Goal: Task Accomplishment & Management: Complete application form

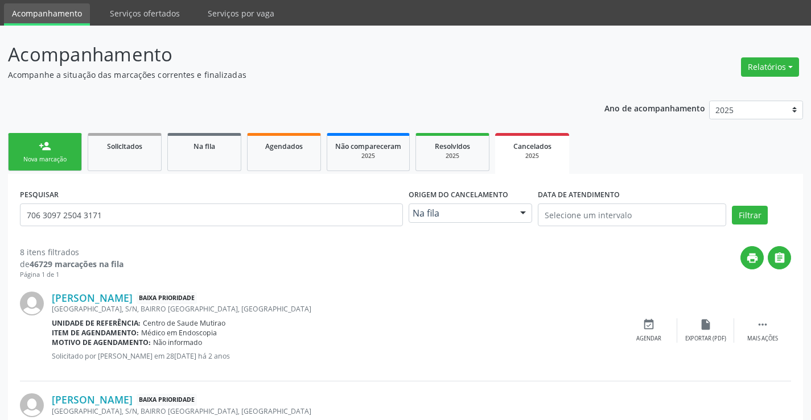
click at [64, 150] on link "person_add Nova marcação" at bounding box center [45, 152] width 74 height 38
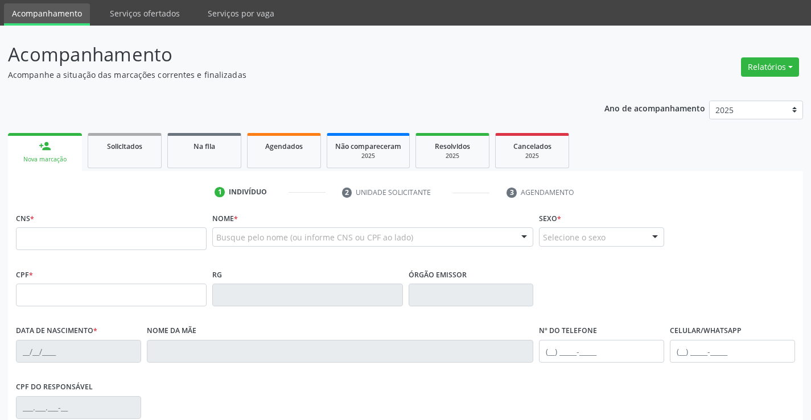
scroll to position [37, 0]
click at [64, 150] on link "person_add Nova marcação" at bounding box center [45, 152] width 74 height 38
click at [81, 241] on input "text" at bounding box center [111, 239] width 191 height 23
click at [69, 155] on div "Nova marcação" at bounding box center [45, 159] width 58 height 9
click at [124, 158] on link "Solicitados" at bounding box center [125, 150] width 74 height 35
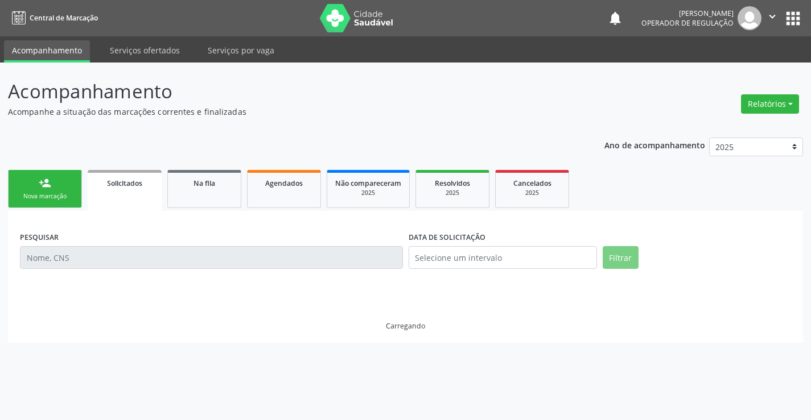
scroll to position [0, 0]
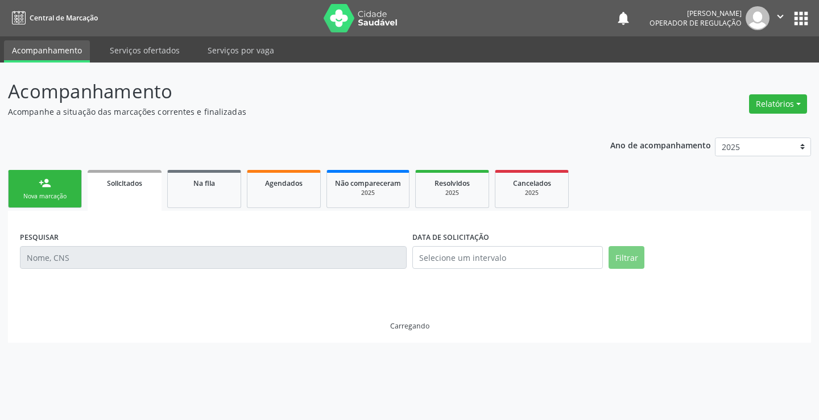
click at [60, 188] on link "person_add Nova marcação" at bounding box center [45, 189] width 74 height 38
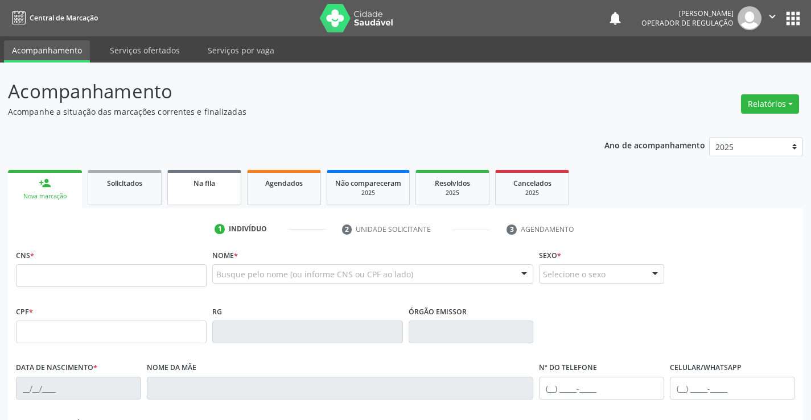
click at [210, 193] on link "Na fila" at bounding box center [204, 187] width 74 height 35
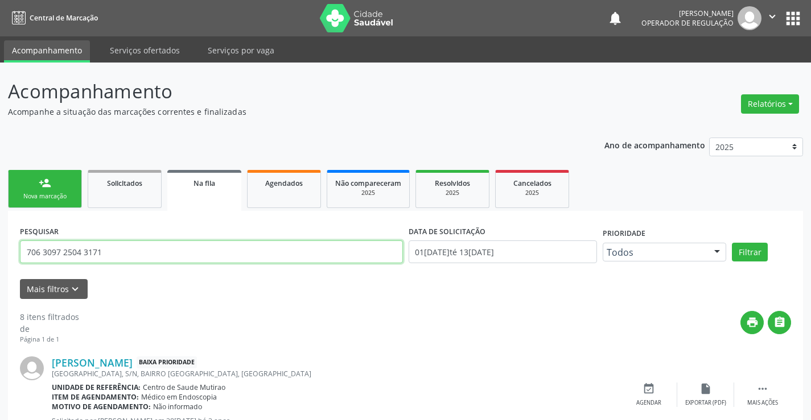
click at [136, 249] on input "706 3097 2504 3171" at bounding box center [211, 252] width 383 height 23
type input "7"
type input "m"
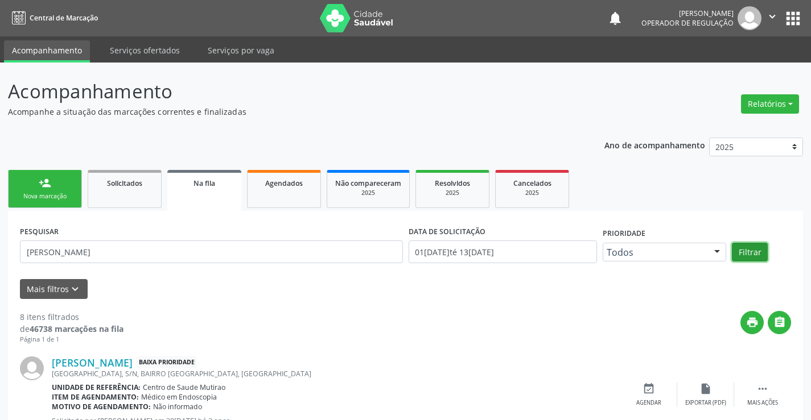
click at [755, 255] on button "Filtrar" at bounding box center [749, 252] width 36 height 19
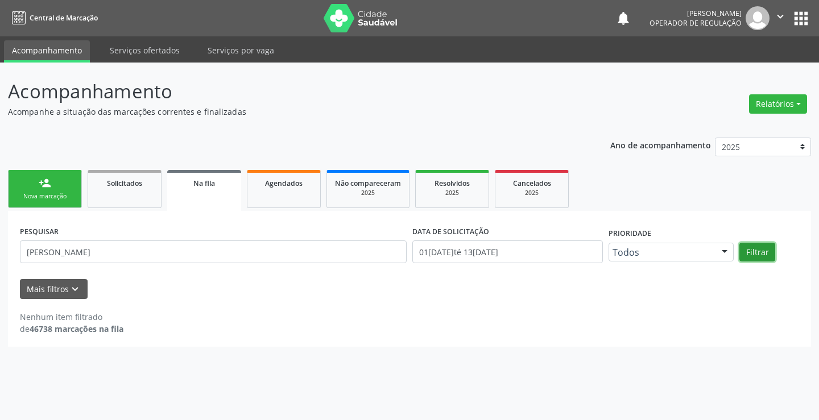
click at [760, 251] on button "Filtrar" at bounding box center [757, 252] width 36 height 19
click at [136, 254] on input "MARA DELZA DA SILVA" at bounding box center [213, 252] width 387 height 23
type input "M"
click at [44, 193] on div "Nova marcação" at bounding box center [44, 196] width 57 height 9
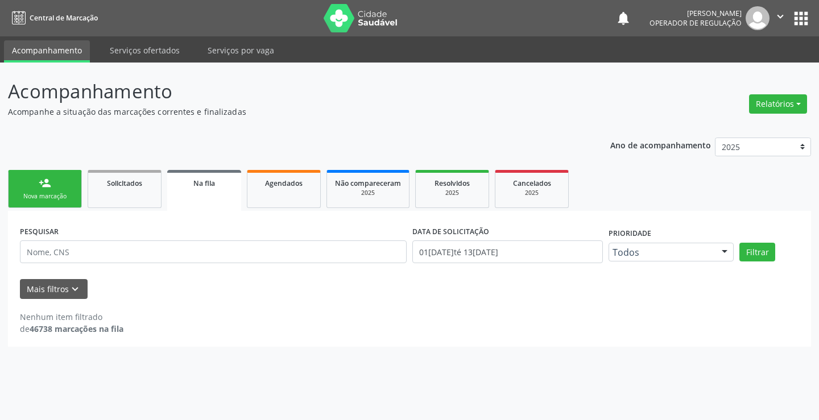
click at [44, 193] on div "Nova marcação" at bounding box center [44, 196] width 57 height 9
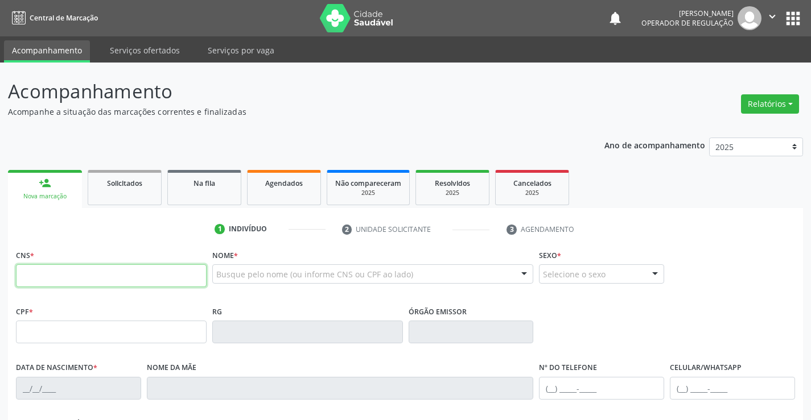
drag, startPoint x: 60, startPoint y: 274, endPoint x: 290, endPoint y: 264, distance: 230.0
click at [61, 274] on input "text" at bounding box center [111, 275] width 191 height 23
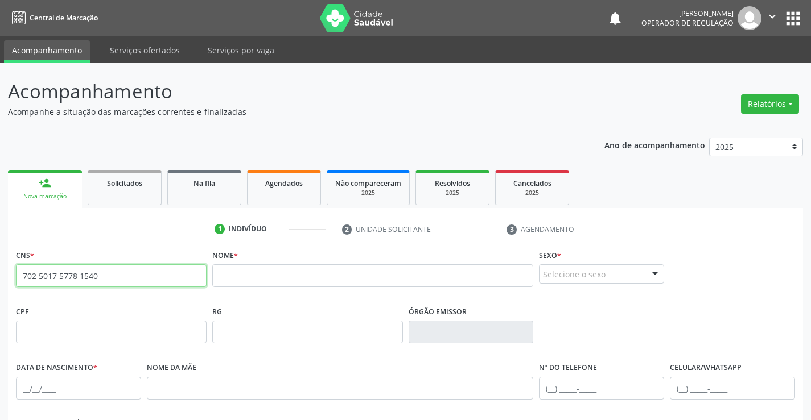
click at [129, 265] on input "702 5017 5778 1540" at bounding box center [111, 275] width 191 height 23
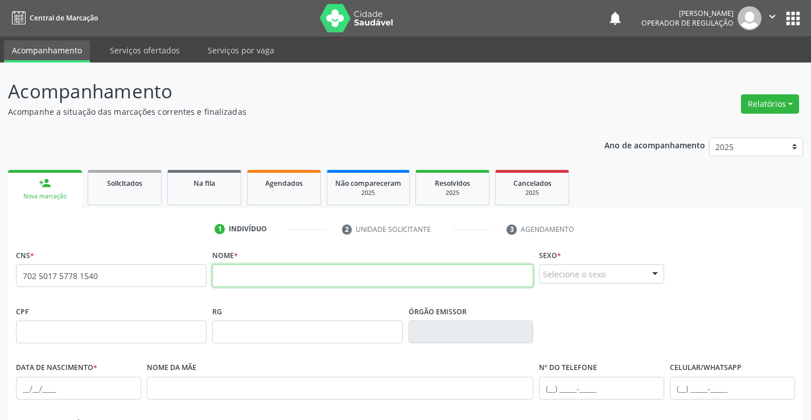
click at [267, 275] on input "text" at bounding box center [372, 275] width 321 height 23
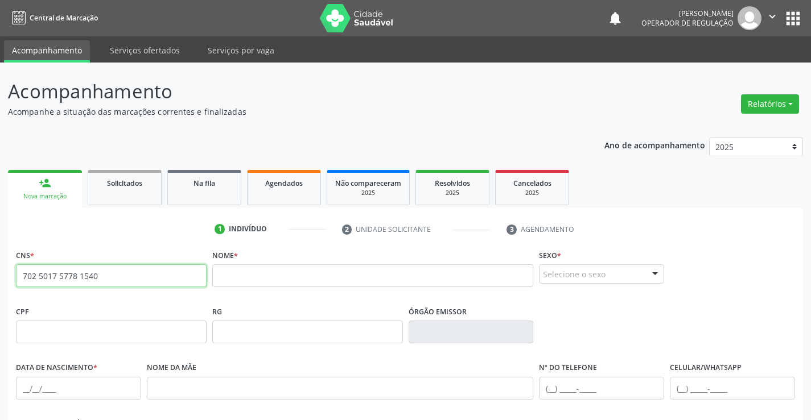
click at [115, 276] on input "702 5017 5778 1540" at bounding box center [111, 275] width 191 height 23
type input "7"
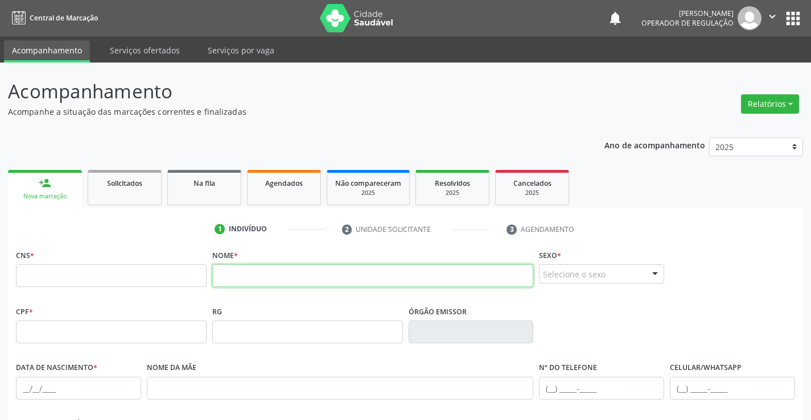
click at [252, 272] on input "text" at bounding box center [372, 275] width 321 height 23
type input "MAURICIO FERRIRA DOS REIS"
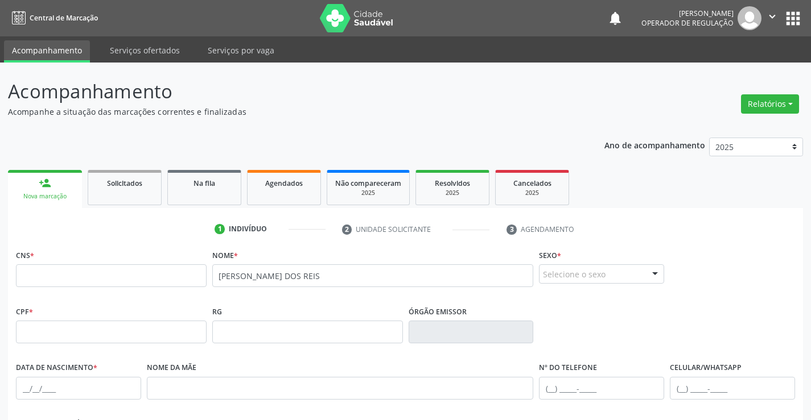
click at [650, 271] on div at bounding box center [654, 274] width 17 height 19
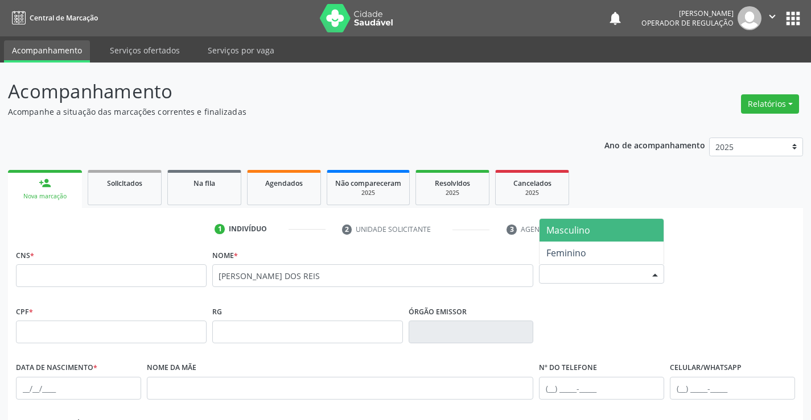
click at [568, 225] on span "Masculino" at bounding box center [568, 230] width 44 height 13
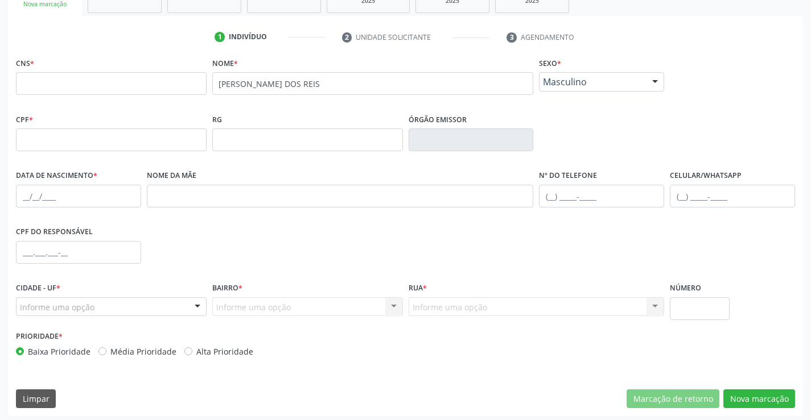
scroll to position [196, 0]
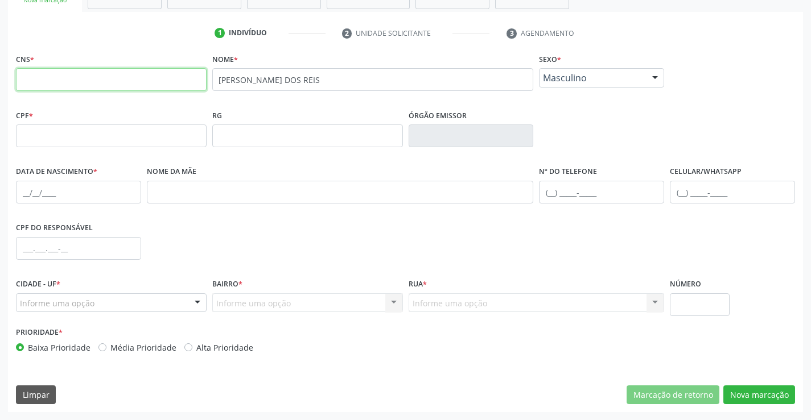
click at [59, 72] on input "text" at bounding box center [111, 79] width 191 height 23
type input "702 5017 5778 1540"
drag, startPoint x: 49, startPoint y: 189, endPoint x: 101, endPoint y: 197, distance: 51.9
click at [49, 189] on input "text" at bounding box center [78, 192] width 125 height 23
type input "22/09/1955"
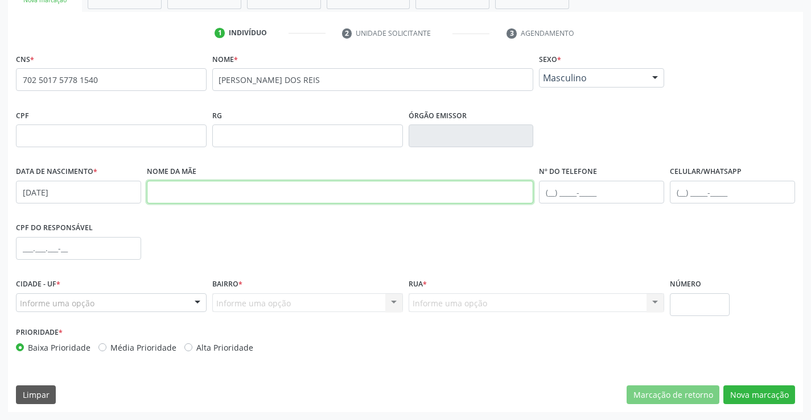
click at [166, 188] on input "text" at bounding box center [340, 192] width 387 height 23
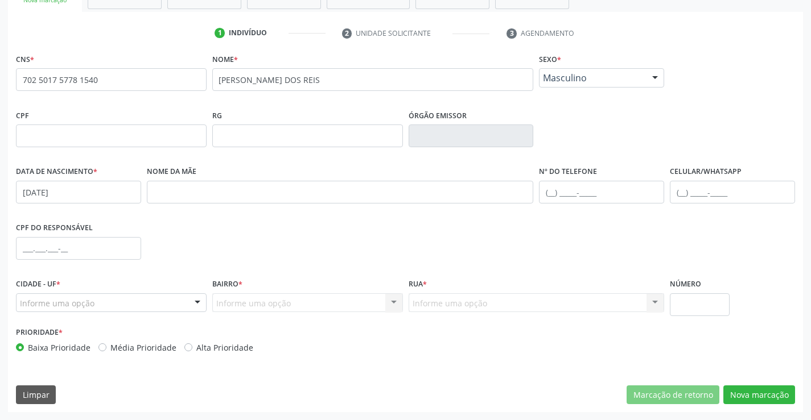
click at [189, 301] on div at bounding box center [197, 303] width 17 height 19
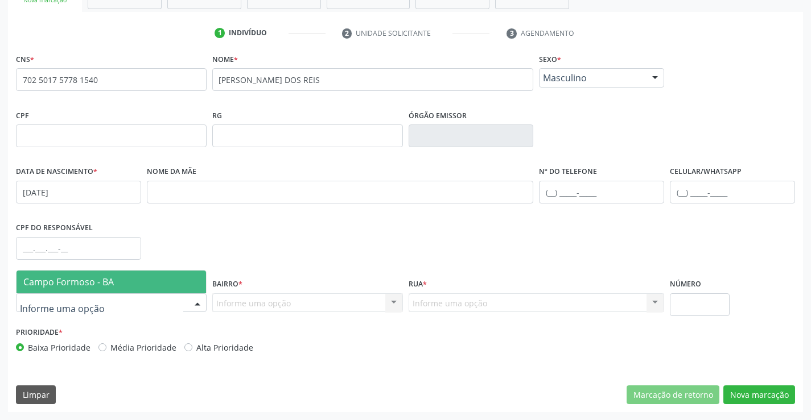
click at [72, 266] on fieldset "CPF do responsável" at bounding box center [78, 244] width 125 height 48
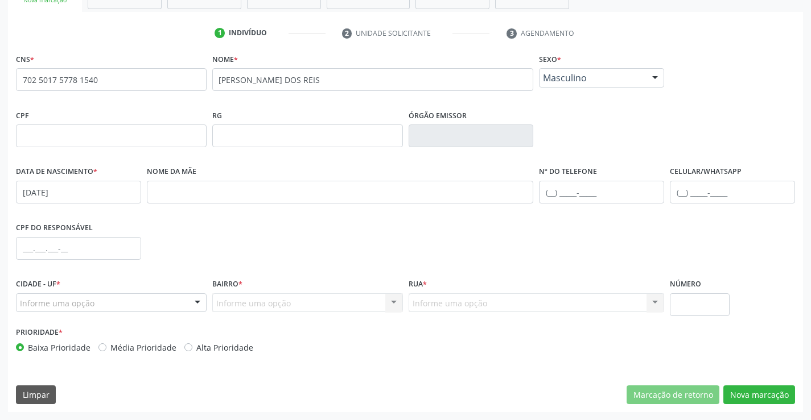
click at [196, 299] on div at bounding box center [197, 303] width 17 height 19
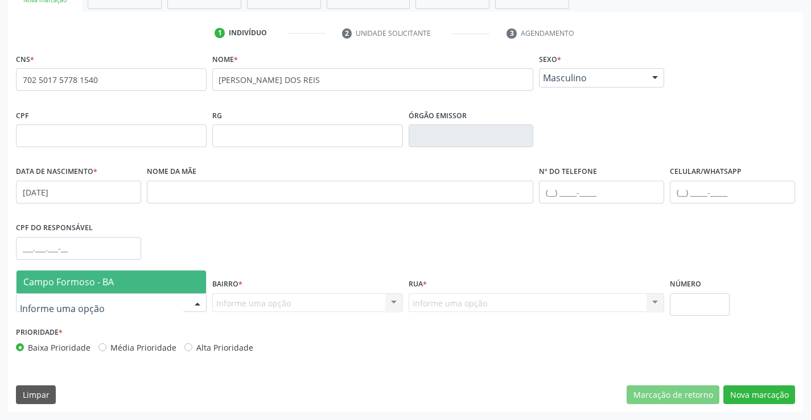
click at [93, 283] on span "Campo Formoso - BA" at bounding box center [68, 282] width 90 height 13
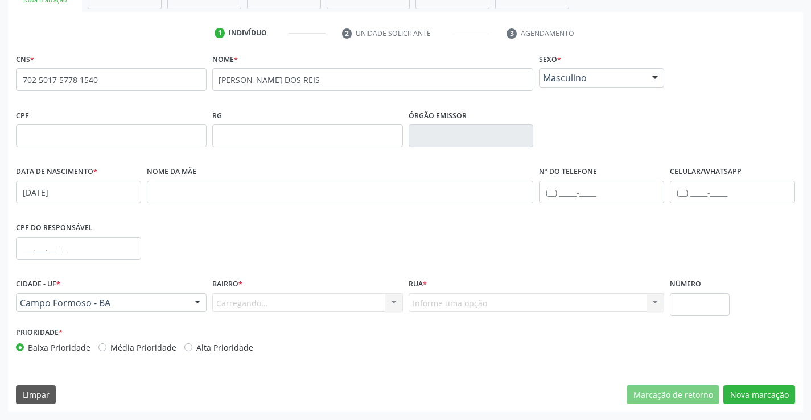
click at [381, 304] on div "Carregando... Nenhum resultado encontrado para: " " Nenhuma opção encontrada. D…" at bounding box center [307, 303] width 191 height 19
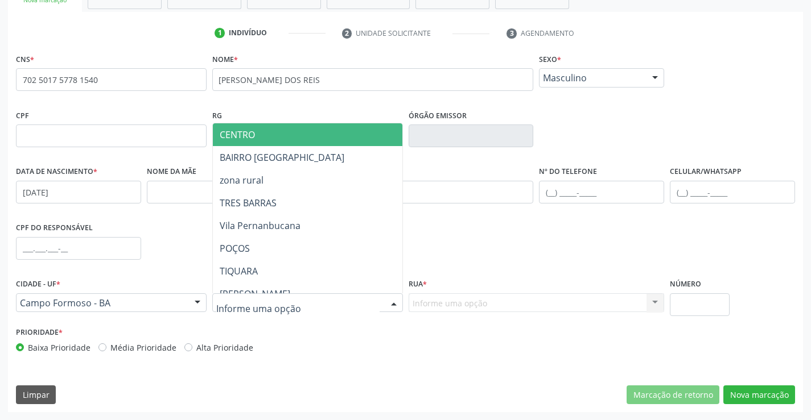
click at [381, 304] on div "CENTRO BAIRRO SÃO FRANCISCO zona rural TRES BARRAS Vila Pernanbucana POÇOS TIQU…" at bounding box center [307, 303] width 191 height 19
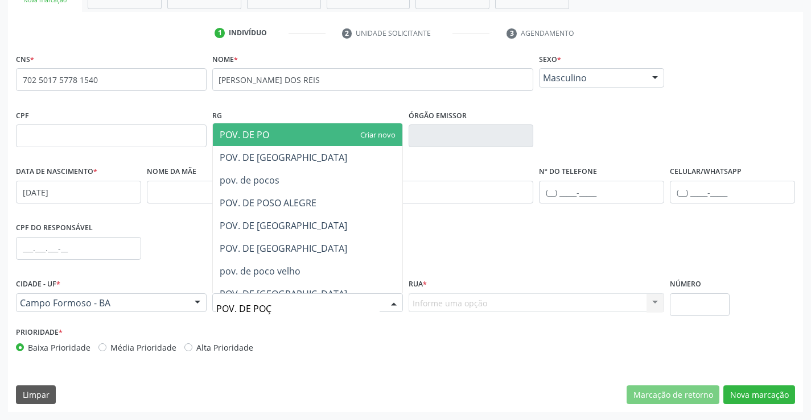
type input "POV. DE POÇO"
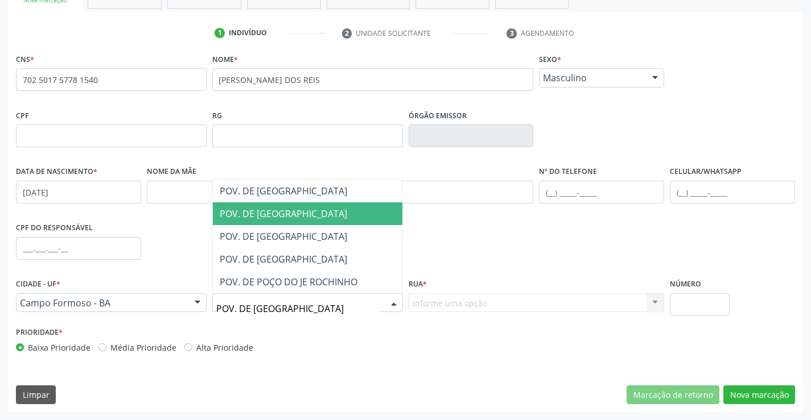
click at [282, 217] on span "POV. DE POÇOS" at bounding box center [283, 214] width 127 height 13
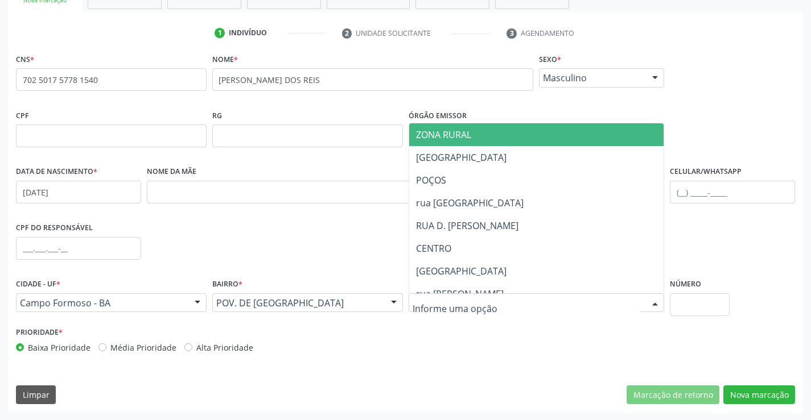
click at [493, 303] on div at bounding box center [536, 303] width 256 height 19
click at [437, 139] on span "ZONA RURAL" at bounding box center [443, 135] width 55 height 13
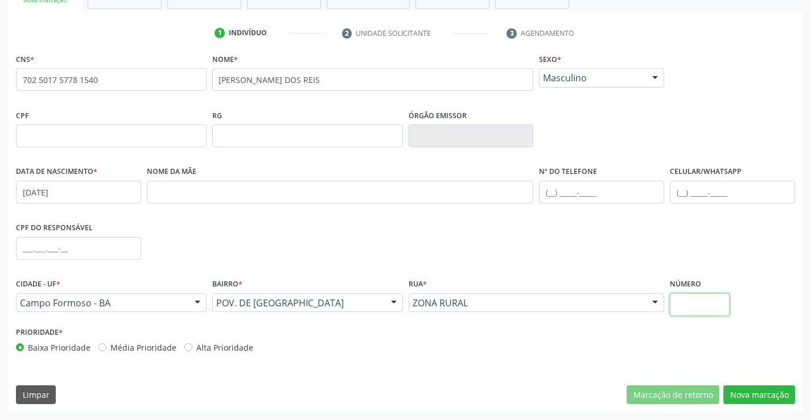
click at [712, 315] on input "text" at bounding box center [699, 305] width 60 height 23
type input "SN"
click at [601, 189] on input "text" at bounding box center [601, 192] width 125 height 23
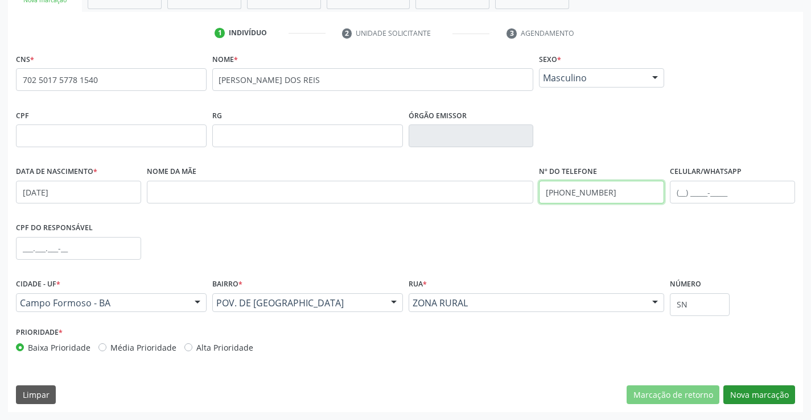
type input "(74) 9814-8016"
click at [755, 395] on button "Nova marcação" at bounding box center [759, 395] width 72 height 19
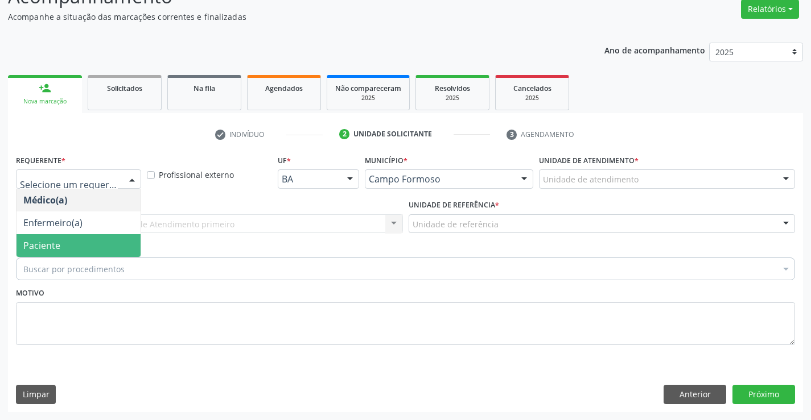
click at [51, 242] on span "Paciente" at bounding box center [41, 245] width 37 height 13
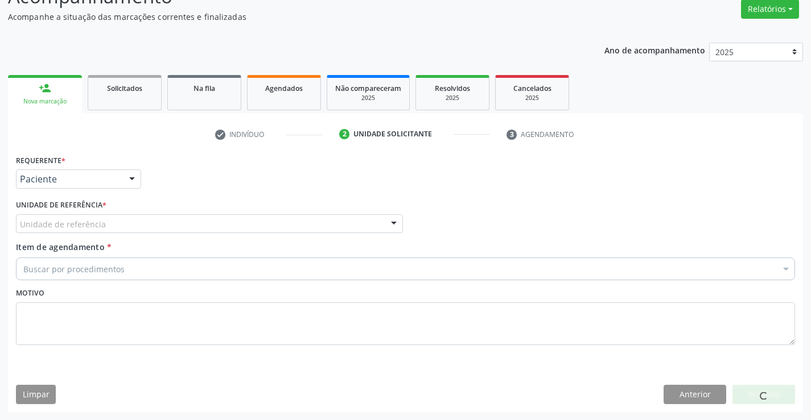
click at [140, 230] on div "Unidade de referência" at bounding box center [209, 223] width 387 height 19
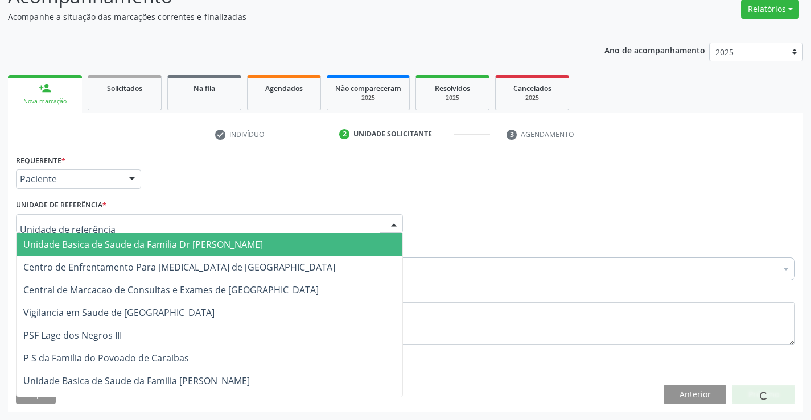
click at [118, 245] on span "Unidade Basica de Saude da Familia Dr [PERSON_NAME]" at bounding box center [142, 244] width 239 height 13
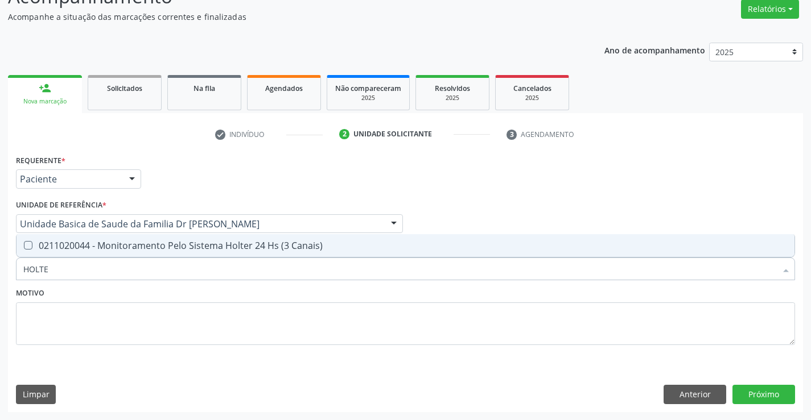
type input "HOLTER"
click at [201, 248] on div "0211020044 - Monitoramento Pelo Sistema Holter 24 Hs (3 Canais)" at bounding box center [405, 245] width 764 height 9
checkbox Canais\) "true"
type input "HOLTER"
click at [181, 333] on textarea at bounding box center [405, 324] width 779 height 43
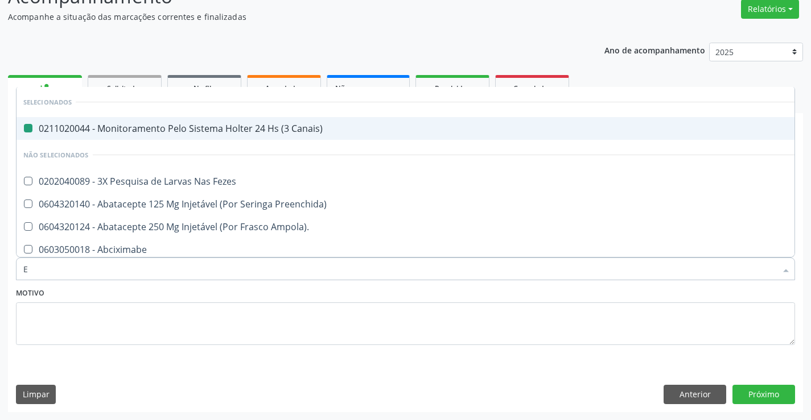
type input "EC"
checkbox Canais\) "false"
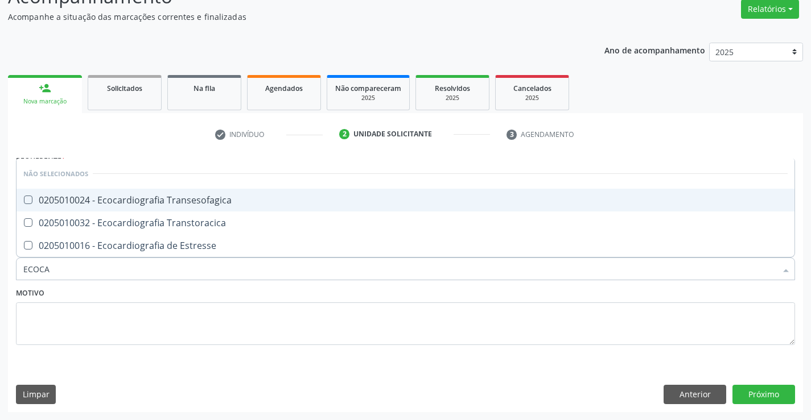
type input "ECOCAR"
click at [166, 201] on div "0205010024 - Ecocardiografia Transesofagica" at bounding box center [405, 200] width 764 height 9
click at [172, 193] on span "0205010024 - Ecocardiografia Transesofagica" at bounding box center [405, 200] width 778 height 23
checkbox Transesofagica "false"
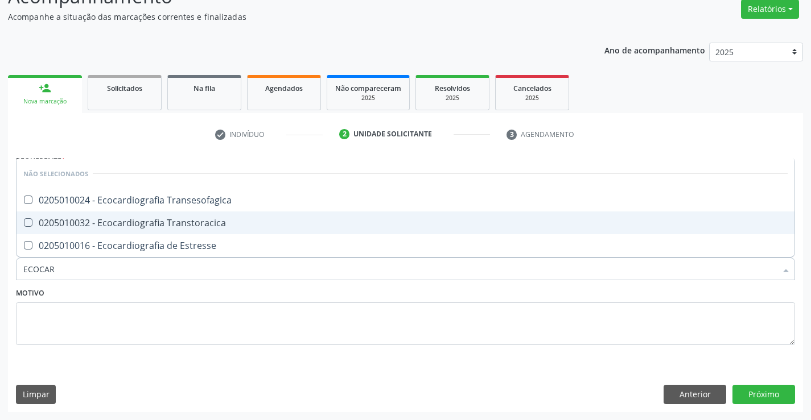
click at [129, 216] on span "0205010032 - Ecocardiografia Transtoracica" at bounding box center [405, 223] width 778 height 23
checkbox Transtoracica "true"
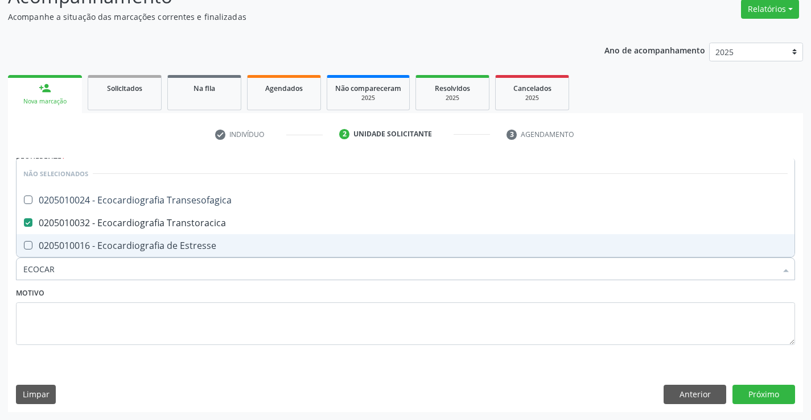
type input "ECOCAR"
click at [214, 334] on textarea at bounding box center [405, 324] width 779 height 43
checkbox Transesofagica "true"
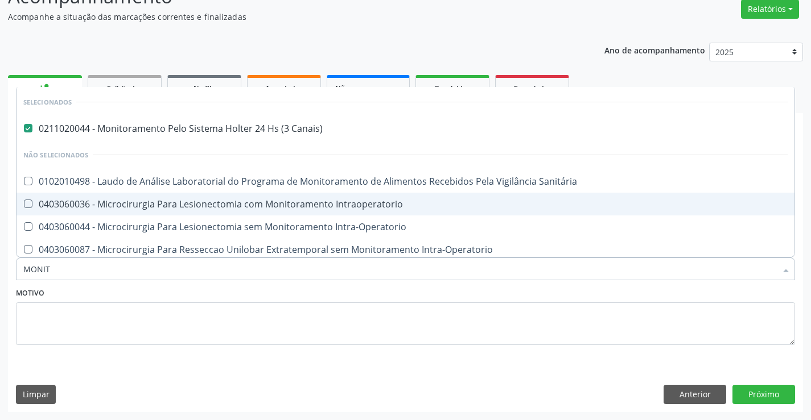
type input "MONITO"
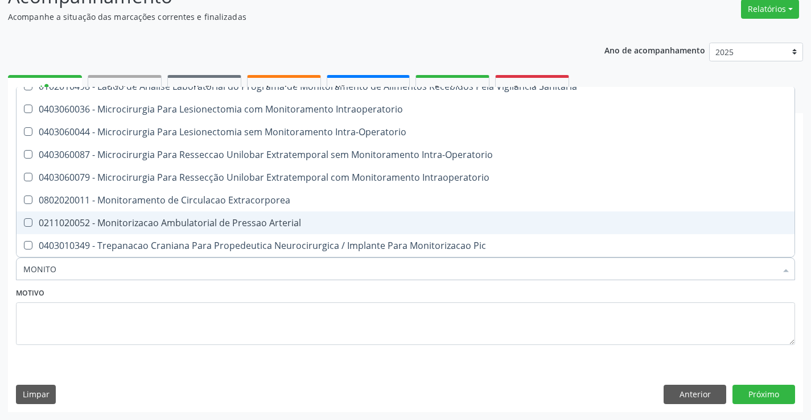
click at [216, 220] on div "0211020052 - Monitorizacao Ambulatorial de Pressao Arterial" at bounding box center [405, 222] width 764 height 9
checkbox Arterial "true"
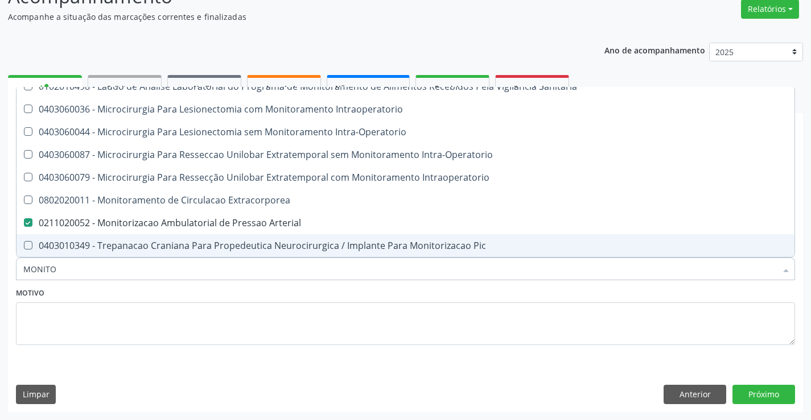
type input "MONITO"
click at [280, 309] on textarea at bounding box center [405, 324] width 779 height 43
checkbox Arterial "false"
checkbox Sanitária "true"
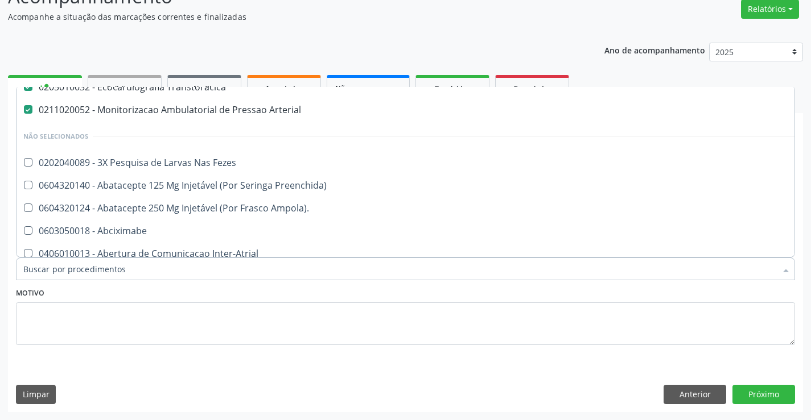
scroll to position [0, 0]
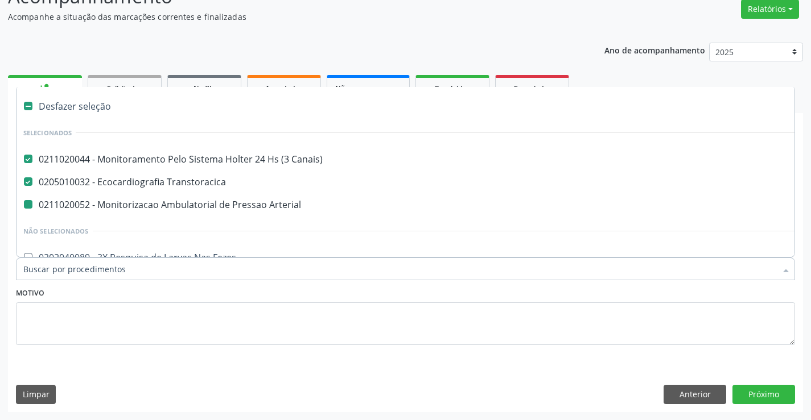
type input "U"
checkbox Arterial "false"
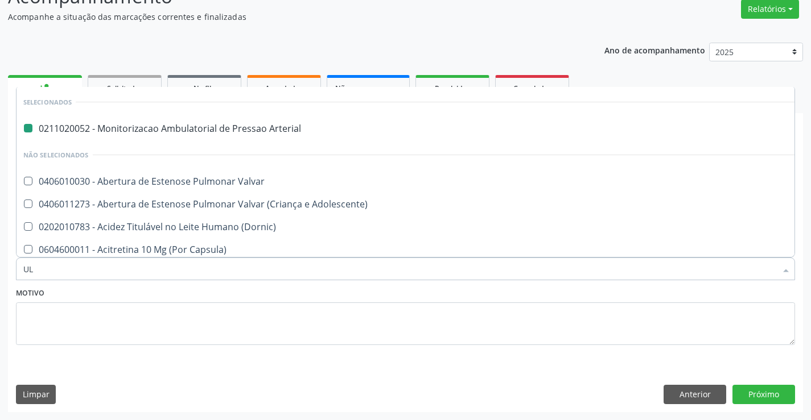
type input "ULT"
checkbox Arterial "false"
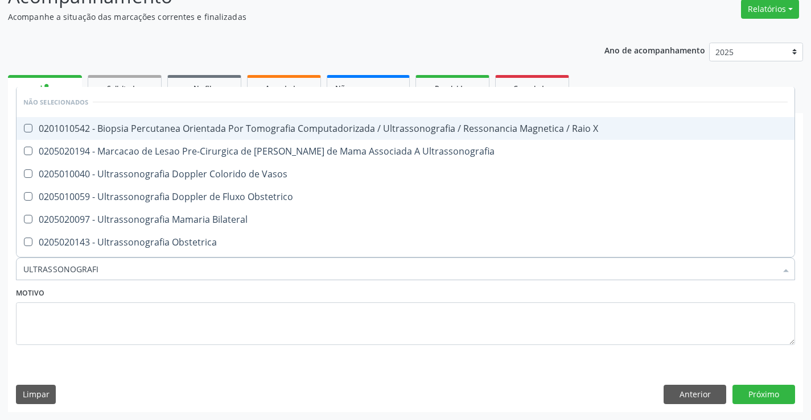
type input "ULTRASSONOGRAFIA"
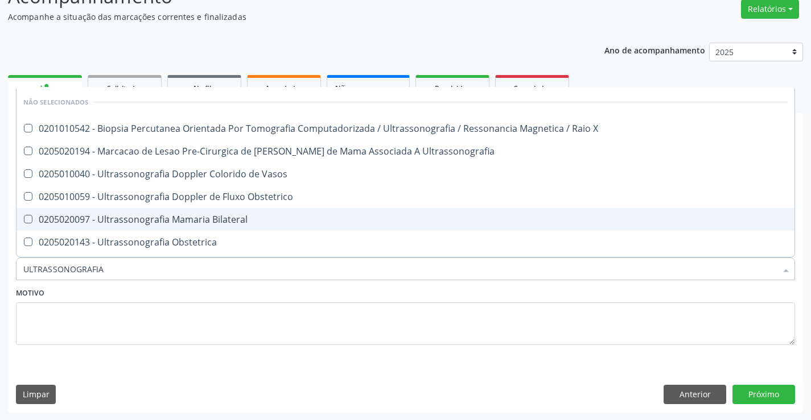
click at [188, 218] on div "0205020097 - Ultrassonografia Mamaria Bilateral" at bounding box center [405, 219] width 764 height 9
click at [189, 217] on div "0205020097 - Ultrassonografia Mamaria Bilateral" at bounding box center [405, 219] width 764 height 9
checkbox Bilateral "false"
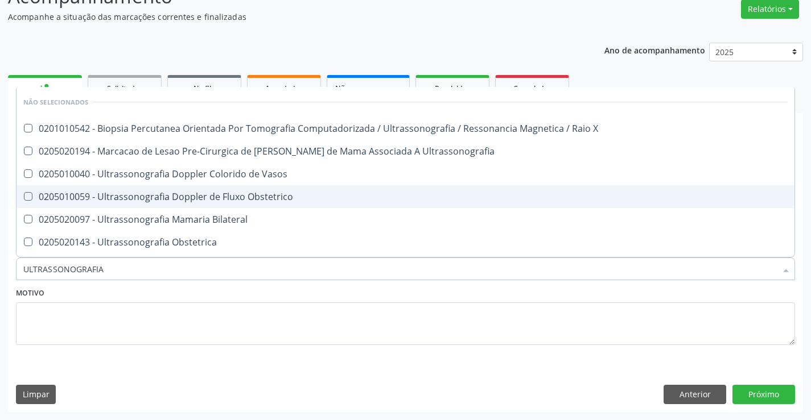
click at [207, 199] on div "0205010059 - Ultrassonografia Doppler de Fluxo Obstetrico" at bounding box center [405, 196] width 764 height 9
checkbox Obstetrico "true"
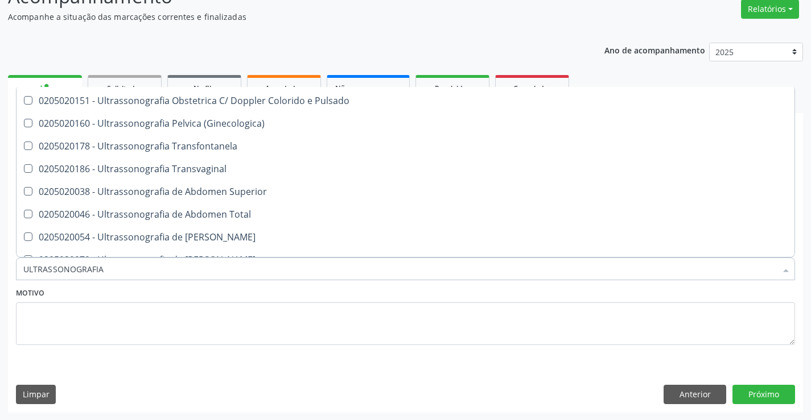
scroll to position [31, 0]
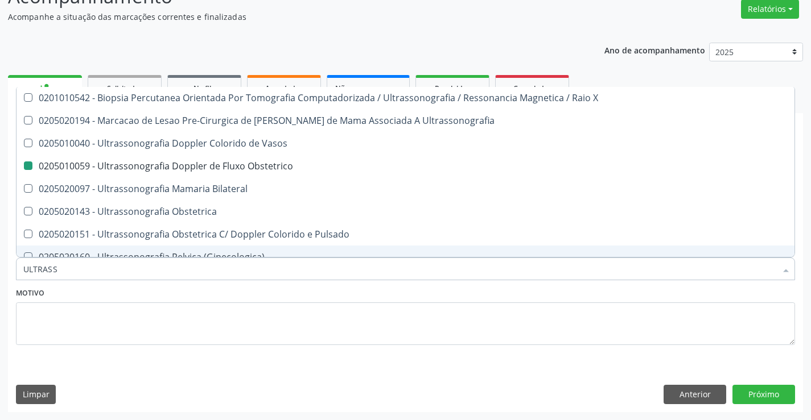
type input "ULTRAS"
checkbox Obstetrico "false"
checkbox Bilateral "false"
checkbox Pulsado "true"
type input "ULTRA"
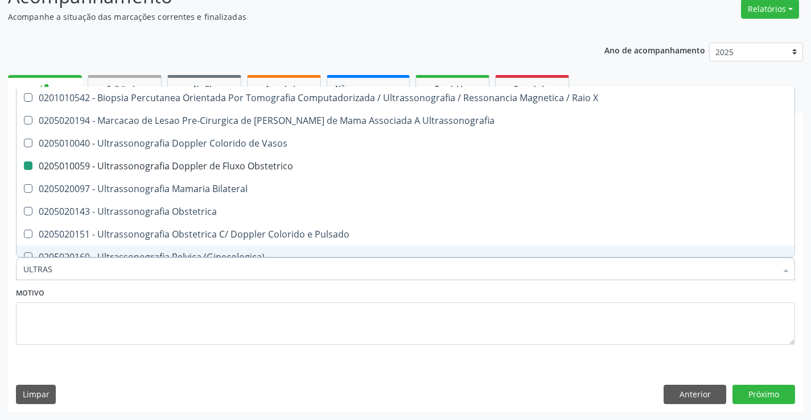
checkbox Pulsado "false"
checkbox \(Ginecologica\) "true"
type input "U"
checkbox X "true"
checkbox Vasos "true"
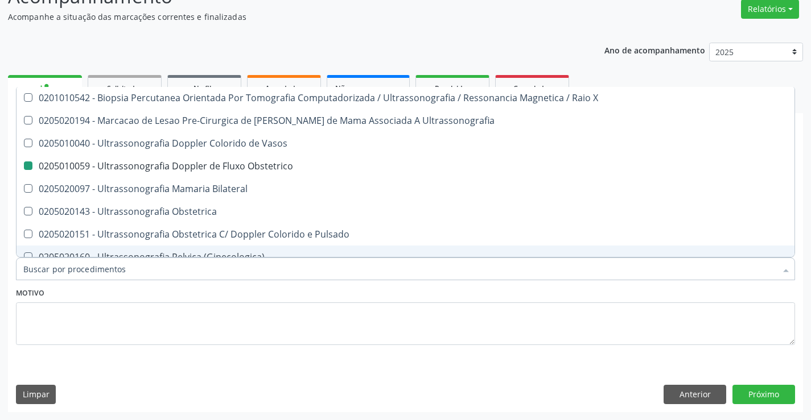
checkbox \(Ginecologica\) "false"
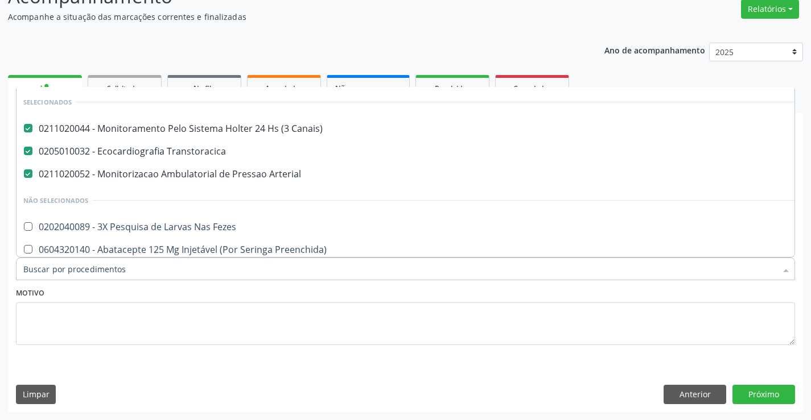
scroll to position [61, 0]
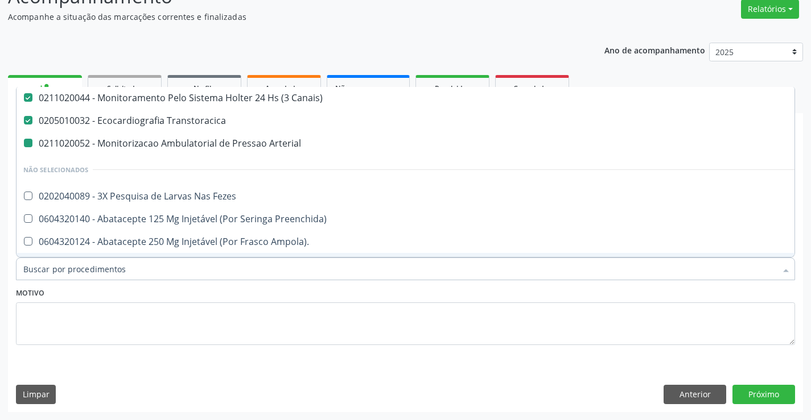
type input "U"
checkbox Arterial "false"
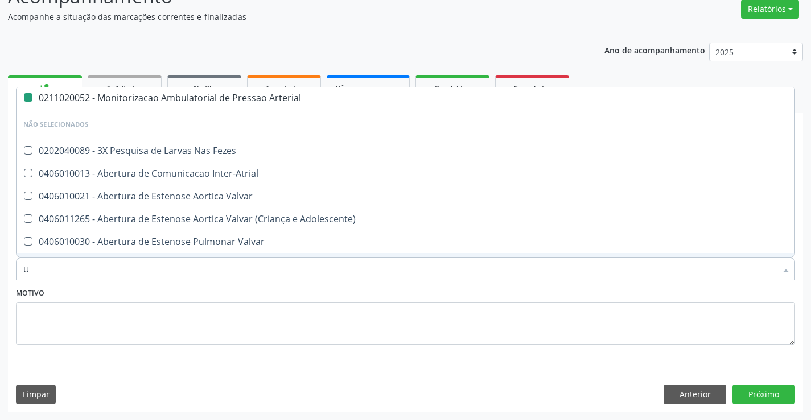
type input "US"
checkbox Arterial "false"
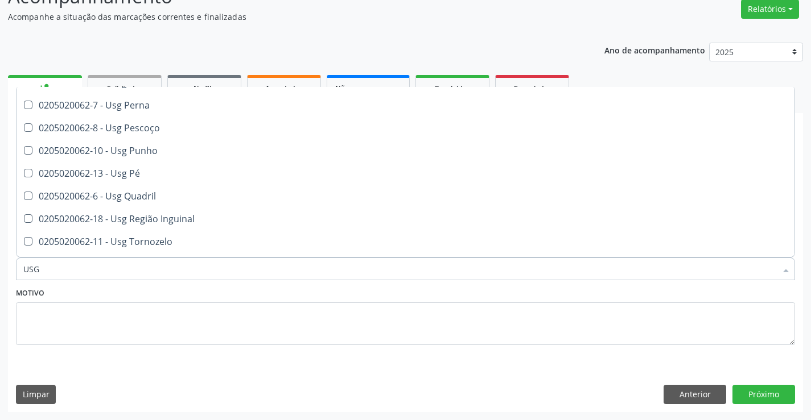
scroll to position [292, 0]
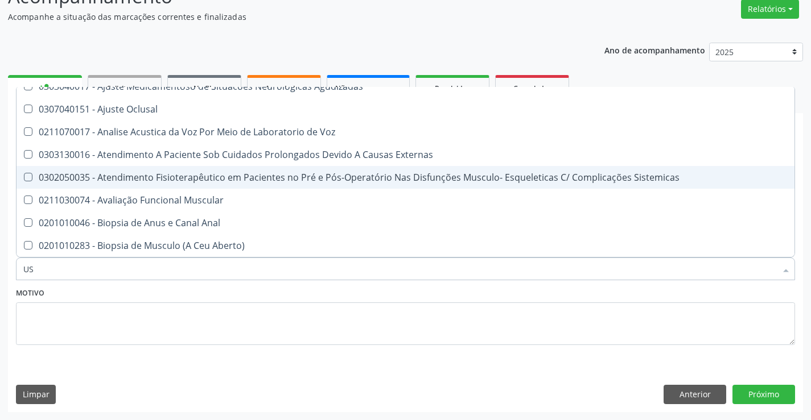
type input "U"
checkbox \(Uai\)\ "true"
checkbox Terapêuticas\)\ "true"
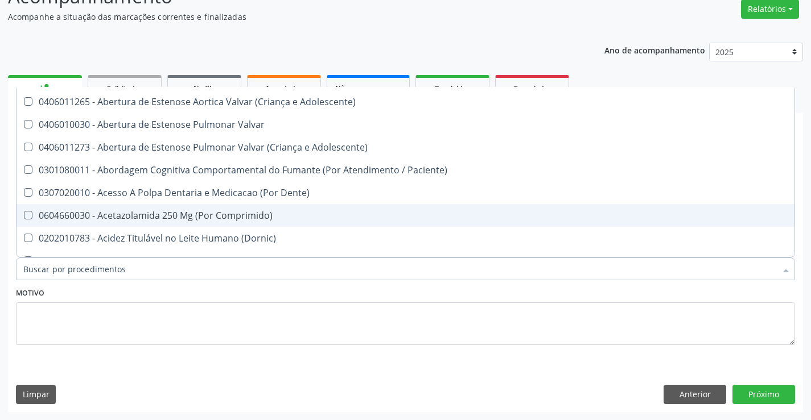
scroll to position [330, 0]
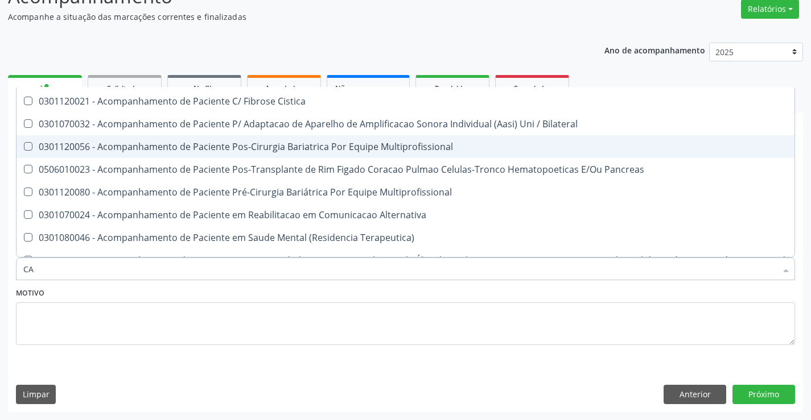
type input "CAR"
checkbox Arterial "false"
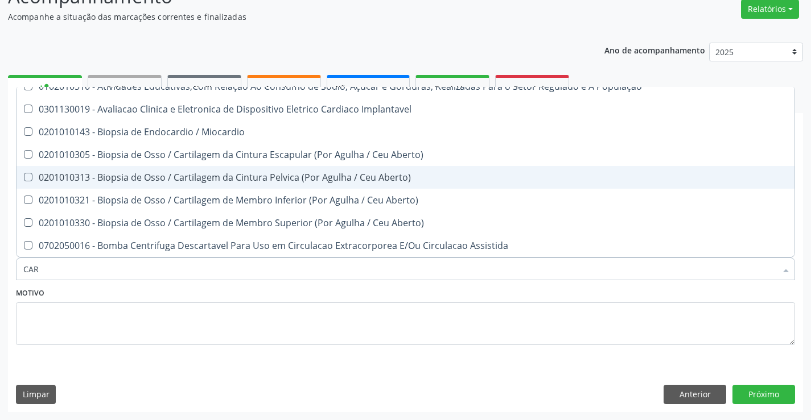
type input "CARO"
checkbox Transtoracica "false"
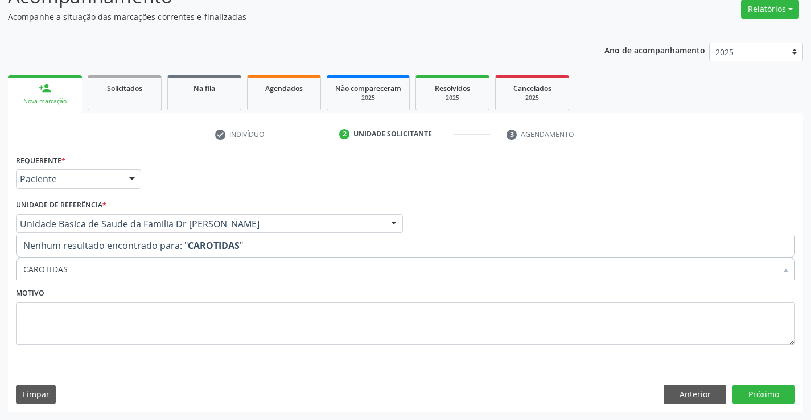
type input "CAROTIDA"
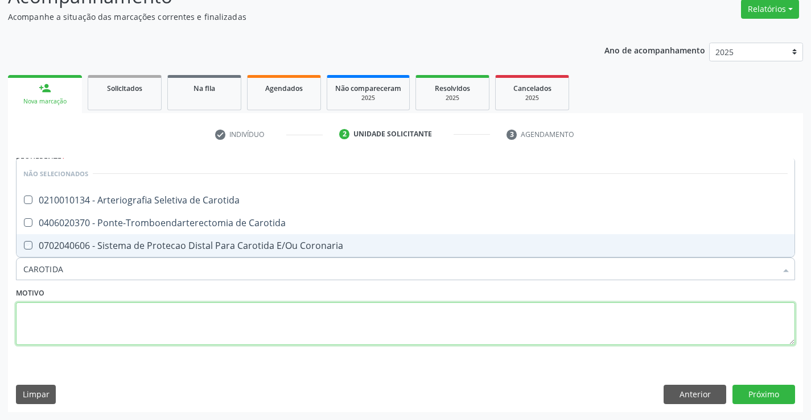
click at [192, 312] on textarea at bounding box center [405, 324] width 779 height 43
checkbox Carotida "true"
checkbox Coronaria "true"
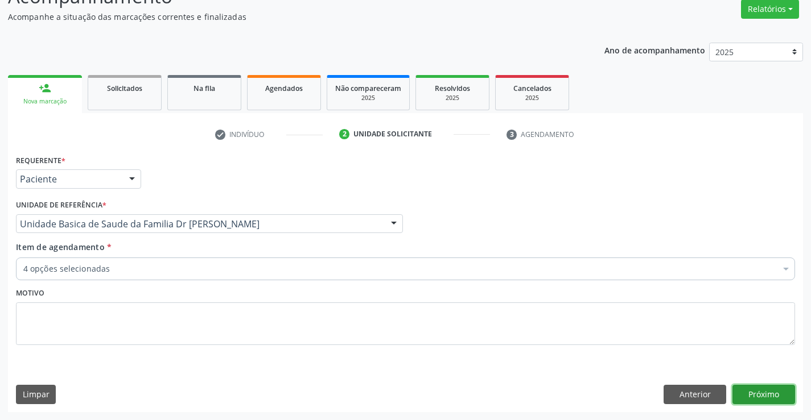
click at [751, 388] on button "Próximo" at bounding box center [763, 394] width 63 height 19
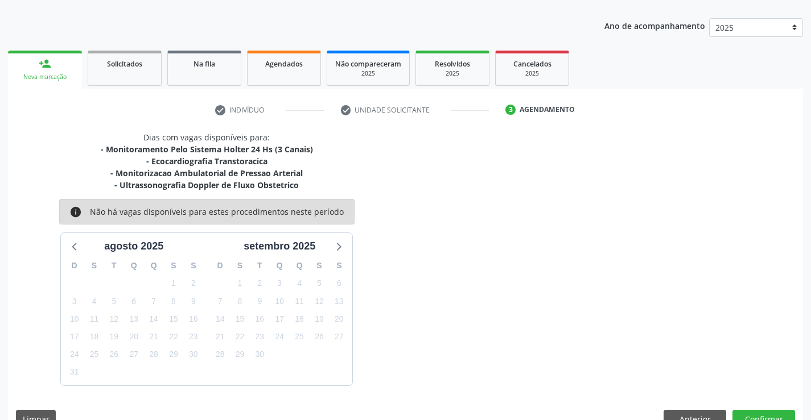
scroll to position [144, 0]
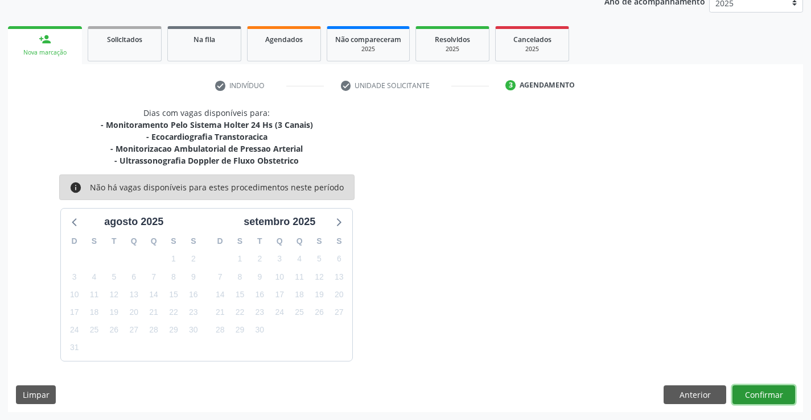
click at [751, 392] on button "Confirmar" at bounding box center [763, 395] width 63 height 19
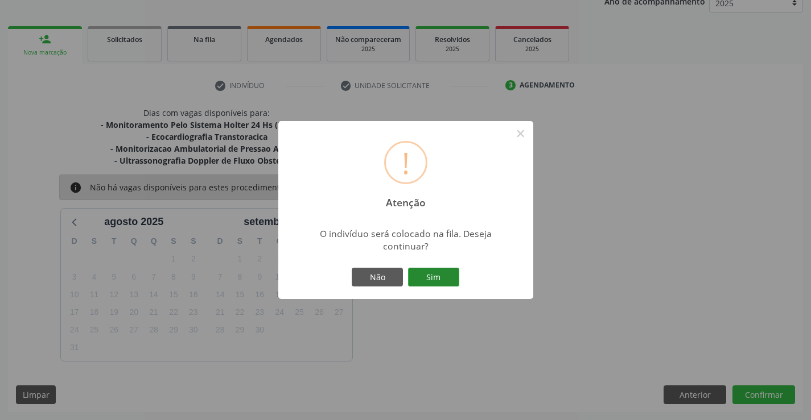
click at [429, 273] on button "Sim" at bounding box center [433, 277] width 51 height 19
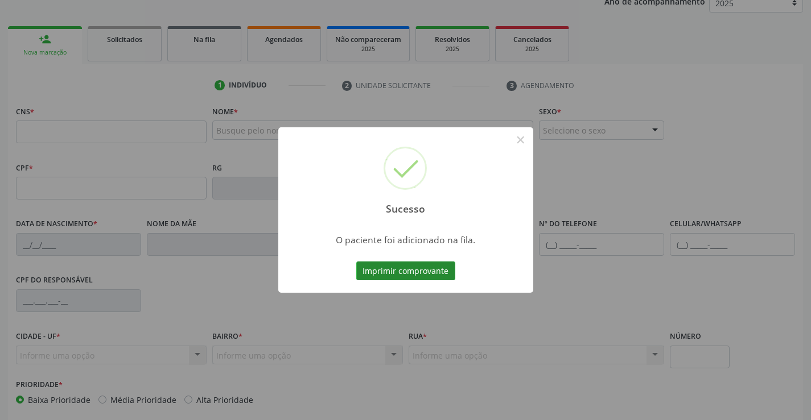
click at [441, 271] on button "Imprimir comprovante" at bounding box center [405, 271] width 99 height 19
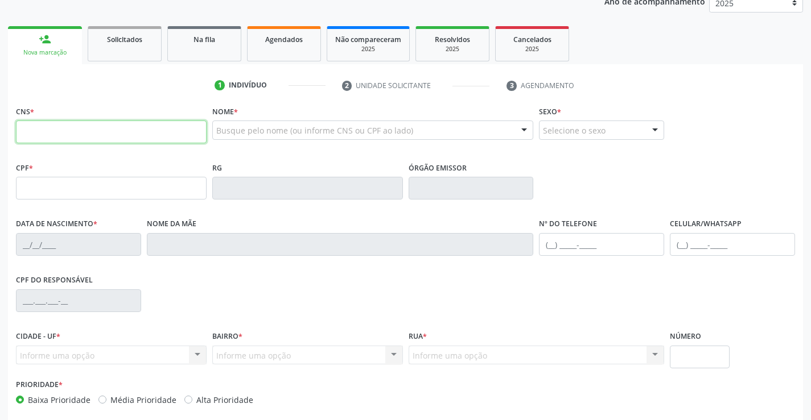
click at [131, 127] on input "text" at bounding box center [111, 132] width 191 height 23
click at [72, 132] on input "text" at bounding box center [111, 132] width 191 height 23
type input "704 2092 7854 3980"
type input "60725"
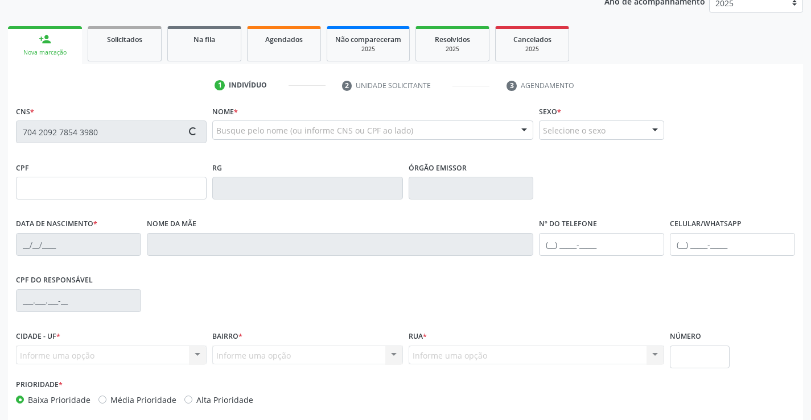
type input "28/05/2004"
type input "S/N"
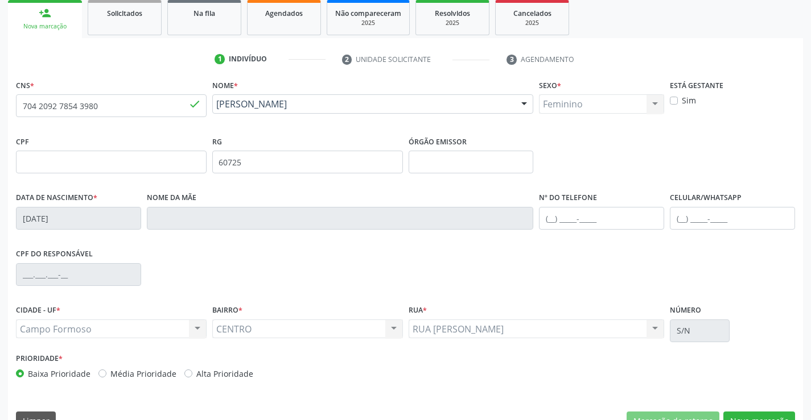
scroll to position [196, 0]
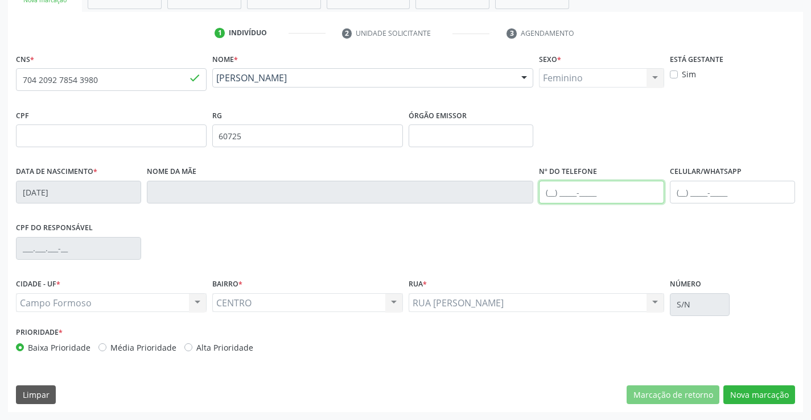
click at [597, 193] on input "text" at bounding box center [601, 192] width 125 height 23
type input "("
type input "(74) 99111-1142"
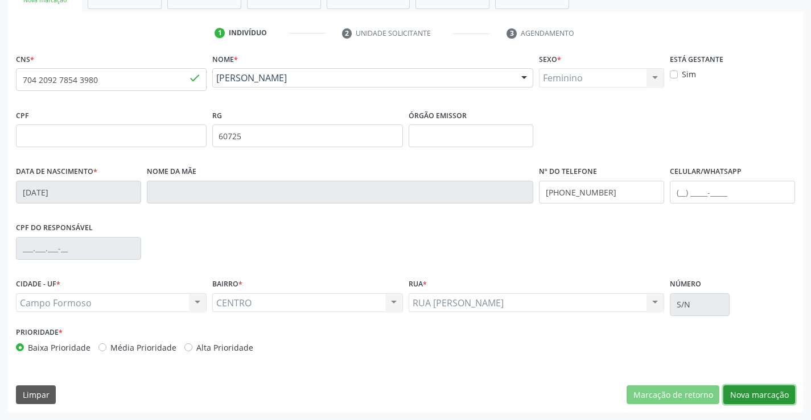
click at [774, 390] on button "Nova marcação" at bounding box center [759, 395] width 72 height 19
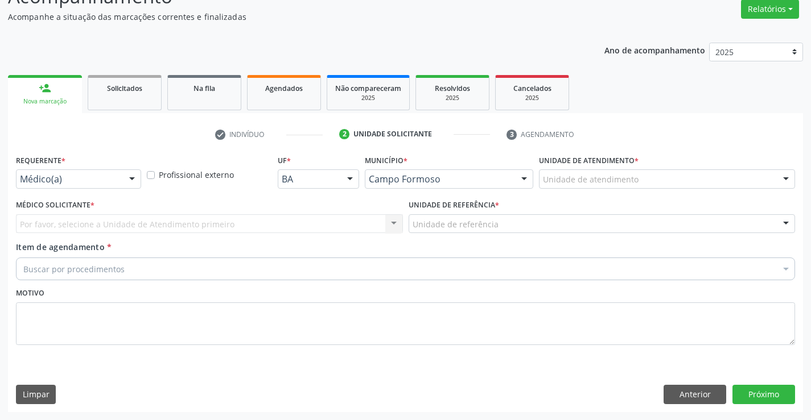
scroll to position [95, 0]
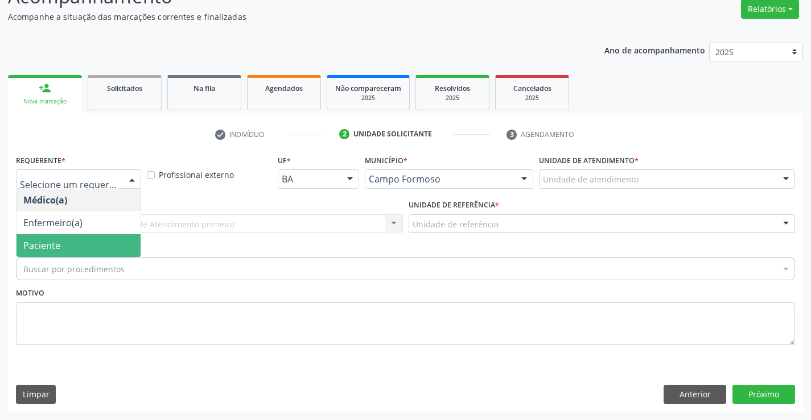
click at [43, 239] on span "Paciente" at bounding box center [41, 245] width 37 height 13
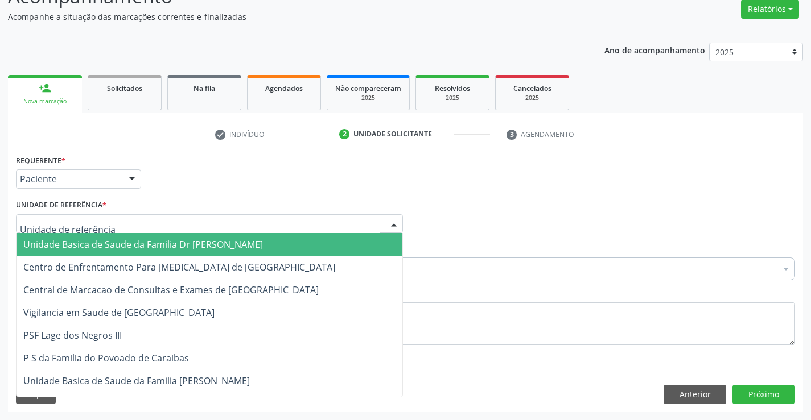
click at [82, 238] on span "Unidade Basica de Saude da Familia Dr [PERSON_NAME]" at bounding box center [209, 244] width 386 height 23
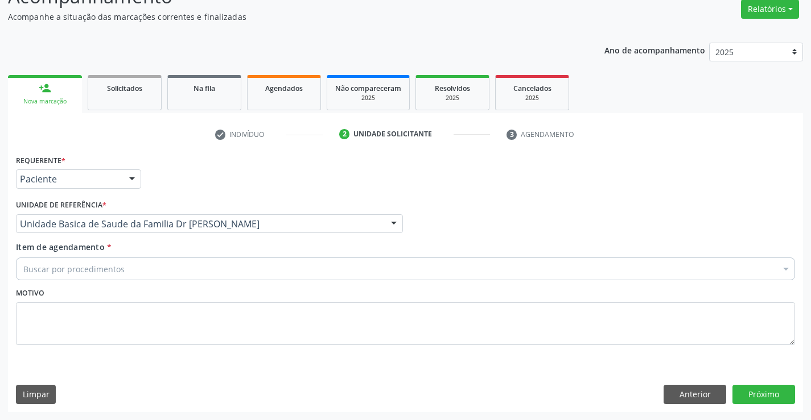
click at [88, 276] on div "Buscar por procedimentos" at bounding box center [405, 269] width 779 height 23
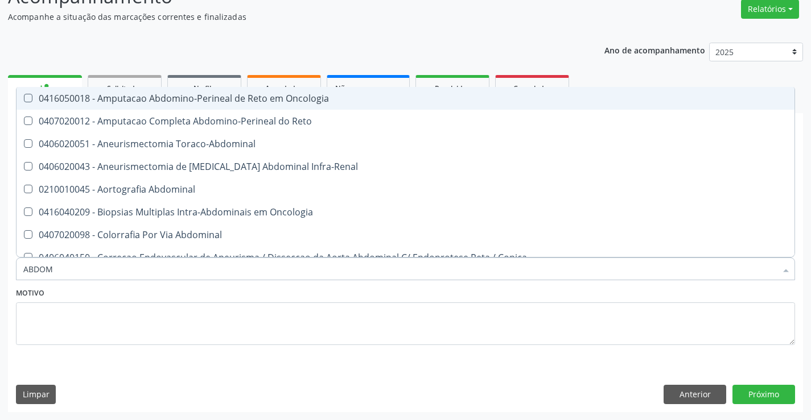
type input "ABDOME"
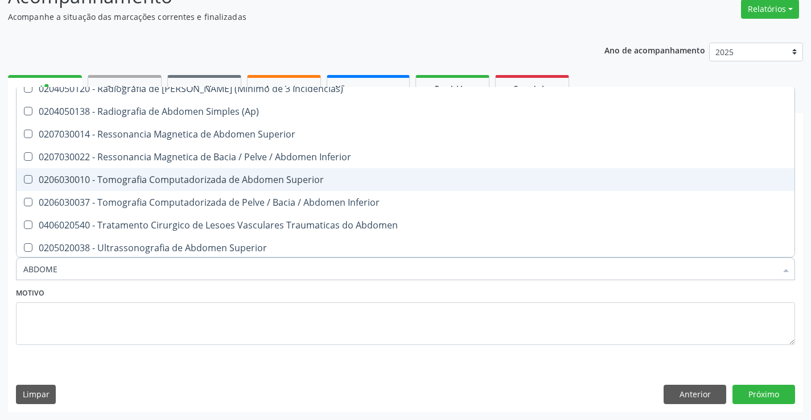
scroll to position [57, 0]
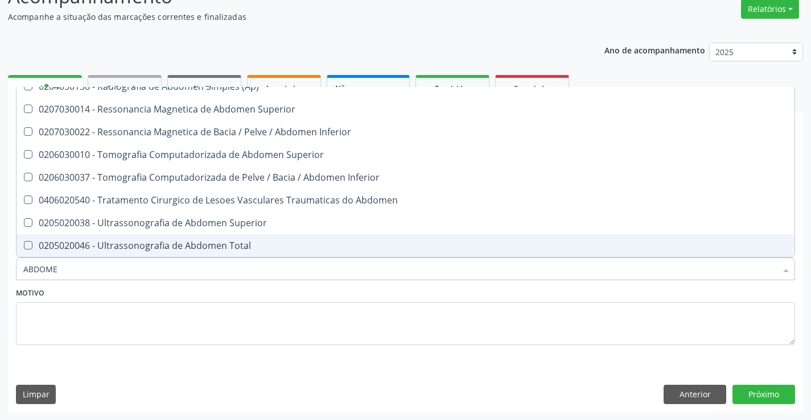
click at [257, 237] on span "0205020046 - Ultrassonografia de Abdomen Total" at bounding box center [405, 245] width 778 height 23
checkbox Total "true"
click at [367, 332] on textarea at bounding box center [405, 324] width 779 height 43
checkbox Incidencias\) "true"
checkbox Total "false"
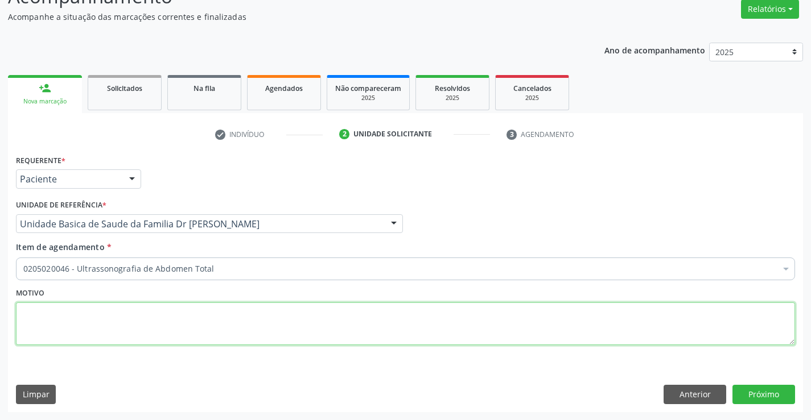
scroll to position [0, 0]
click at [758, 389] on button "Próximo" at bounding box center [763, 394] width 63 height 19
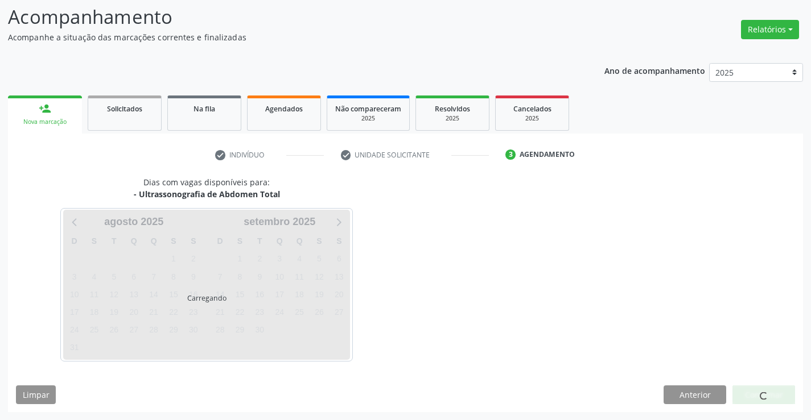
scroll to position [75, 0]
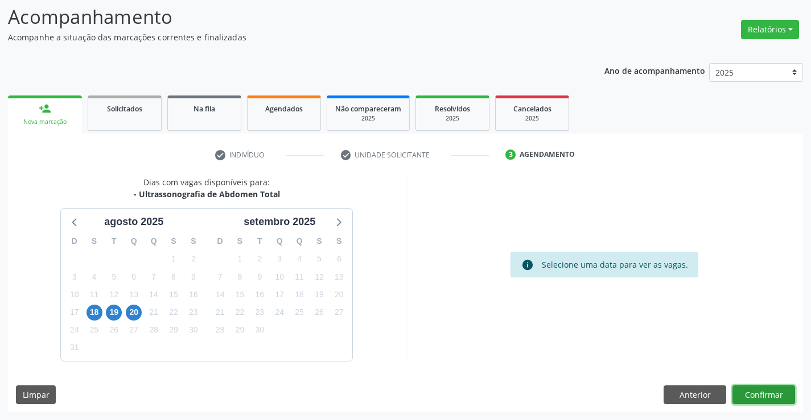
click at [763, 389] on button "Confirmar" at bounding box center [763, 395] width 63 height 19
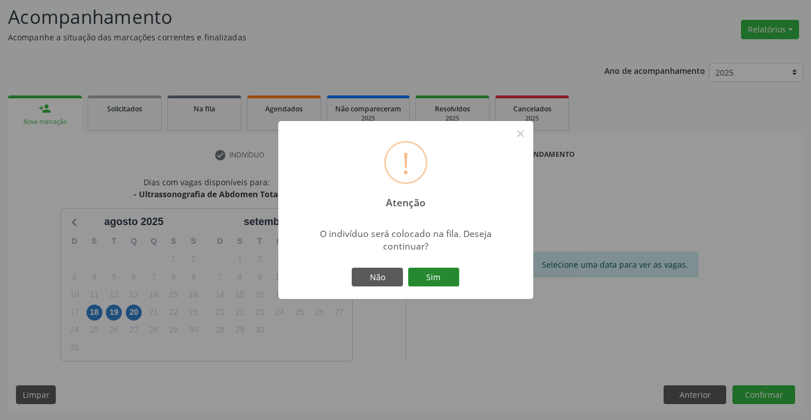
click at [441, 269] on button "Sim" at bounding box center [433, 277] width 51 height 19
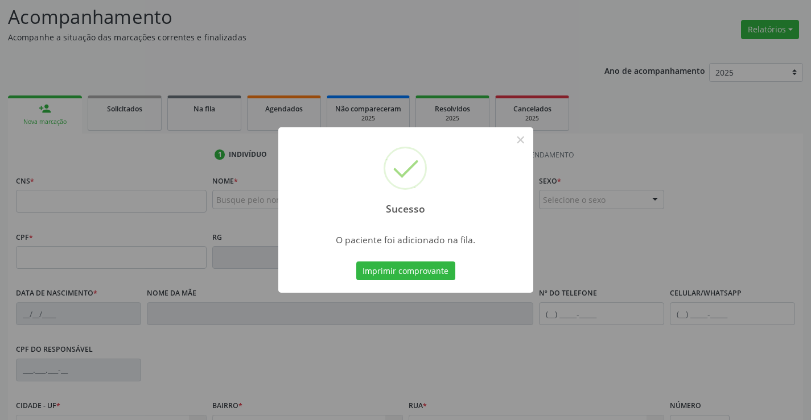
click at [356, 262] on button "Imprimir comprovante" at bounding box center [405, 271] width 99 height 19
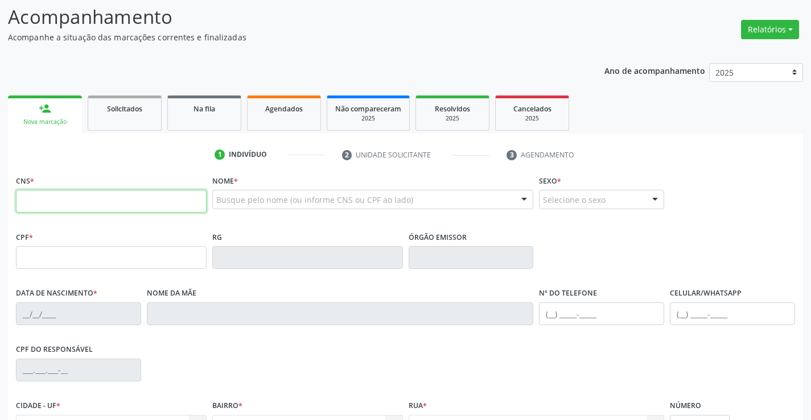
click at [114, 203] on input "text" at bounding box center [111, 201] width 191 height 23
type input "706 8021 4975 9930"
type input "1678974897"
type input "25/03/2000"
type input "SN"
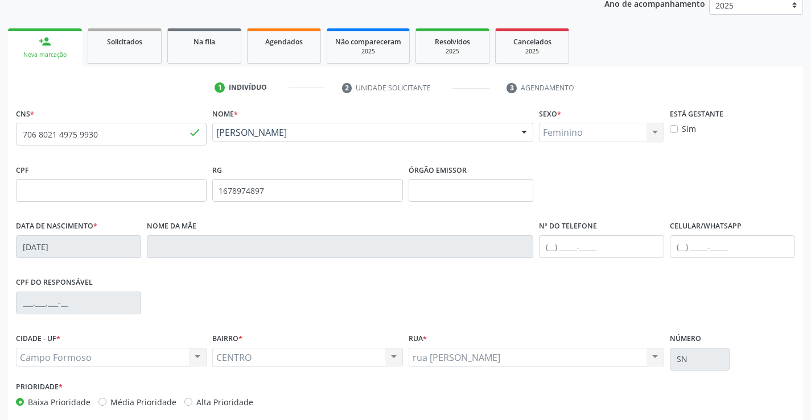
scroll to position [196, 0]
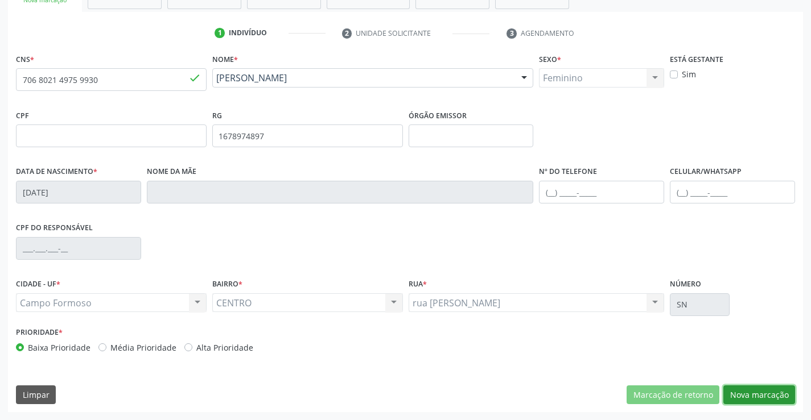
click at [748, 392] on button "Nova marcação" at bounding box center [759, 395] width 72 height 19
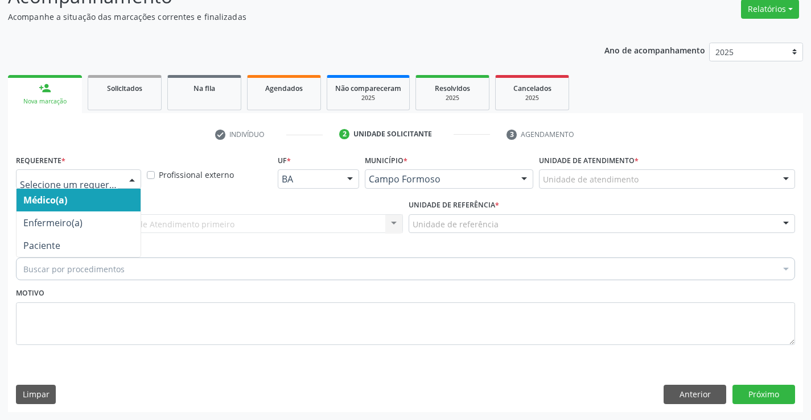
click at [118, 175] on div at bounding box center [78, 179] width 125 height 19
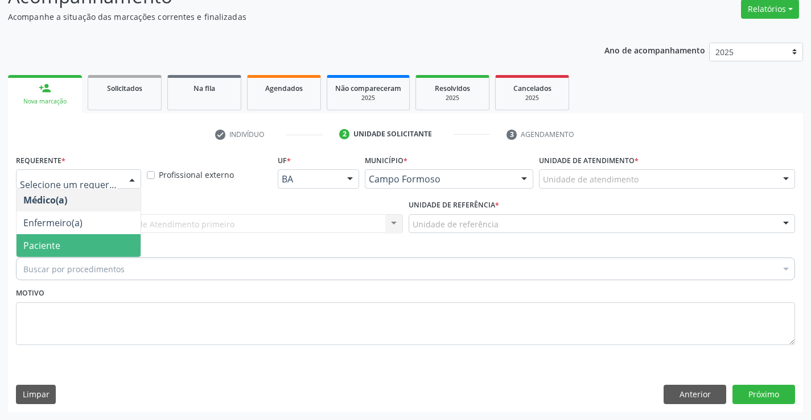
click at [55, 244] on span "Paciente" at bounding box center [41, 245] width 37 height 13
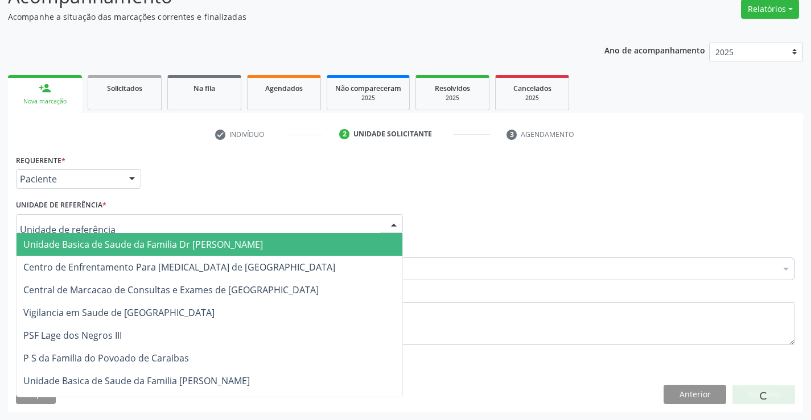
click at [218, 218] on div at bounding box center [209, 223] width 387 height 19
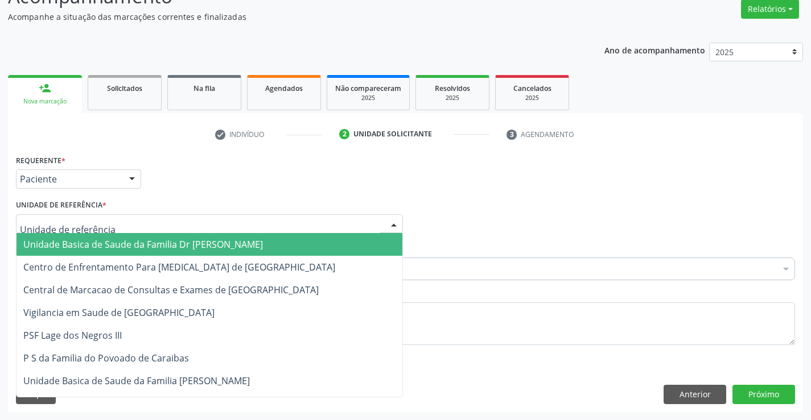
click at [175, 244] on span "Unidade Basica de Saude da Familia Dr [PERSON_NAME]" at bounding box center [142, 244] width 239 height 13
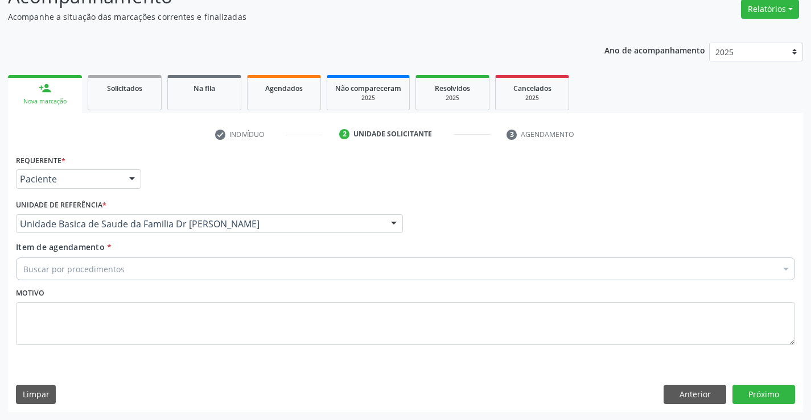
click at [192, 270] on div "Buscar por procedimentos" at bounding box center [405, 269] width 779 height 23
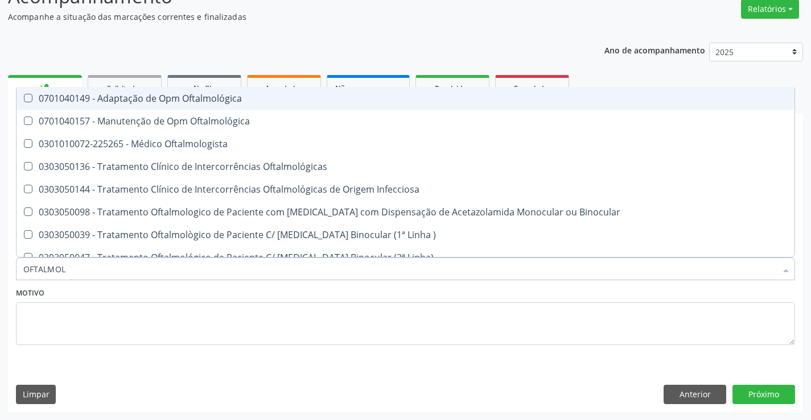
type input "OFTALMOLO"
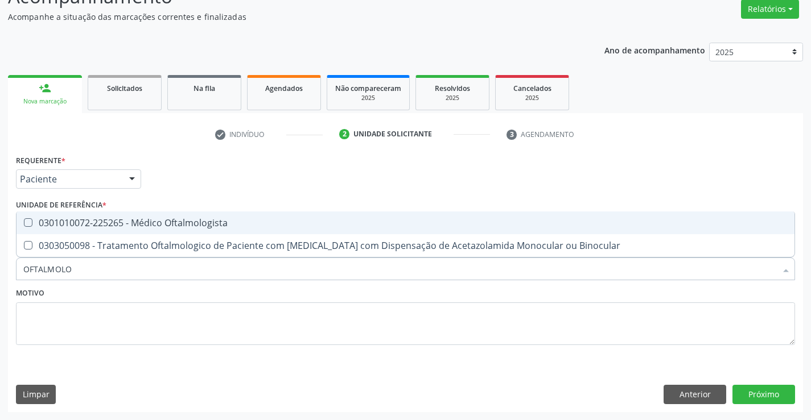
click at [168, 225] on div "0301010072-225265 - Médico Oftalmologista" at bounding box center [405, 222] width 764 height 9
checkbox Oftalmologista "true"
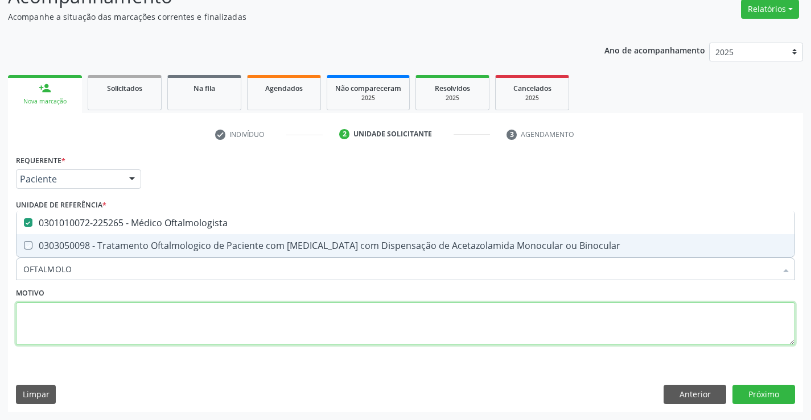
click at [298, 333] on textarea at bounding box center [405, 324] width 779 height 43
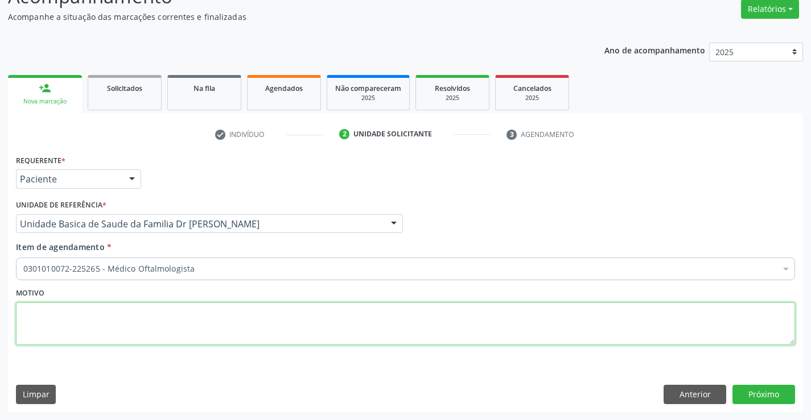
checkbox Oftalmologista "true"
click at [774, 386] on button "Próximo" at bounding box center [763, 394] width 63 height 19
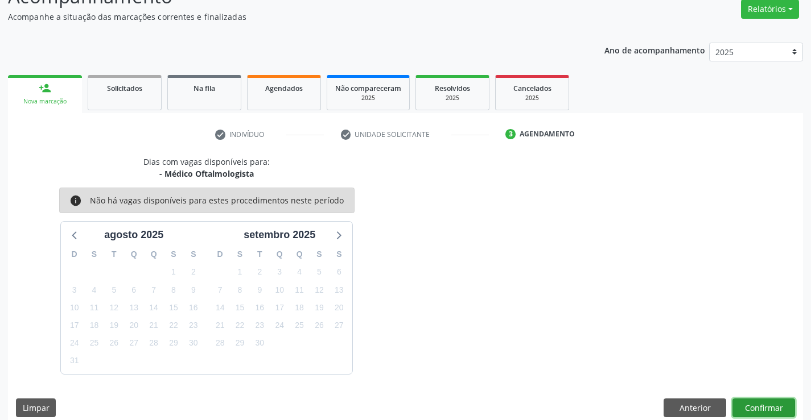
click at [743, 407] on button "Confirmar" at bounding box center [763, 408] width 63 height 19
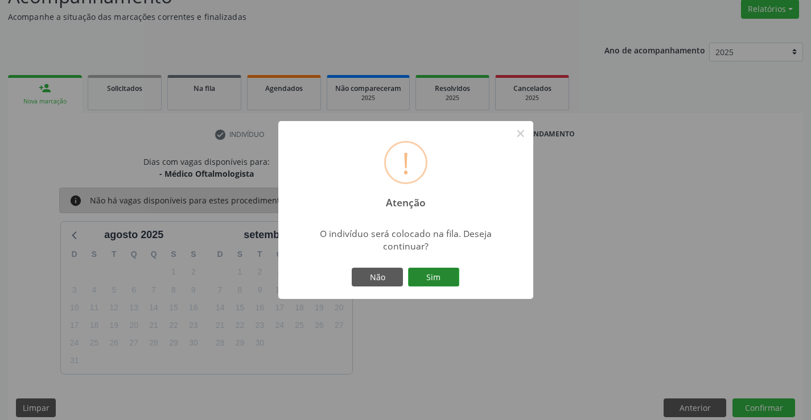
click at [432, 278] on button "Sim" at bounding box center [433, 277] width 51 height 19
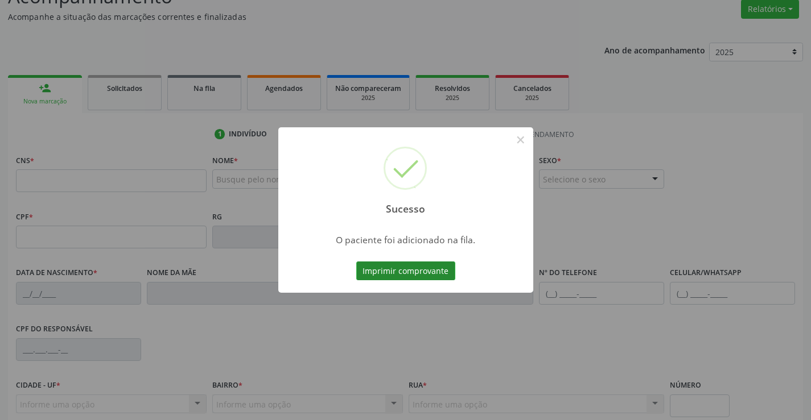
click at [402, 267] on button "Imprimir comprovante" at bounding box center [405, 271] width 99 height 19
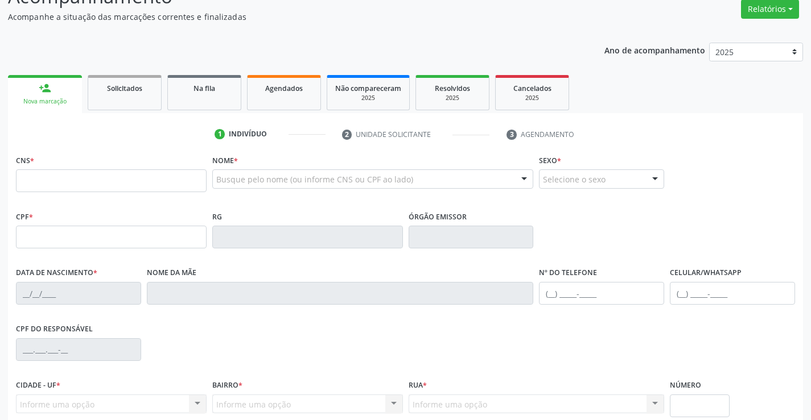
scroll to position [95, 0]
click at [209, 95] on link "Na fila" at bounding box center [204, 92] width 74 height 35
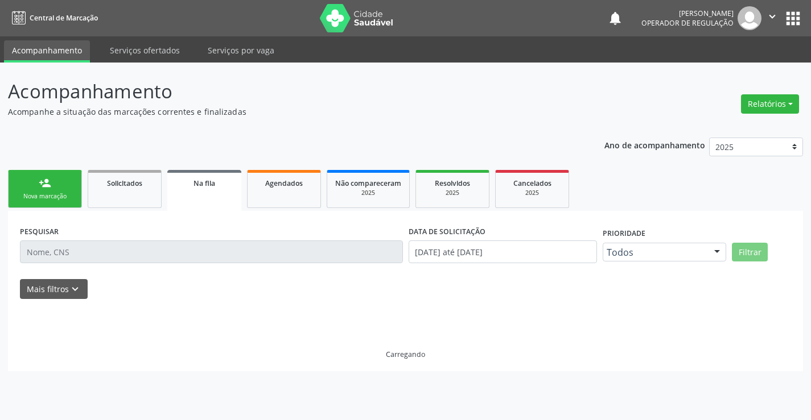
click at [209, 95] on p "Acompanhamento" at bounding box center [286, 91] width 556 height 28
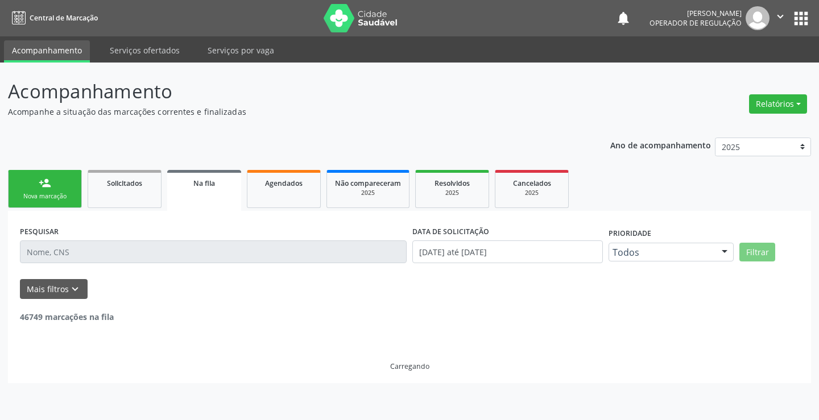
click at [114, 250] on input "text" at bounding box center [213, 252] width 387 height 23
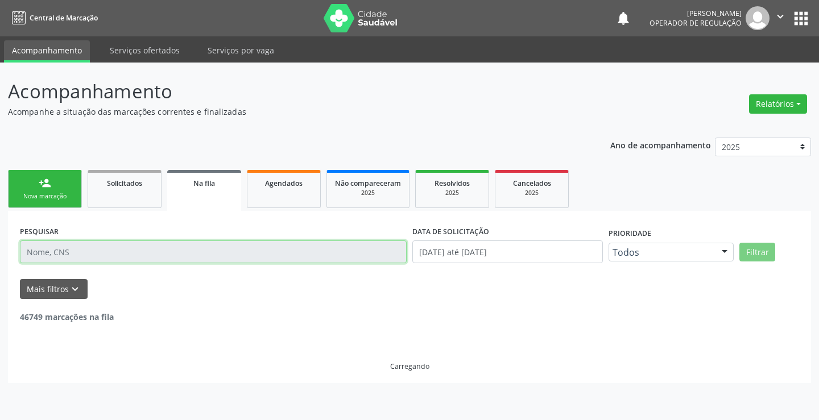
click at [114, 250] on input "text" at bounding box center [213, 252] width 387 height 23
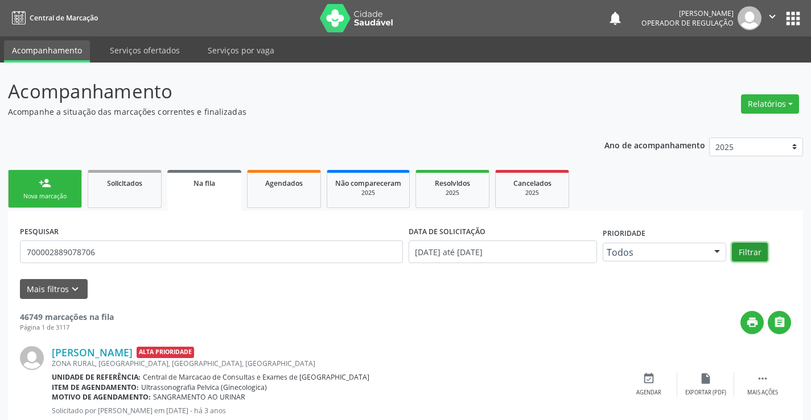
click at [746, 250] on button "Filtrar" at bounding box center [749, 252] width 36 height 19
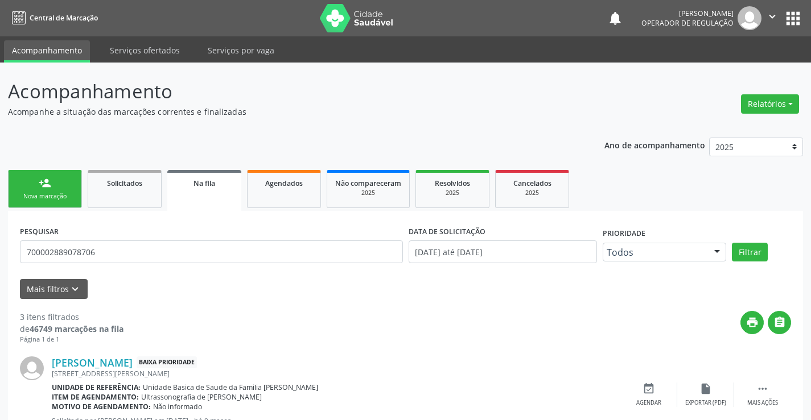
click at [214, 194] on link "Na fila" at bounding box center [204, 190] width 74 height 41
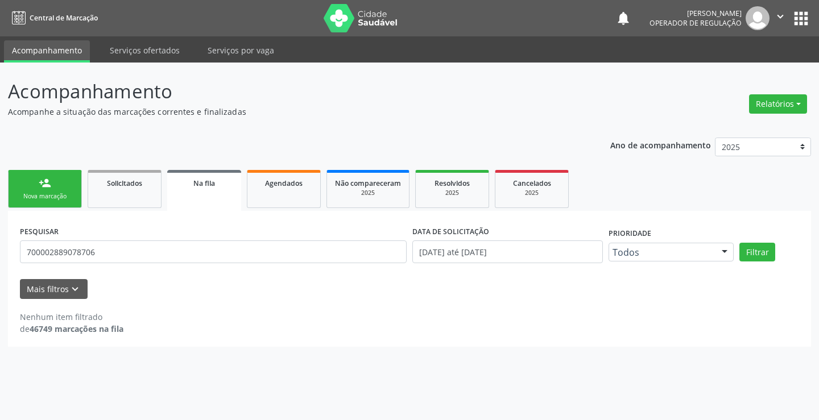
click at [130, 264] on div "PESQUISAR 700002889078706" at bounding box center [213, 247] width 392 height 48
click at [126, 253] on input "700002889078706" at bounding box center [213, 252] width 387 height 23
type input "7"
type input "700407543809150"
click at [767, 242] on div "PESQUISAR 700407543809150 DATA DE SOLICITAÇÃO 01/01/2023 até 13/08/2025 Priorid…" at bounding box center [409, 247] width 785 height 48
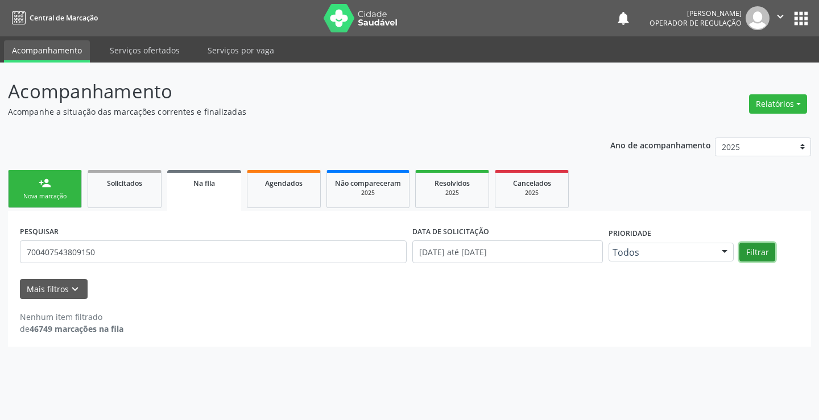
click at [762, 249] on button "Filtrar" at bounding box center [757, 252] width 36 height 19
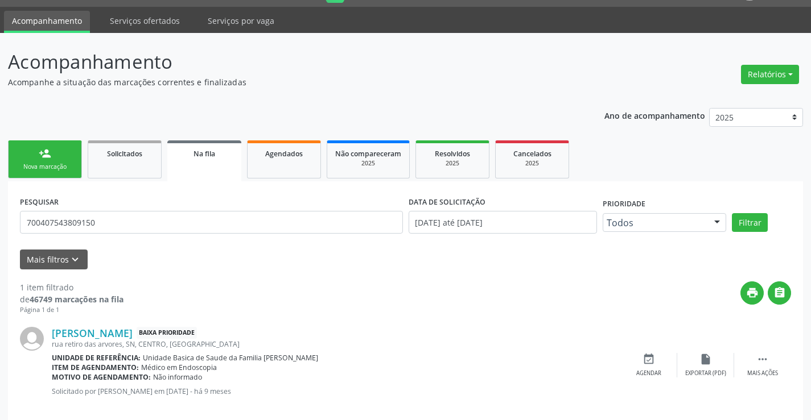
scroll to position [46, 0]
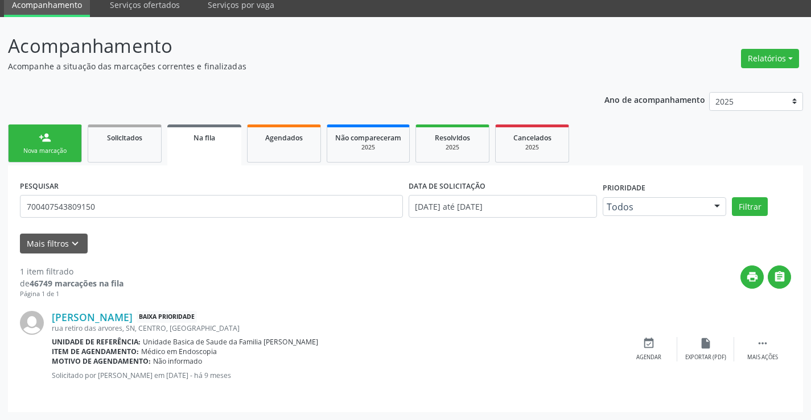
click at [46, 141] on div "person_add" at bounding box center [45, 137] width 13 height 13
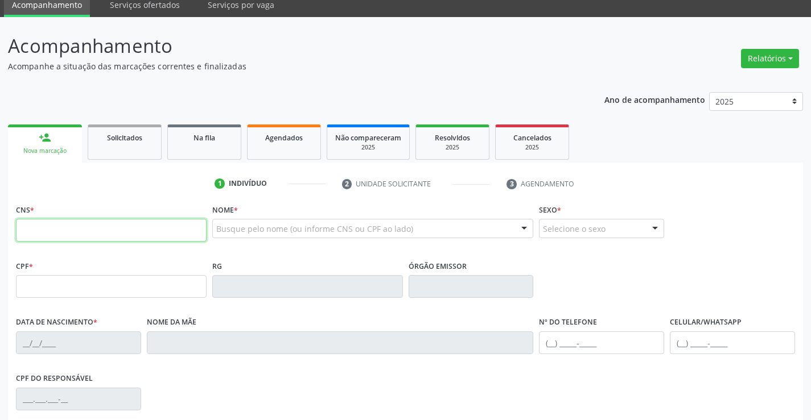
click at [64, 232] on input "text" at bounding box center [111, 230] width 191 height 23
click at [287, 143] on link "Agendados" at bounding box center [284, 142] width 74 height 35
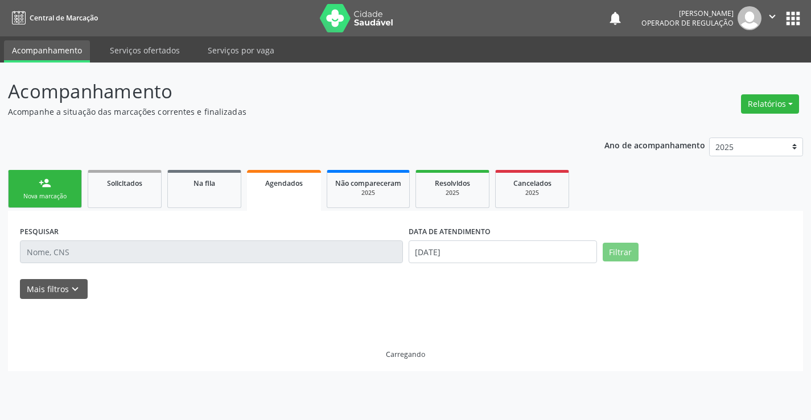
scroll to position [0, 0]
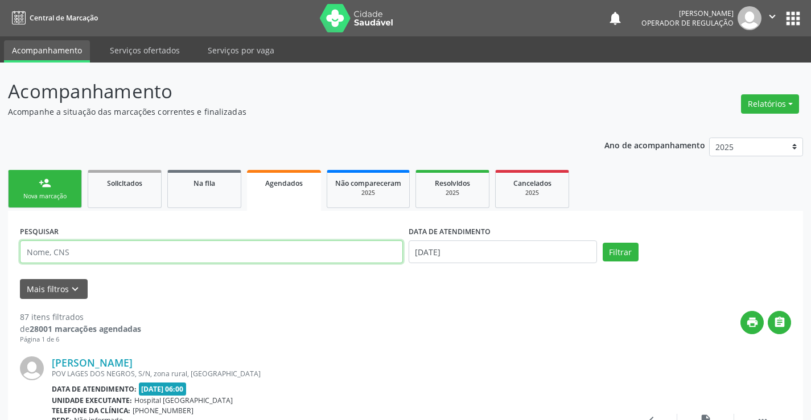
drag, startPoint x: 93, startPoint y: 246, endPoint x: 100, endPoint y: 237, distance: 11.7
click at [93, 246] on input "text" at bounding box center [211, 252] width 383 height 23
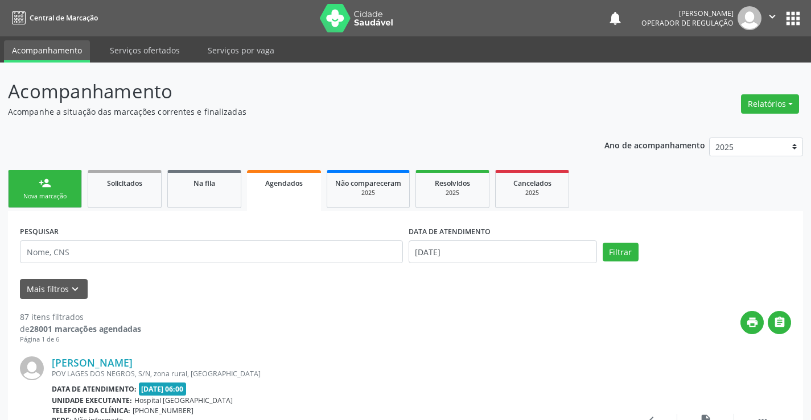
click at [89, 246] on div "PESQUISAR" at bounding box center [211, 247] width 388 height 48
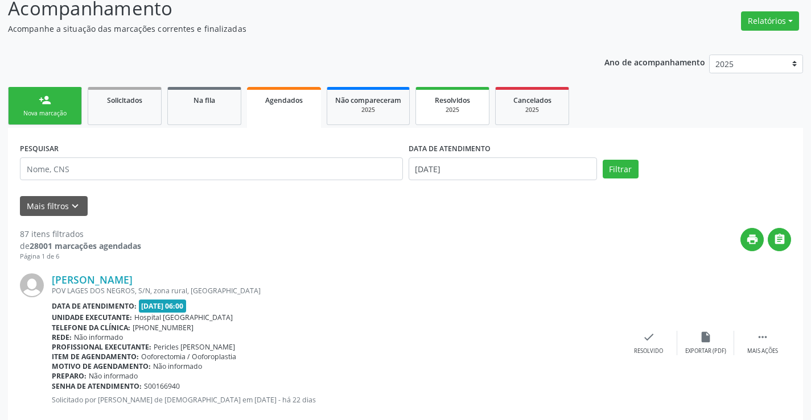
scroll to position [26, 0]
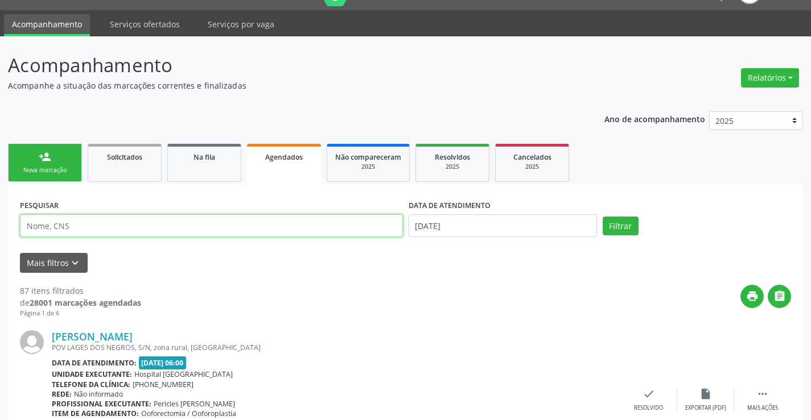
click at [120, 221] on input "text" at bounding box center [211, 225] width 383 height 23
type input "CLAUDIANE BATISTA DA SILV"
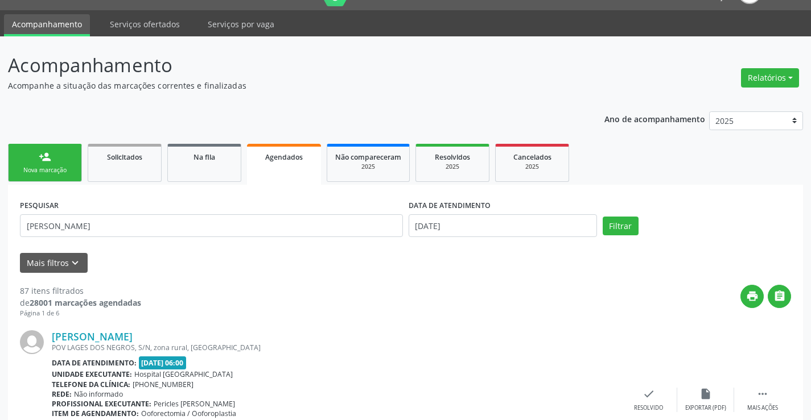
drag, startPoint x: 538, startPoint y: 206, endPoint x: 512, endPoint y: 217, distance: 28.0
click at [537, 207] on div "DATA DE ATENDIMENTO" at bounding box center [502, 206] width 188 height 18
click at [486, 222] on input "13/08/2025" at bounding box center [502, 225] width 188 height 23
click at [633, 222] on button "Filtrar" at bounding box center [620, 226] width 36 height 19
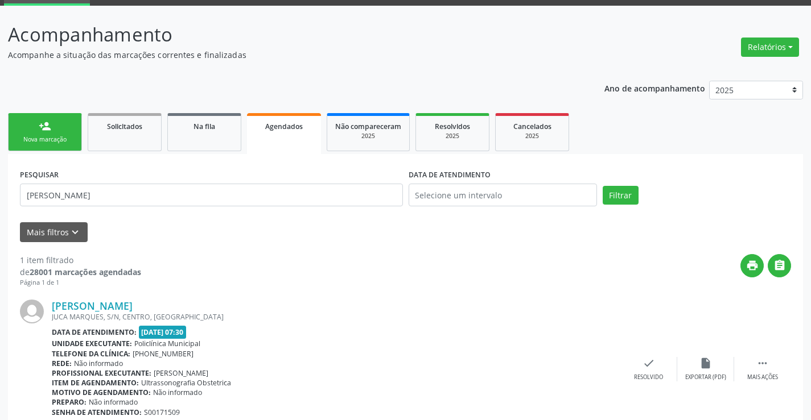
scroll to position [108, 0]
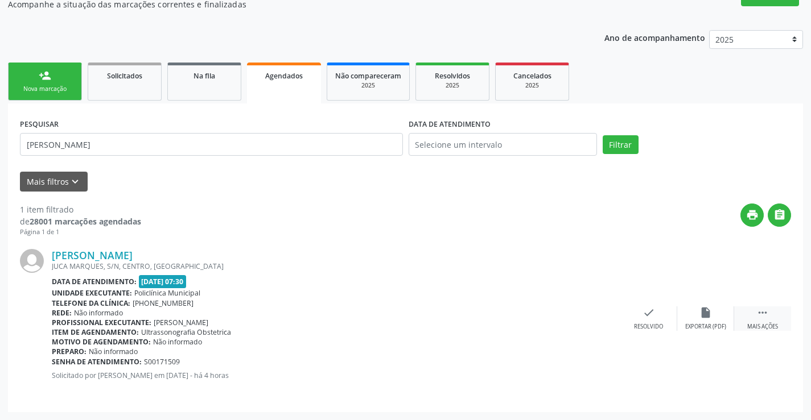
click at [761, 320] on div " Mais ações" at bounding box center [762, 319] width 57 height 24
click at [535, 312] on icon "print" at bounding box center [534, 313] width 13 height 13
click at [45, 86] on div "Nova marcação" at bounding box center [44, 89] width 57 height 9
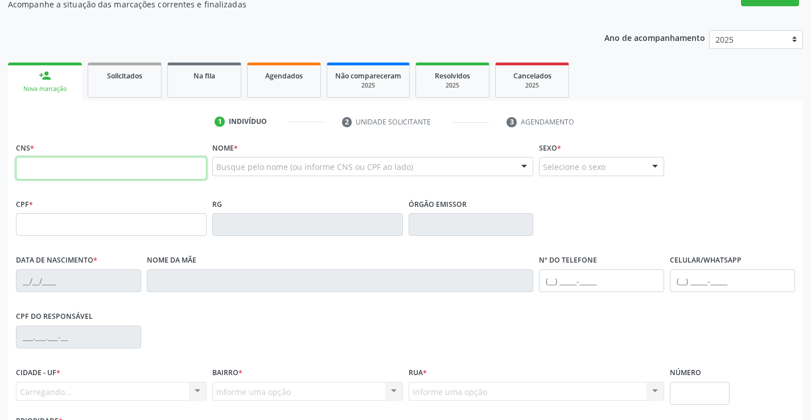
click at [108, 172] on input "text" at bounding box center [111, 168] width 191 height 23
click at [111, 171] on input "text" at bounding box center [111, 168] width 191 height 23
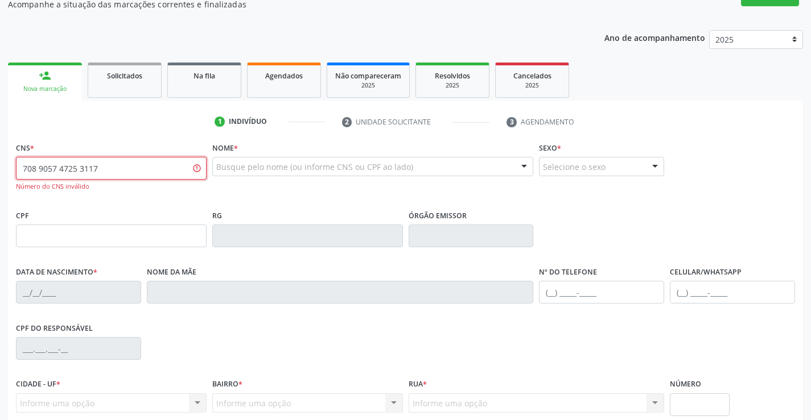
type input "708 9057 4725 3117"
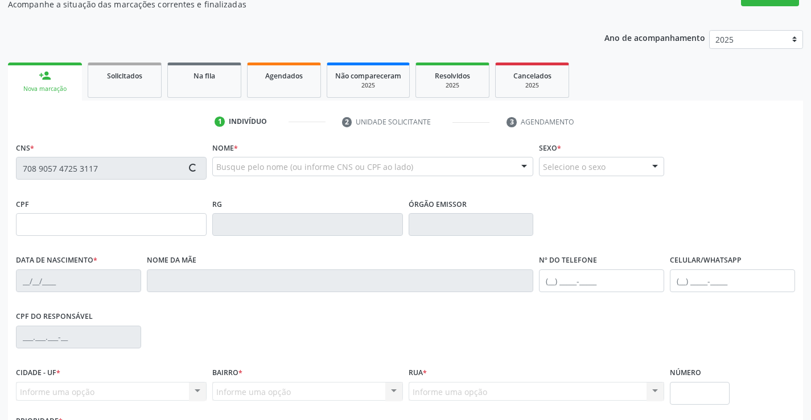
type input "1666805831"
type input "18/12/2007"
type input "(74) 99937-8558"
type input "S/N"
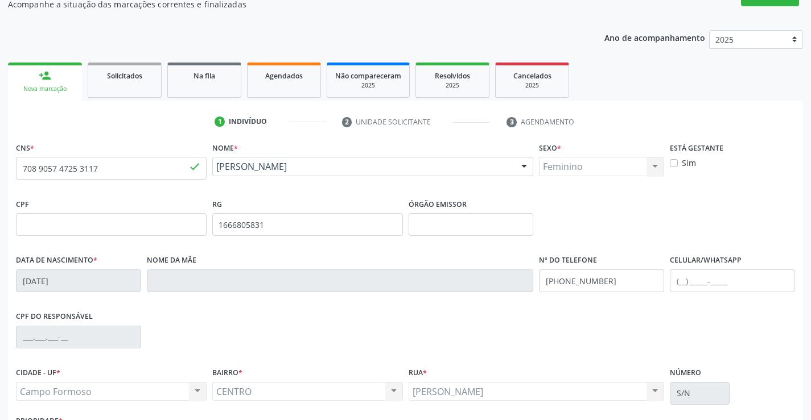
scroll to position [196, 0]
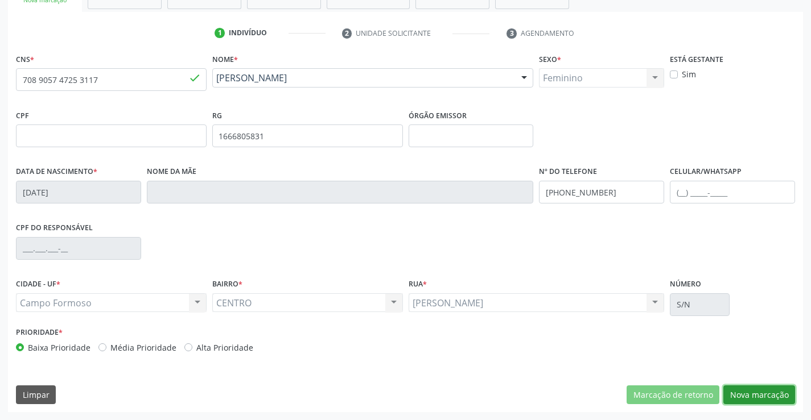
click at [759, 392] on button "Nova marcação" at bounding box center [759, 395] width 72 height 19
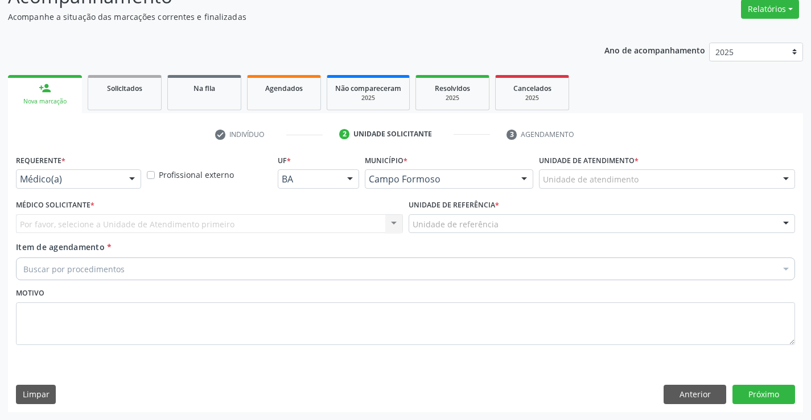
scroll to position [95, 0]
click at [688, 388] on button "Anterior" at bounding box center [694, 394] width 63 height 19
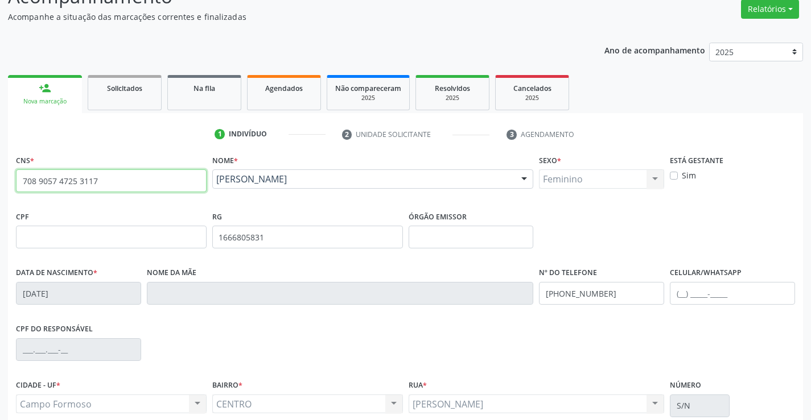
drag, startPoint x: 22, startPoint y: 180, endPoint x: 130, endPoint y: 183, distance: 108.7
click at [130, 183] on input "708 9057 4725 3117" at bounding box center [111, 181] width 191 height 23
click at [276, 97] on link "Agendados" at bounding box center [284, 92] width 74 height 35
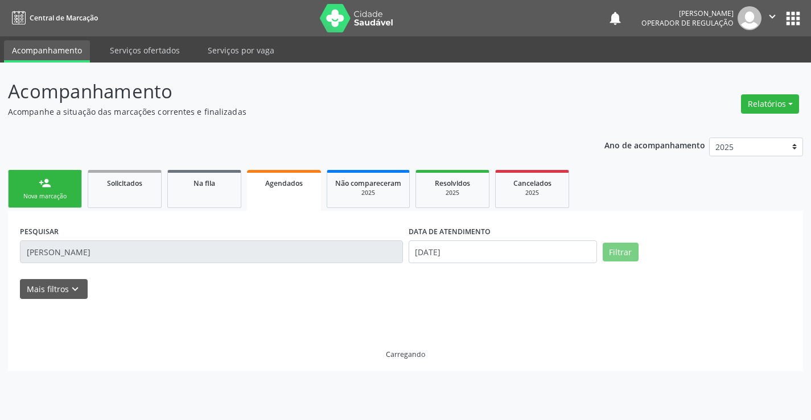
scroll to position [0, 0]
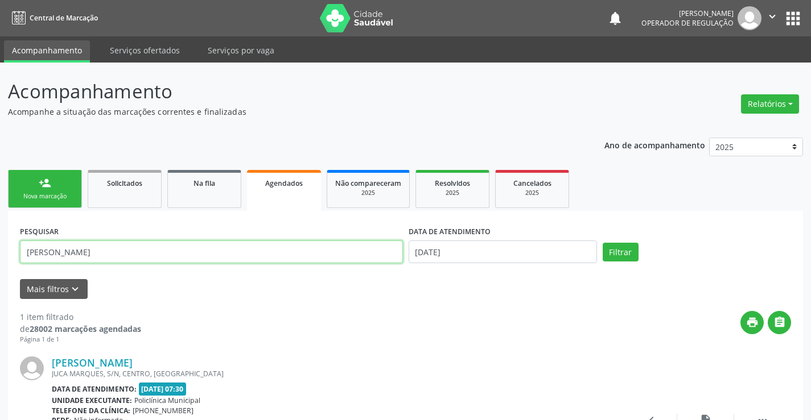
click at [170, 259] on input "CLAUDIANE BATISTA DA SILV" at bounding box center [211, 252] width 383 height 23
type input "C"
paste input "708 9057 4725 3117"
type input "708 9057 4725 3117"
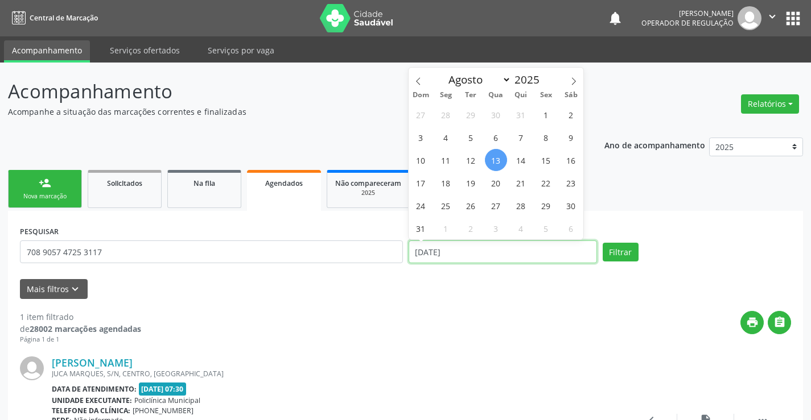
click at [543, 250] on input "13/08/2025" at bounding box center [502, 252] width 188 height 23
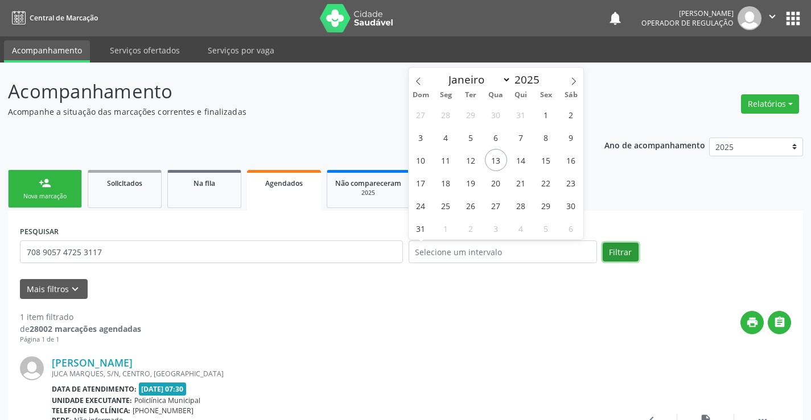
click at [617, 255] on button "Filtrar" at bounding box center [620, 252] width 36 height 19
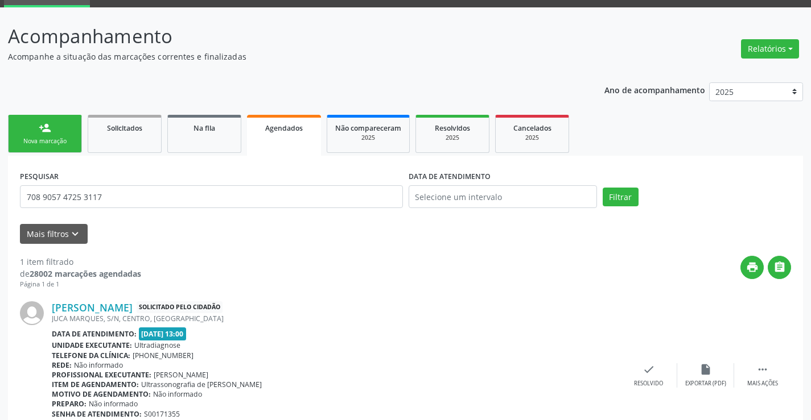
scroll to position [117, 0]
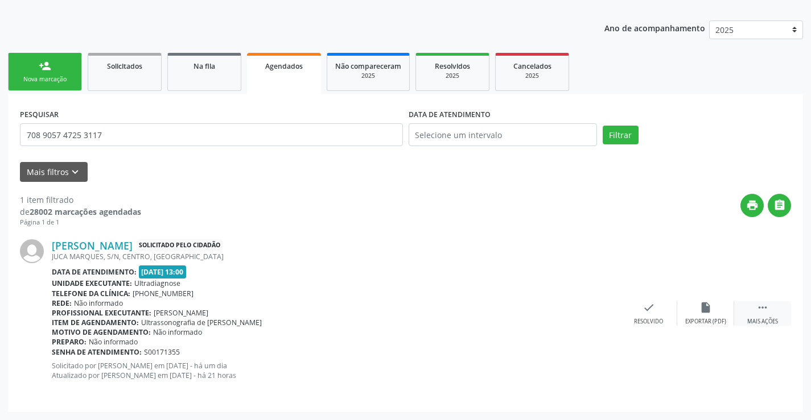
click at [764, 317] on div " Mais ações" at bounding box center [762, 313] width 57 height 24
click at [535, 304] on icon "print" at bounding box center [534, 307] width 13 height 13
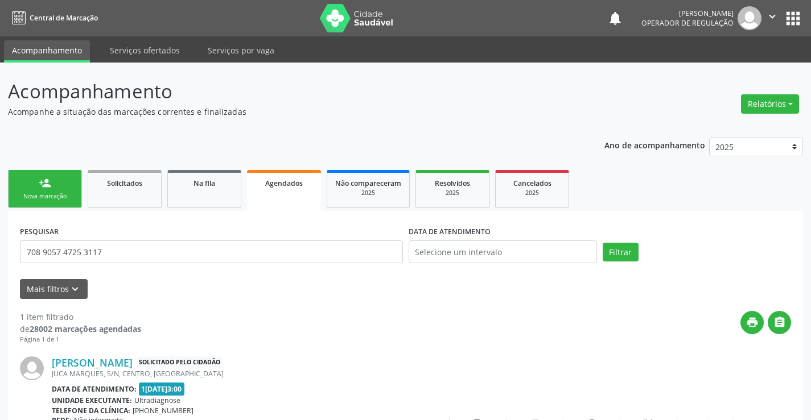
scroll to position [117, 0]
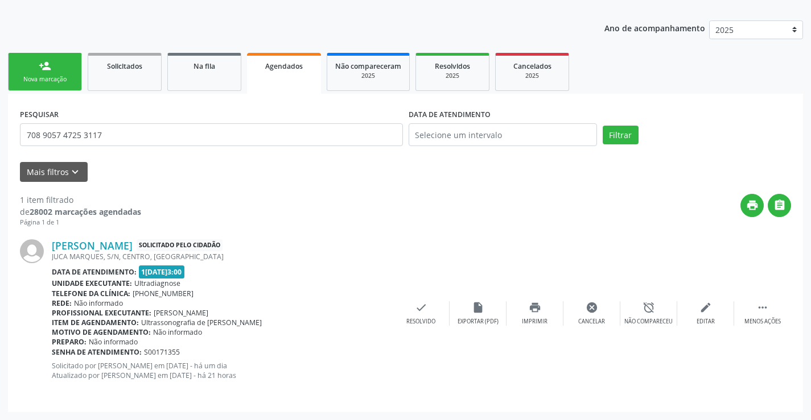
click at [65, 79] on div "Nova marcação" at bounding box center [44, 79] width 57 height 9
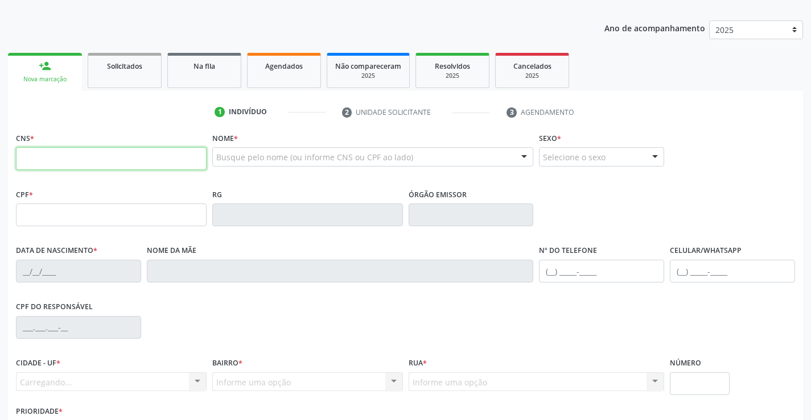
drag, startPoint x: 110, startPoint y: 160, endPoint x: 128, endPoint y: 160, distance: 17.6
click at [110, 160] on input "text" at bounding box center [111, 158] width 191 height 23
type input "700 6099 2739 4062"
type input "11/11/1968"
type input "S/N"
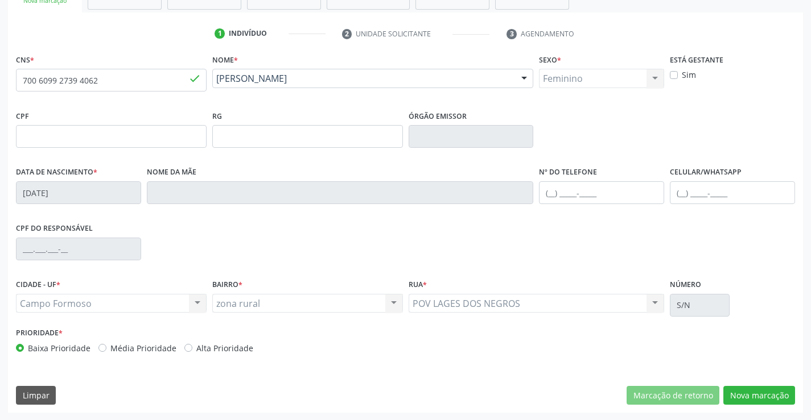
scroll to position [196, 0]
click at [755, 393] on button "Nova marcação" at bounding box center [759, 395] width 72 height 19
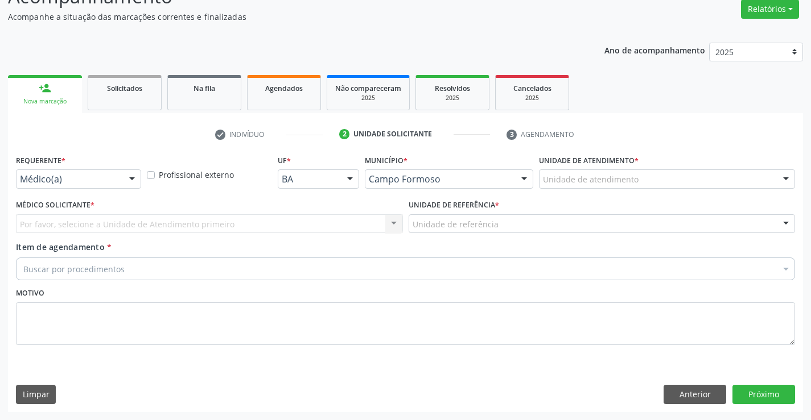
scroll to position [95, 0]
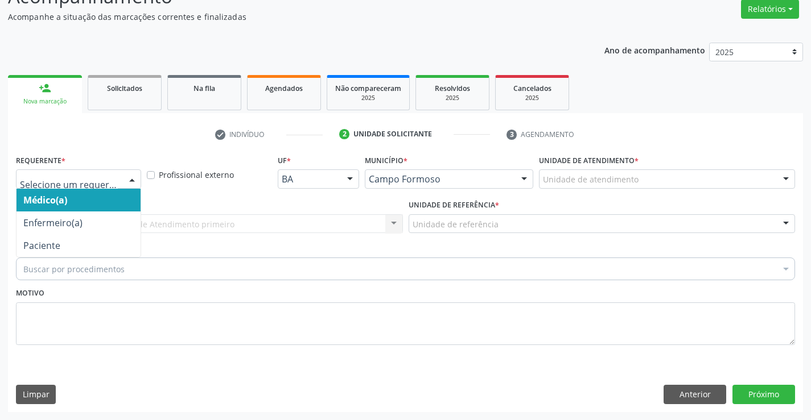
drag, startPoint x: 127, startPoint y: 173, endPoint x: 108, endPoint y: 187, distance: 24.5
click at [127, 173] on div at bounding box center [131, 179] width 17 height 19
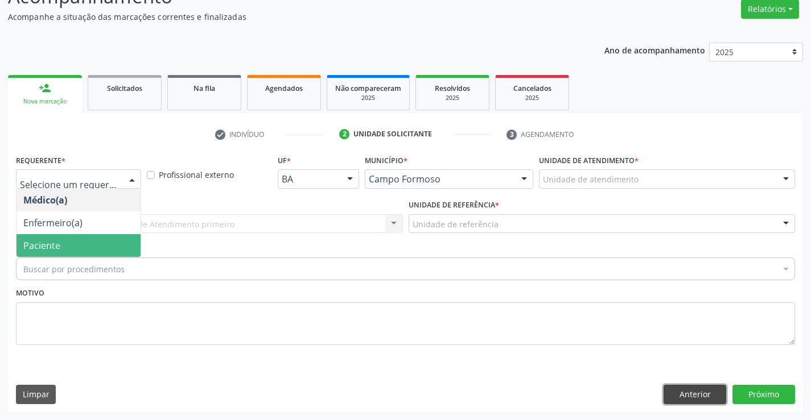
click at [690, 398] on button "Anterior" at bounding box center [694, 394] width 63 height 19
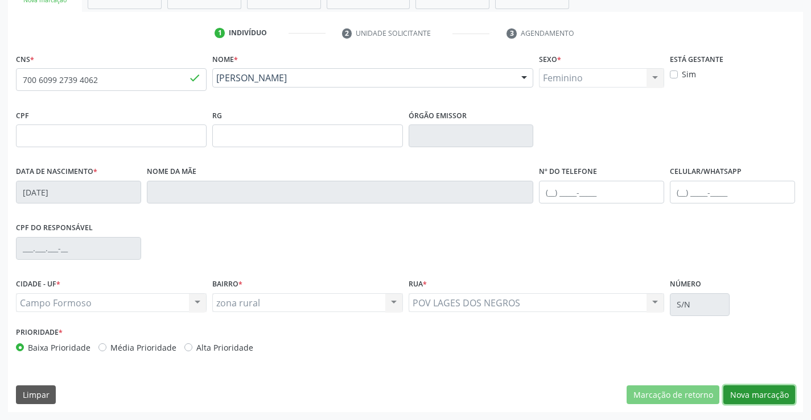
click at [742, 391] on button "Nova marcação" at bounding box center [759, 395] width 72 height 19
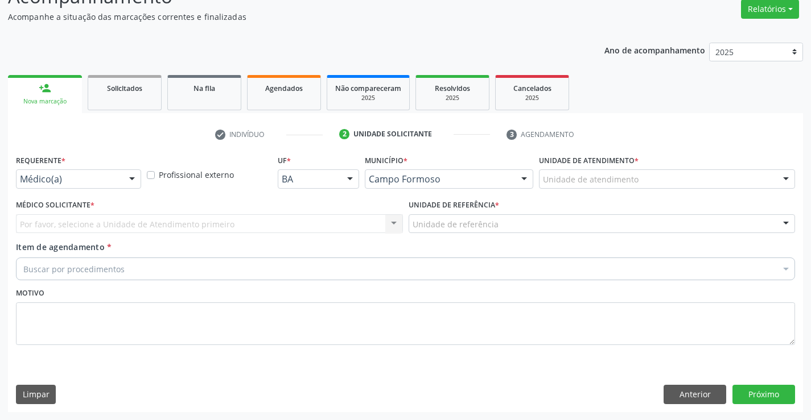
click at [304, 204] on div "Médico Solicitante * Por favor, selecione a Unidade de Atendimento primeiro Nen…" at bounding box center [209, 215] width 387 height 36
click at [698, 390] on button "Anterior" at bounding box center [694, 394] width 63 height 19
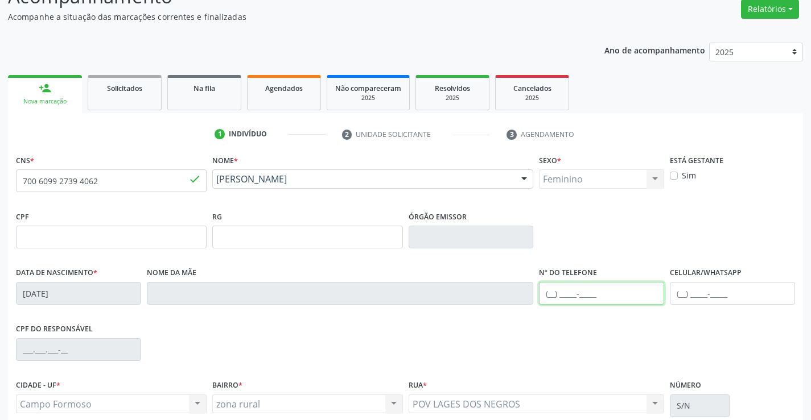
click at [584, 284] on input "text" at bounding box center [601, 293] width 125 height 23
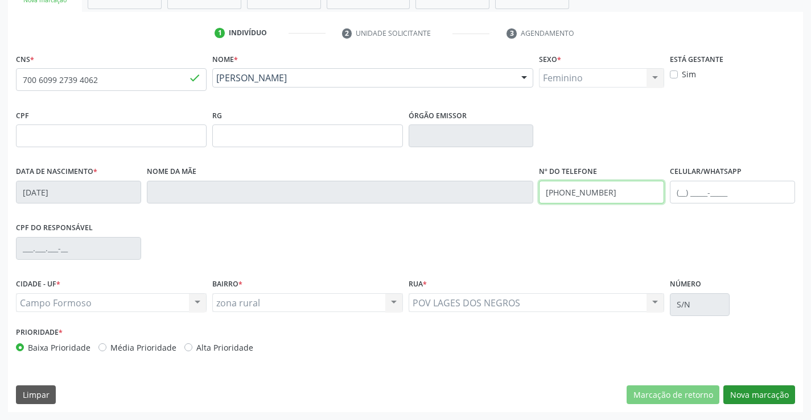
type input "(74) 98848-3843"
click at [757, 400] on button "Nova marcação" at bounding box center [759, 395] width 72 height 19
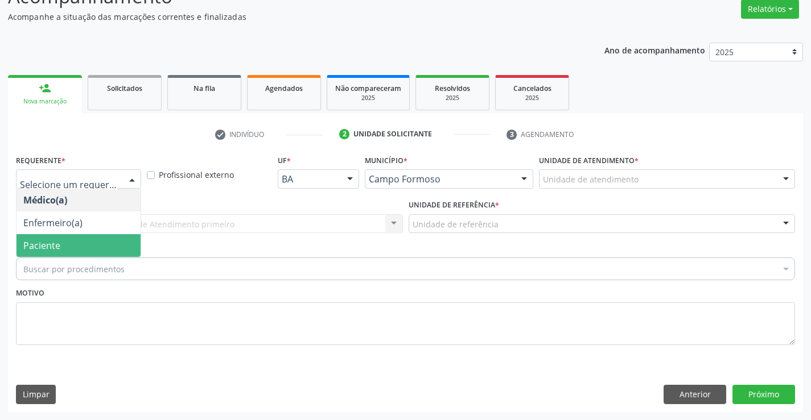
click at [103, 171] on div at bounding box center [78, 179] width 125 height 19
click at [76, 241] on span "Paciente" at bounding box center [78, 245] width 124 height 23
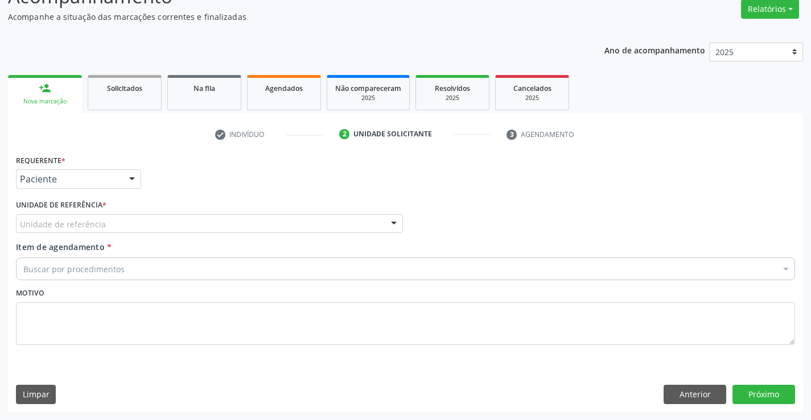
click at [257, 226] on div "Unidade de referência" at bounding box center [209, 223] width 387 height 19
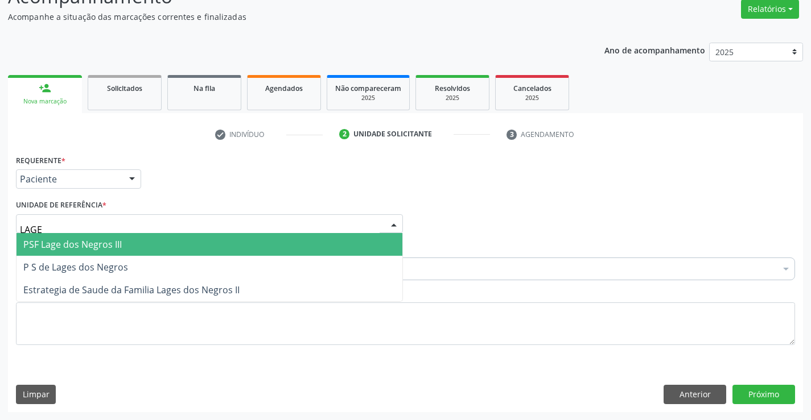
type input "LAGES"
click at [118, 241] on span "P S de Lages dos Negros" at bounding box center [75, 244] width 105 height 13
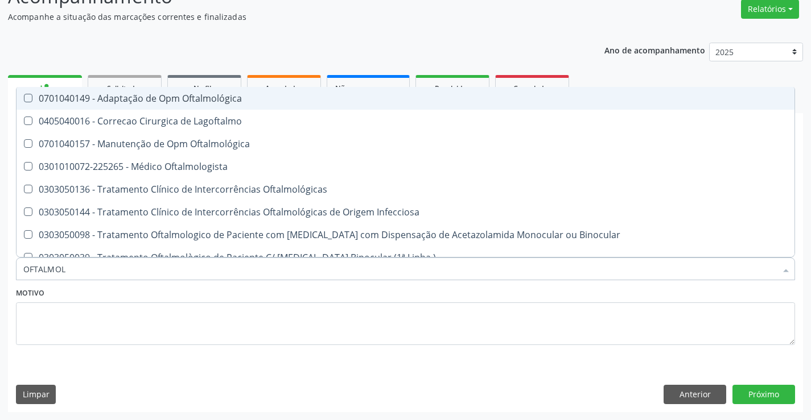
type input "OFTALMOLO"
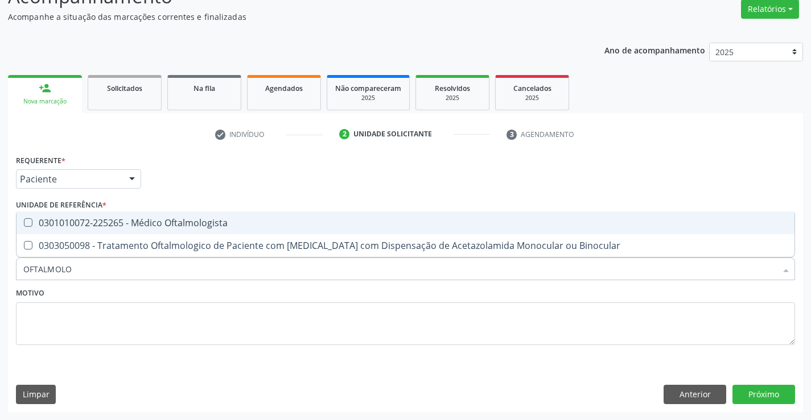
click at [176, 216] on span "0301010072-225265 - Médico Oftalmologista" at bounding box center [405, 223] width 778 height 23
checkbox Oftalmologista "true"
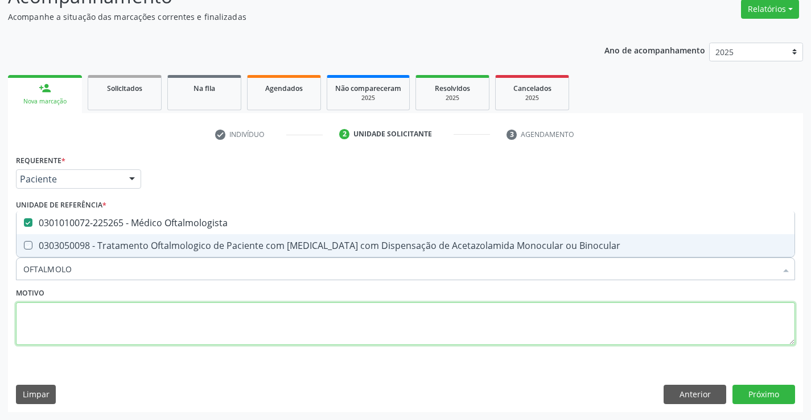
click at [323, 317] on textarea at bounding box center [405, 324] width 779 height 43
checkbox Binocular "true"
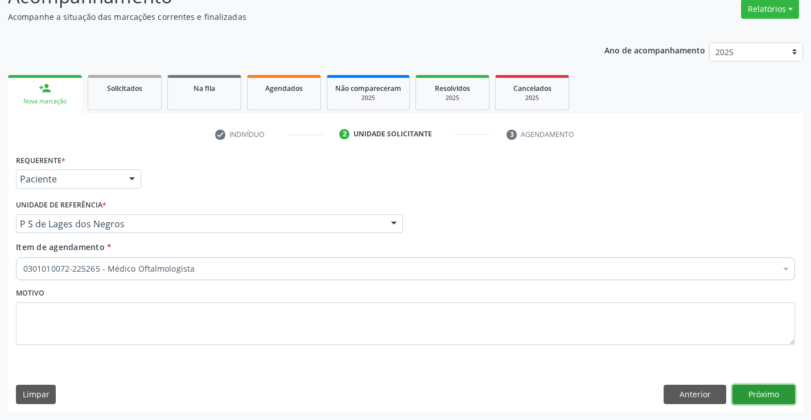
click at [768, 396] on button "Próximo" at bounding box center [763, 394] width 63 height 19
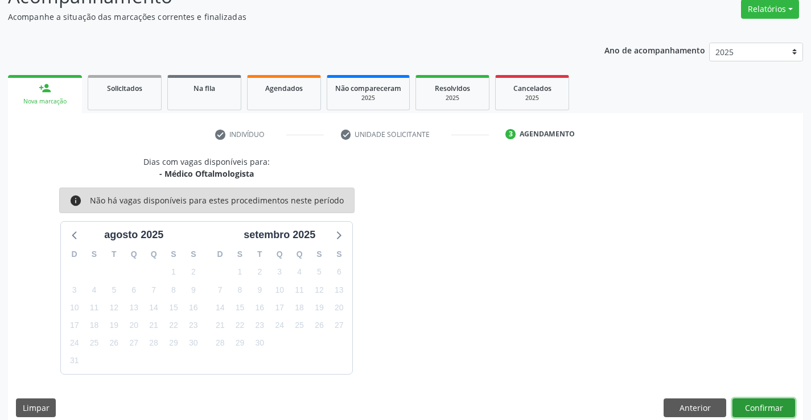
click at [760, 411] on button "Confirmar" at bounding box center [763, 408] width 63 height 19
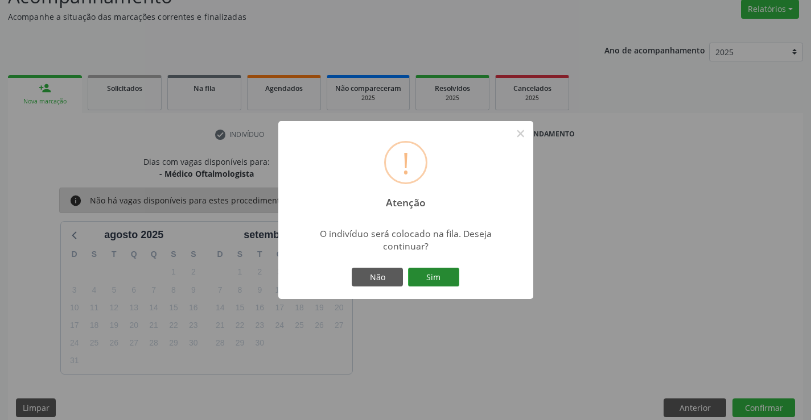
click at [434, 272] on button "Sim" at bounding box center [433, 277] width 51 height 19
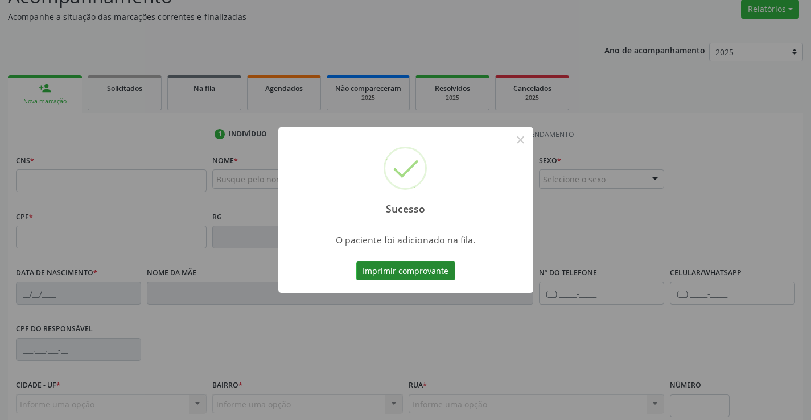
click at [444, 274] on button "Imprimir comprovante" at bounding box center [405, 271] width 99 height 19
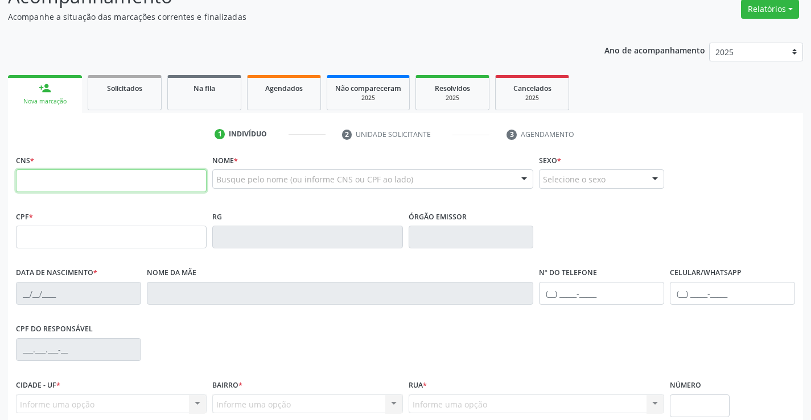
click at [123, 179] on input "text" at bounding box center [111, 181] width 191 height 23
type input "704 1016 0832 0150"
type input "373.105.425-68"
type input "0340456604"
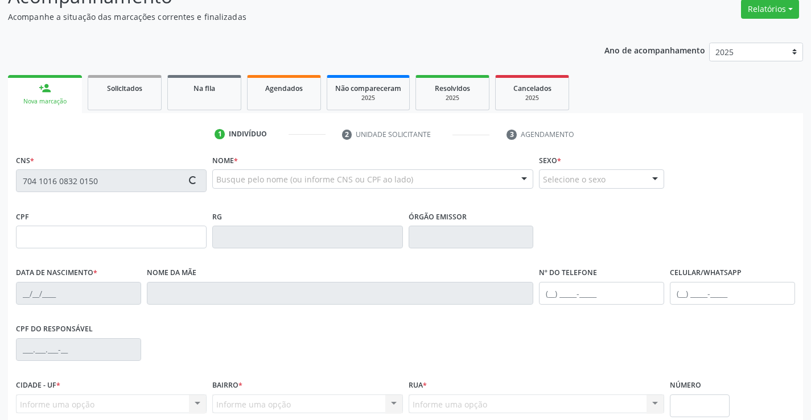
type input "13/02/1964"
type input "(74) 98811-9577"
type input "373.105.425-68"
type input "S/N"
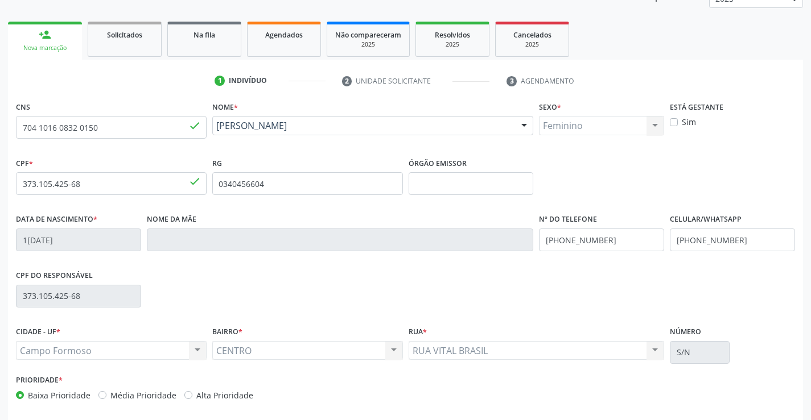
scroll to position [196, 0]
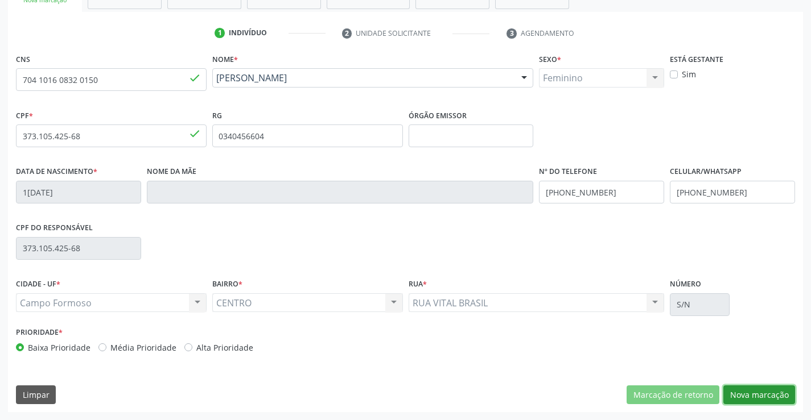
click at [742, 391] on button "Nova marcação" at bounding box center [759, 395] width 72 height 19
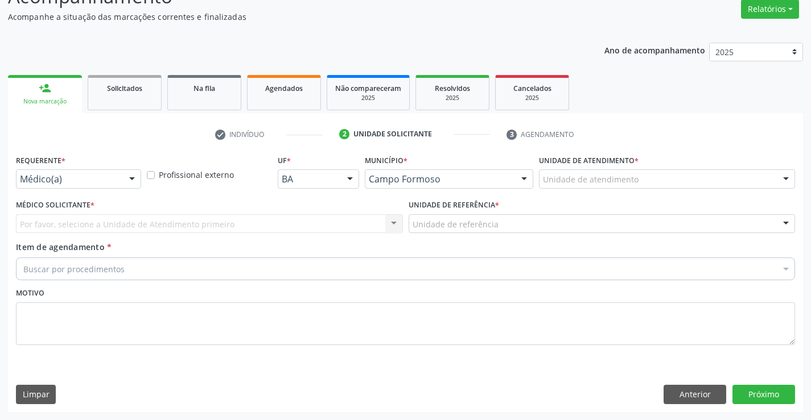
scroll to position [95, 0]
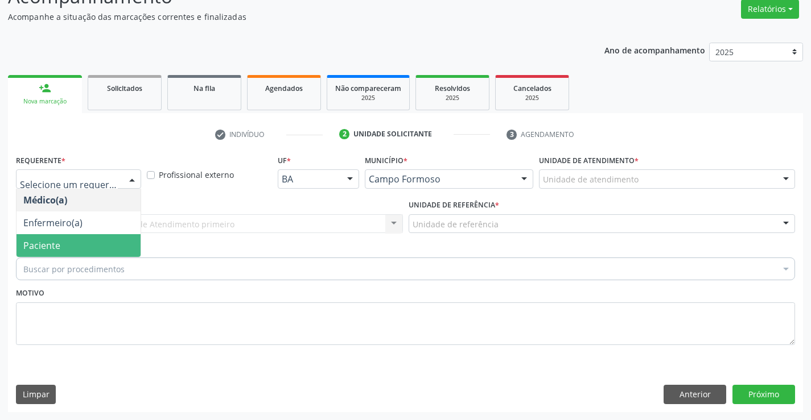
click at [65, 242] on span "Paciente" at bounding box center [78, 245] width 124 height 23
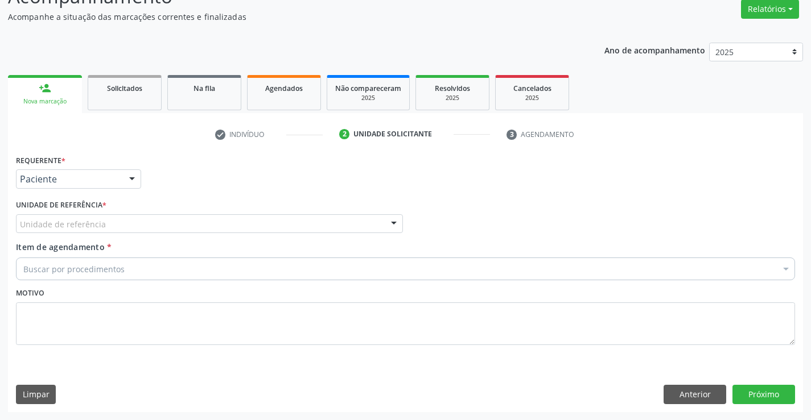
click at [140, 226] on div "Requerente * Paciente Médico(a) Enfermeiro(a) Paciente Nenhum resultado encontr…" at bounding box center [405, 256] width 779 height 209
click at [131, 243] on div "Item de agendamento * Buscar por procedimentos Selecionar todos 0202040089 - 3X…" at bounding box center [405, 259] width 779 height 36
click at [142, 232] on div "Unidade de referência" at bounding box center [209, 223] width 387 height 19
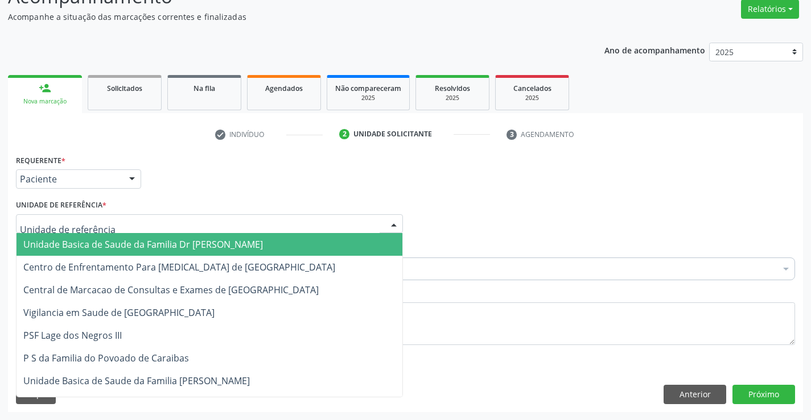
click at [106, 246] on span "Unidade Basica de Saude da Familia Dr [PERSON_NAME]" at bounding box center [142, 244] width 239 height 13
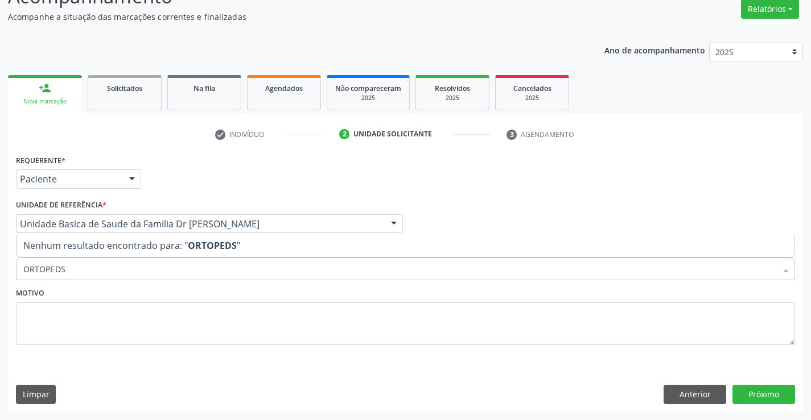
type input "ORTOPED"
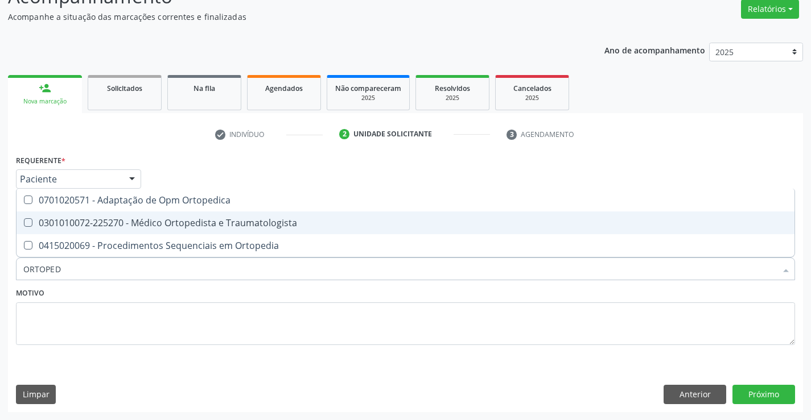
drag, startPoint x: 167, startPoint y: 224, endPoint x: 230, endPoint y: 334, distance: 127.1
click at [168, 224] on div "0301010072-225270 - Médico Ortopedista e Traumatologista" at bounding box center [405, 222] width 764 height 9
checkbox Traumatologista "true"
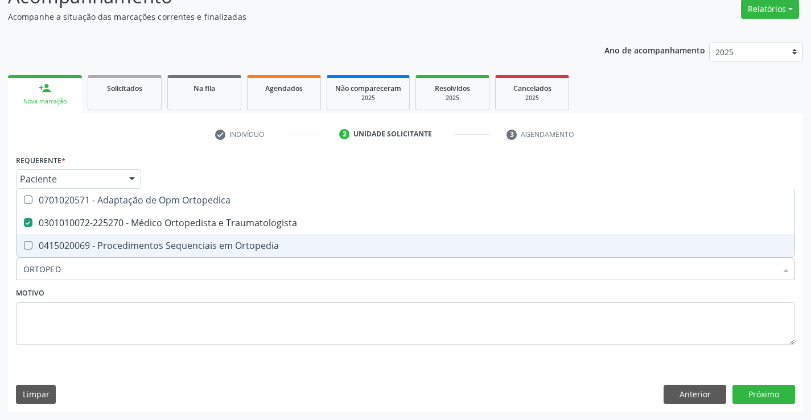
click at [230, 346] on fieldset "Motivo" at bounding box center [405, 319] width 779 height 68
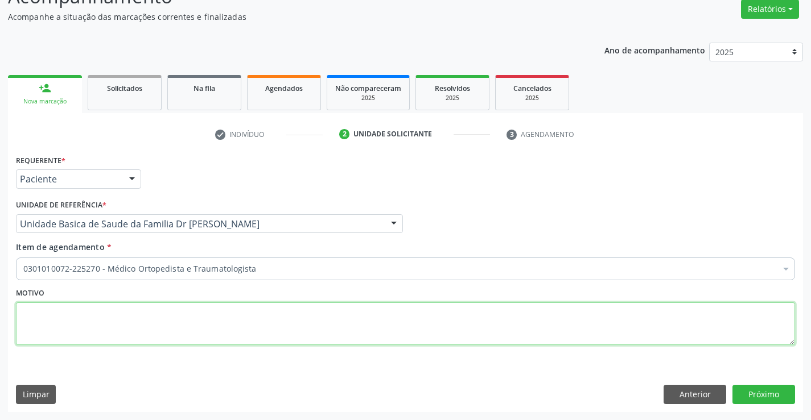
drag, startPoint x: 294, startPoint y: 346, endPoint x: 518, endPoint y: 350, distance: 224.1
click at [311, 350] on fieldset "Motivo" at bounding box center [405, 319] width 779 height 68
click at [767, 395] on button "Próximo" at bounding box center [763, 394] width 63 height 19
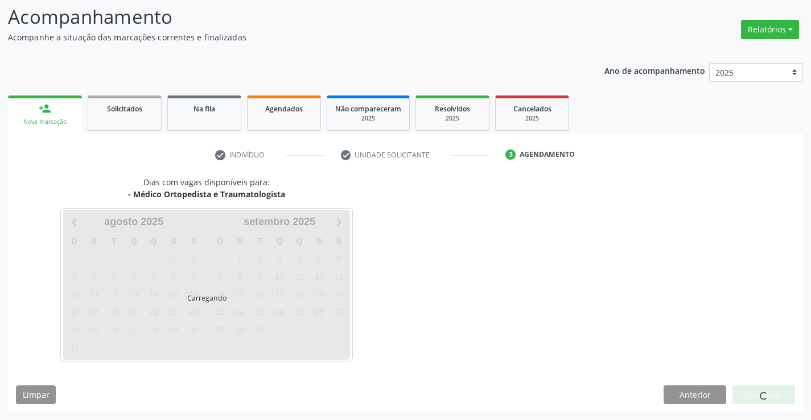
scroll to position [75, 0]
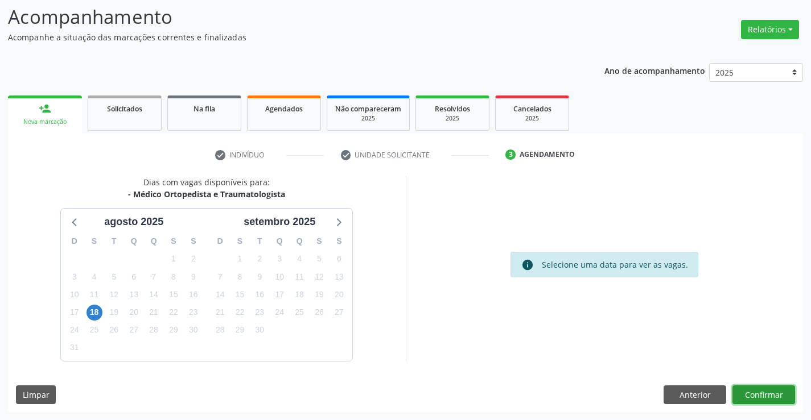
click at [751, 393] on button "Confirmar" at bounding box center [763, 395] width 63 height 19
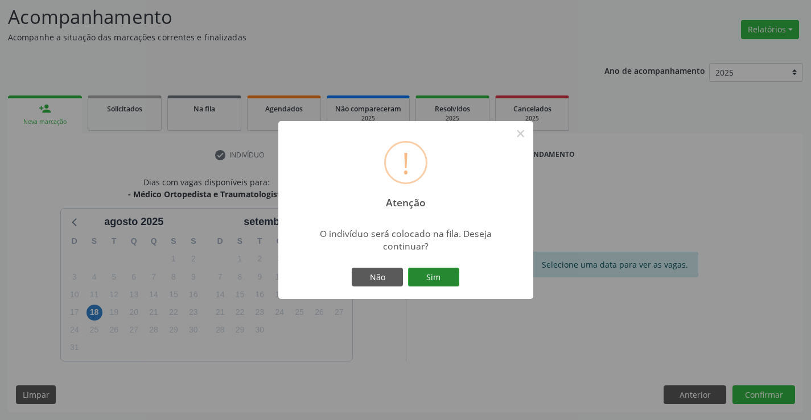
click at [458, 275] on div "Não Sim" at bounding box center [405, 278] width 113 height 24
click at [434, 272] on button "Sim" at bounding box center [433, 277] width 51 height 19
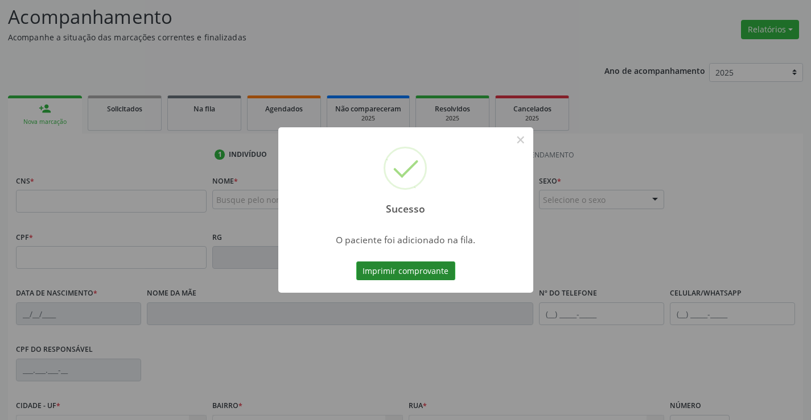
click at [404, 263] on button "Imprimir comprovante" at bounding box center [405, 271] width 99 height 19
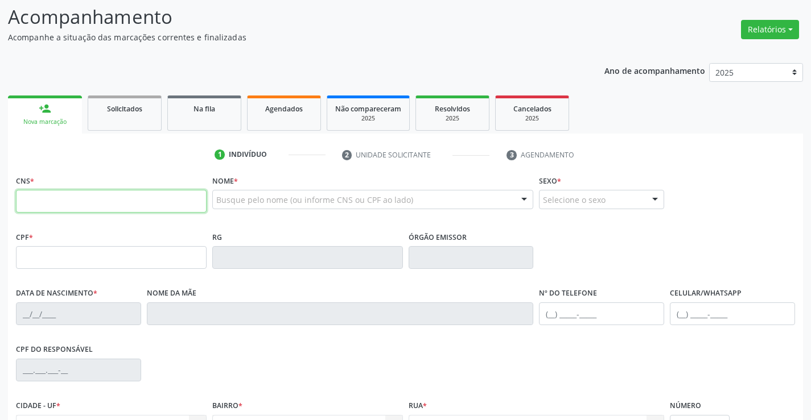
click at [95, 201] on input "text" at bounding box center [111, 201] width 191 height 23
type input "706 0028 0397 8648"
type input "0834673960"
type input "20/02/1972"
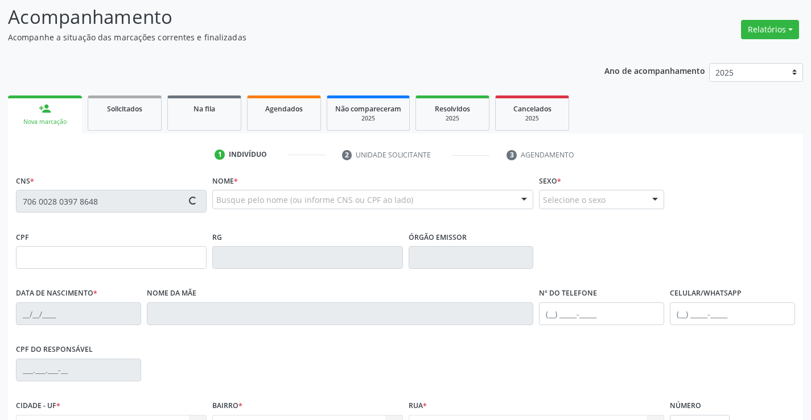
type input "(74) 99142-0852"
type input "021.586.415-84"
type input "sn"
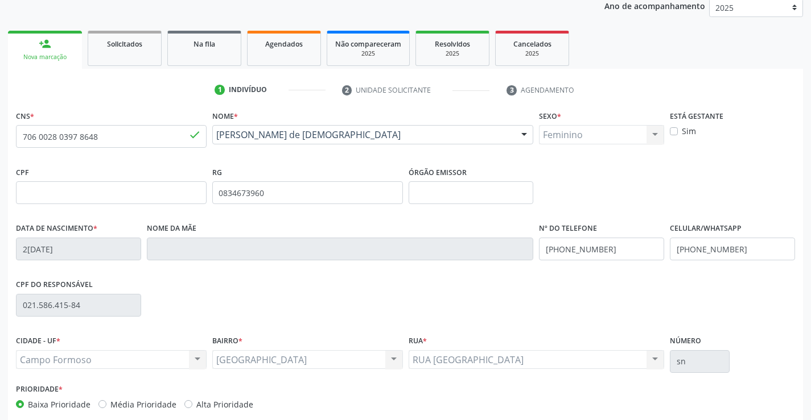
scroll to position [196, 0]
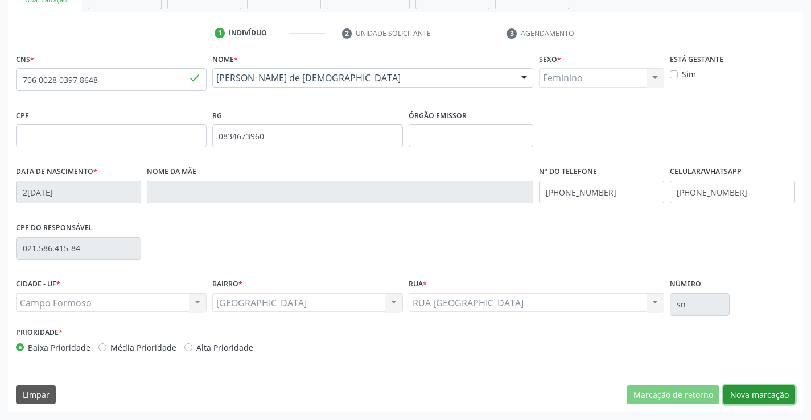
click at [757, 394] on button "Nova marcação" at bounding box center [759, 395] width 72 height 19
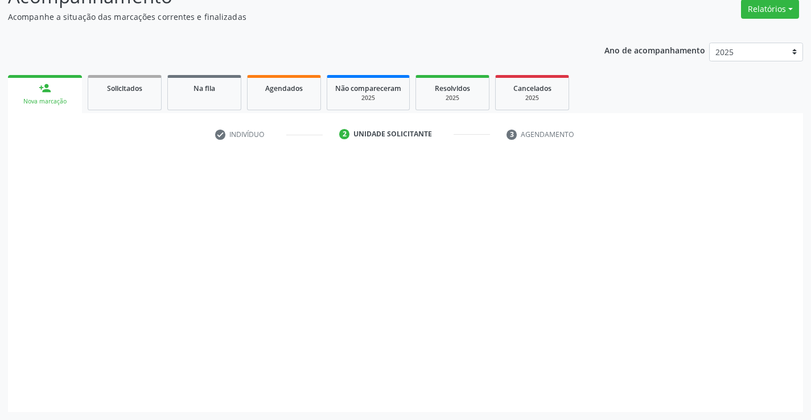
scroll to position [95, 0]
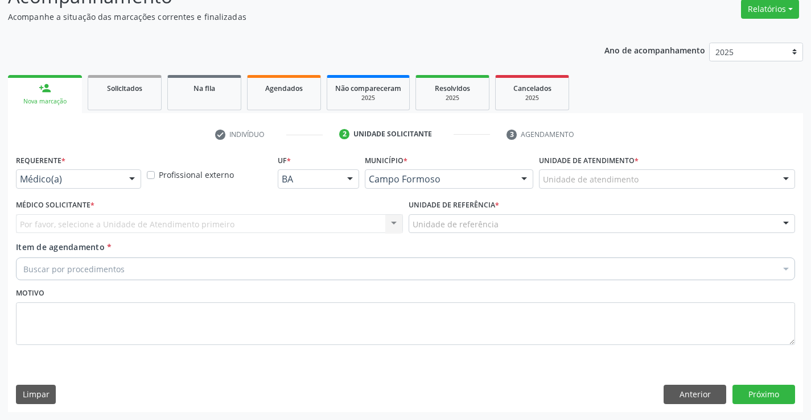
click at [121, 179] on div "Médico(a) Médico(a) Enfermeiro(a) Paciente Nenhum resultado encontrado para: " …" at bounding box center [78, 179] width 125 height 19
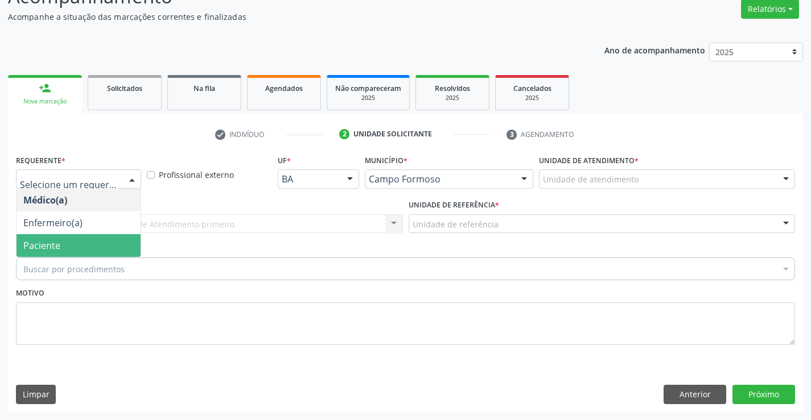
click at [63, 248] on span "Paciente" at bounding box center [78, 245] width 124 height 23
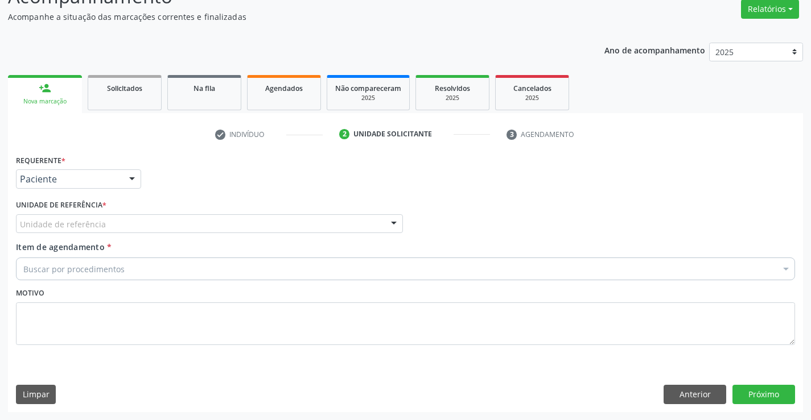
click at [178, 221] on div "Unidade de referência" at bounding box center [209, 223] width 387 height 19
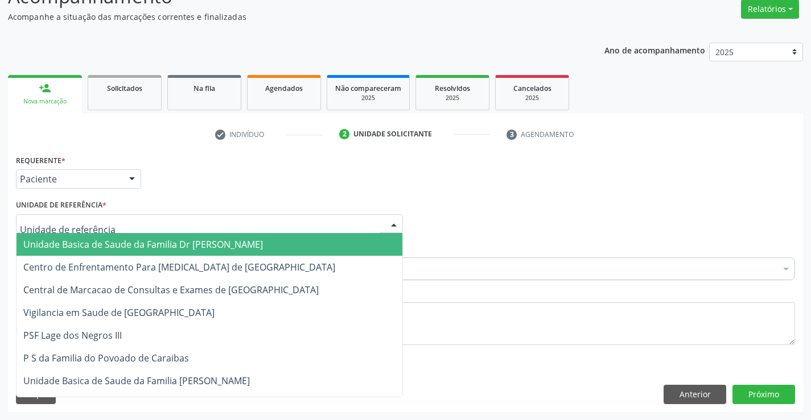
click at [139, 247] on span "Unidade Basica de Saude da Familia Dr [PERSON_NAME]" at bounding box center [142, 244] width 239 height 13
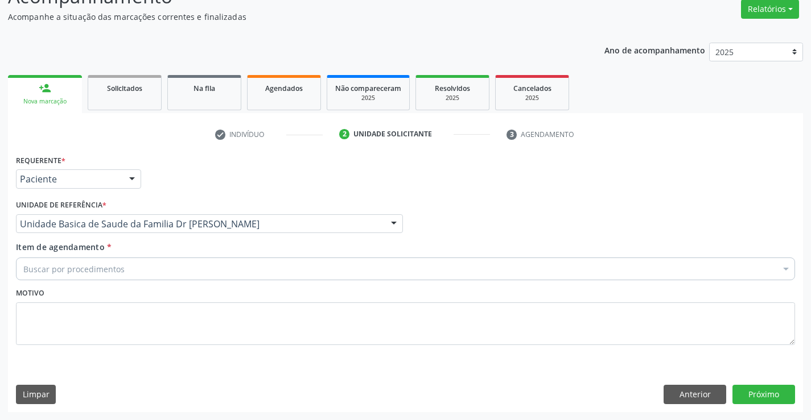
click at [89, 262] on div "Buscar por procedimentos" at bounding box center [405, 269] width 779 height 23
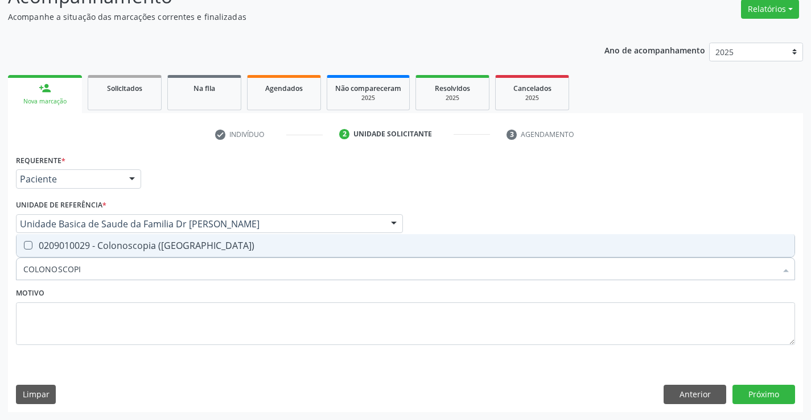
type input "COLONOSCOPIA"
click at [130, 241] on div "0209010029 - Colonoscopia ([GEOGRAPHIC_DATA])" at bounding box center [405, 245] width 764 height 9
checkbox \(Coloscopia\) "true"
click at [164, 308] on textarea at bounding box center [405, 324] width 779 height 43
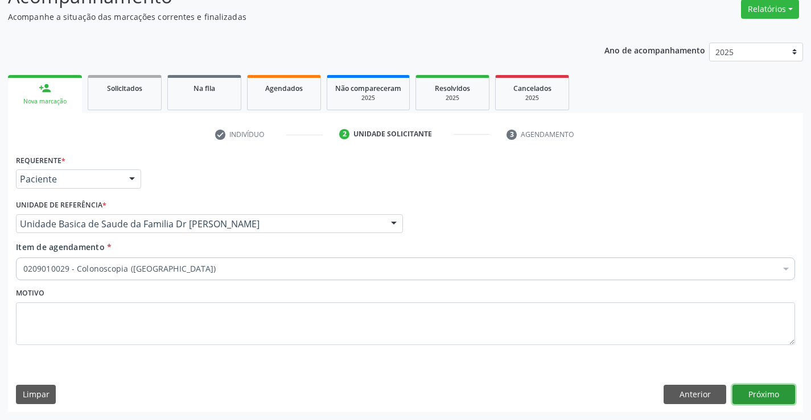
click at [775, 400] on button "Próximo" at bounding box center [763, 394] width 63 height 19
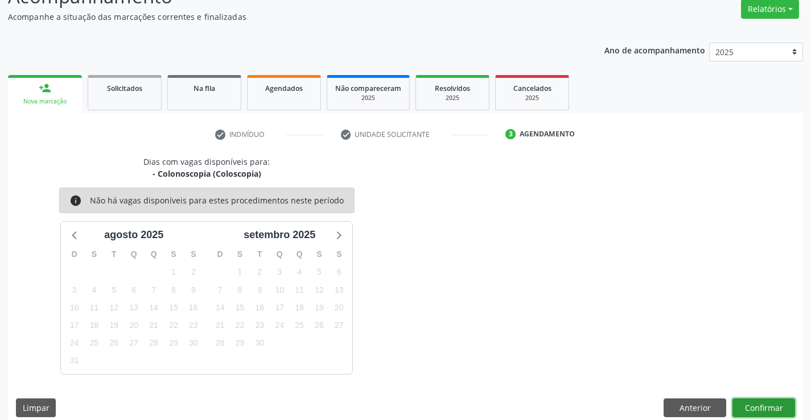
click at [739, 407] on button "Confirmar" at bounding box center [763, 408] width 63 height 19
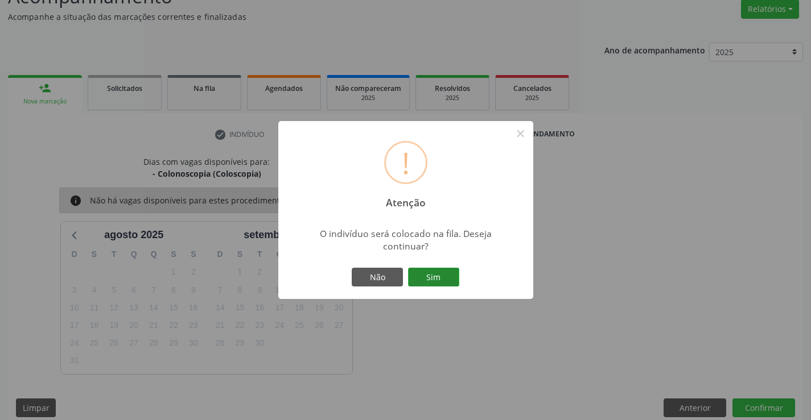
click at [439, 271] on button "Sim" at bounding box center [433, 277] width 51 height 19
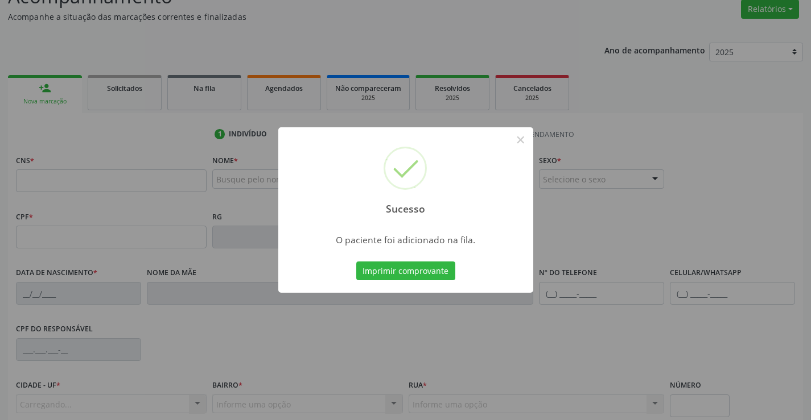
click at [435, 270] on div "Sucesso × O paciente foi adicionado na fila. Imprimir comprovante Cancel" at bounding box center [405, 210] width 811 height 420
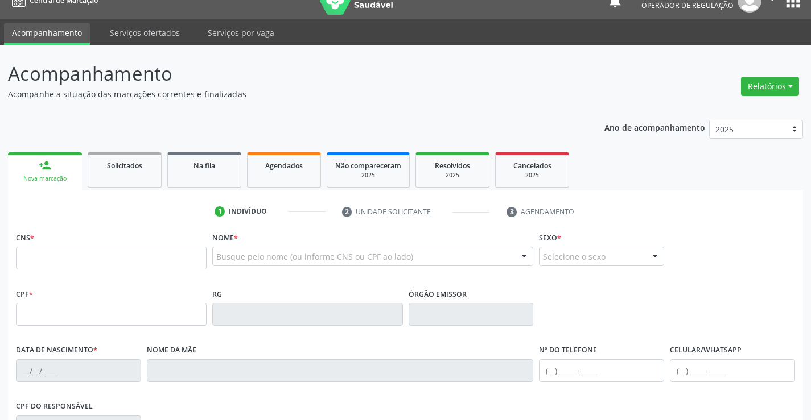
scroll to position [0, 0]
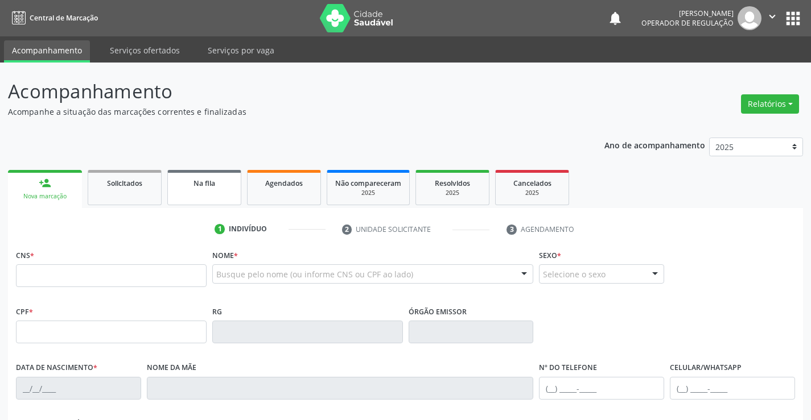
click at [221, 191] on link "Na fila" at bounding box center [204, 187] width 74 height 35
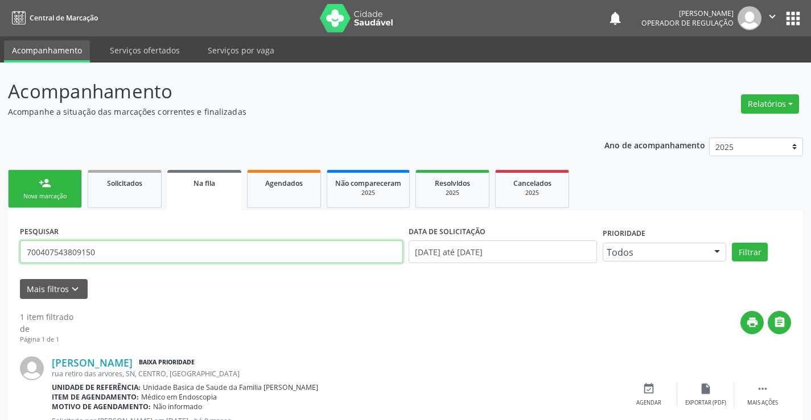
click at [147, 262] on input "700407543809150" at bounding box center [211, 252] width 383 height 23
type input "7"
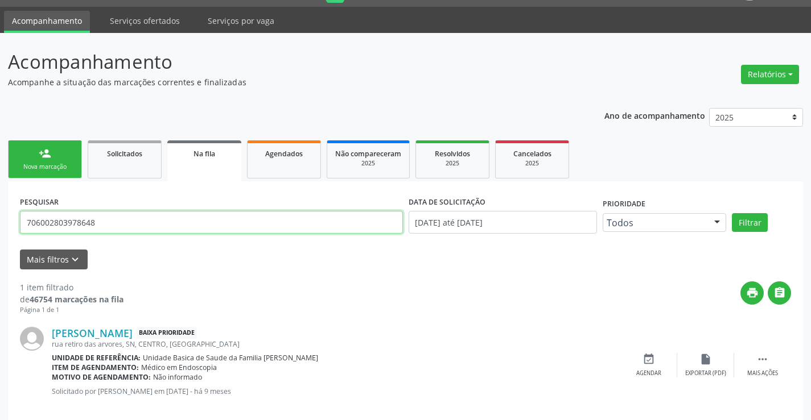
scroll to position [46, 0]
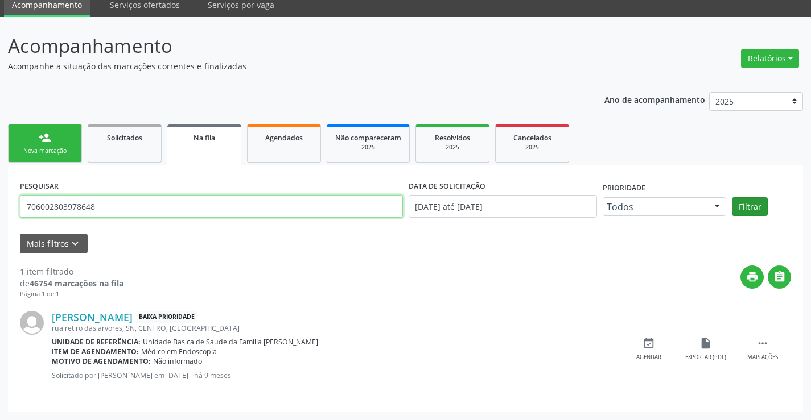
type input "706002803978648"
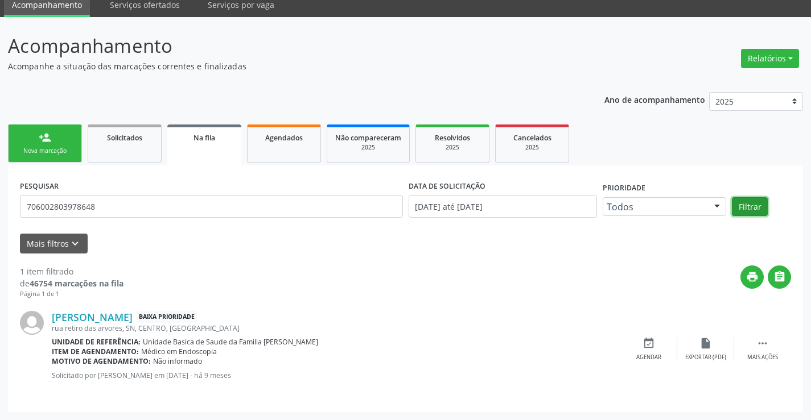
click at [747, 205] on button "Filtrar" at bounding box center [749, 206] width 36 height 19
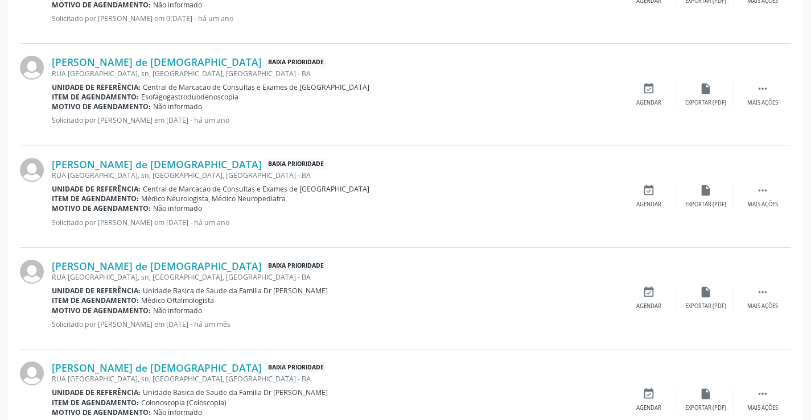
scroll to position [759, 0]
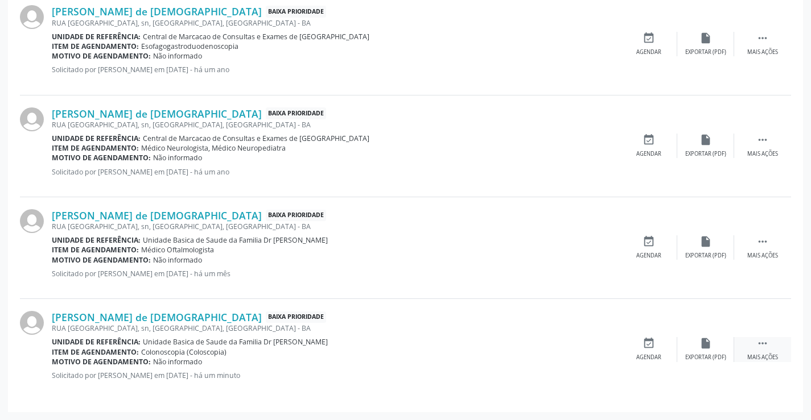
click at [760, 346] on icon "" at bounding box center [762, 343] width 13 height 13
click at [585, 349] on icon "print" at bounding box center [591, 343] width 13 height 13
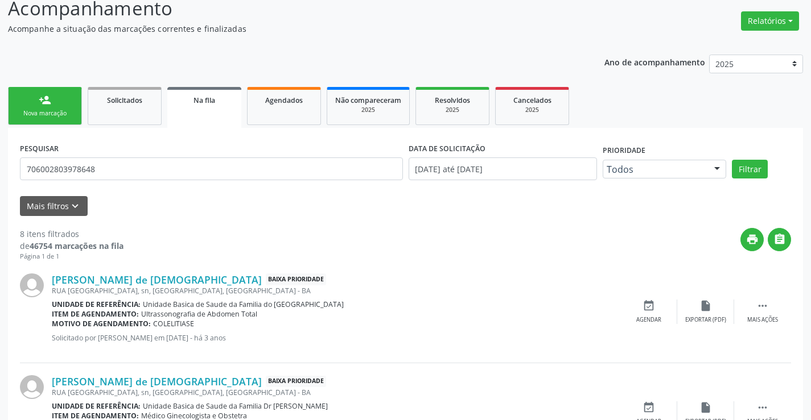
scroll to position [0, 0]
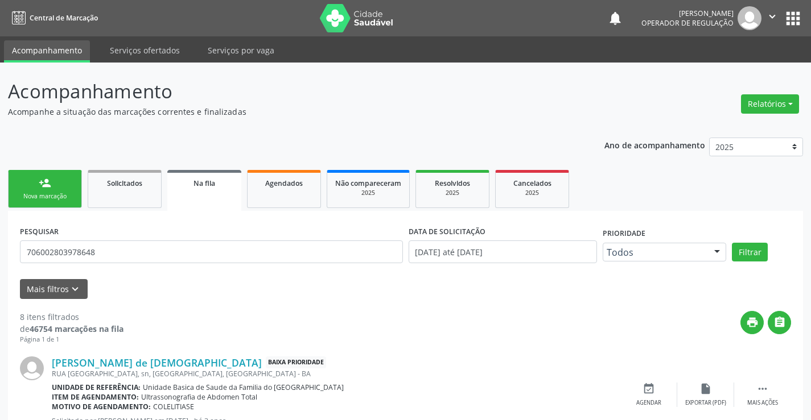
click at [46, 199] on div "Nova marcação" at bounding box center [44, 196] width 57 height 9
click at [48, 189] on link "person_add Nova marcação" at bounding box center [45, 189] width 74 height 38
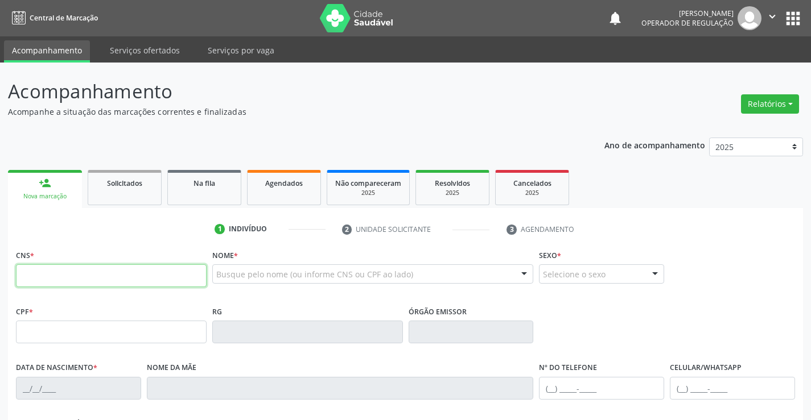
click at [102, 276] on input "text" at bounding box center [111, 275] width 191 height 23
type input "700 6079 0109 2466"
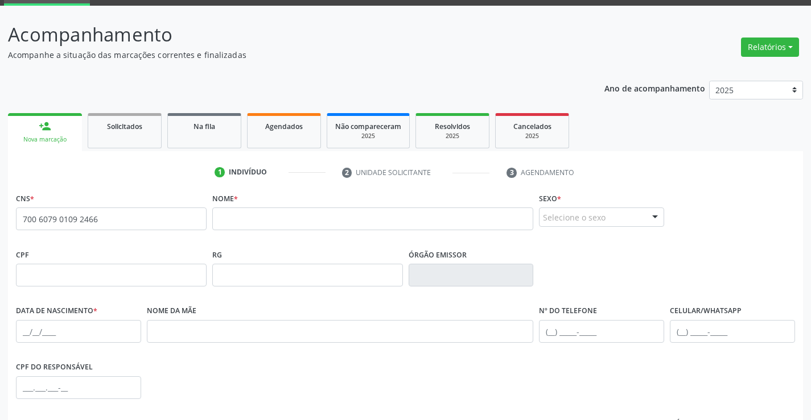
scroll to position [114, 0]
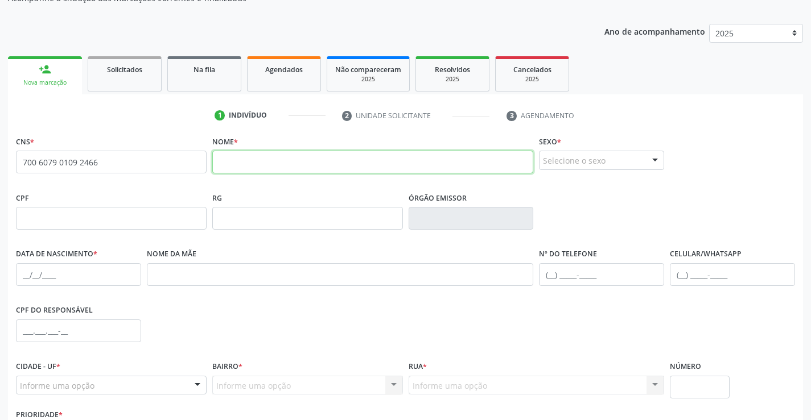
drag, startPoint x: 240, startPoint y: 159, endPoint x: 247, endPoint y: 161, distance: 7.0
click at [240, 159] on input "text" at bounding box center [372, 162] width 321 height 23
type input "U"
type input "RAIMUNDA MARIA DA SILVA"
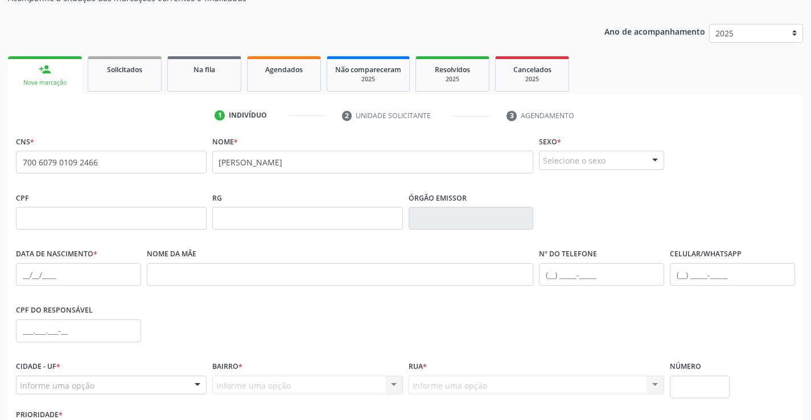
click at [630, 155] on div "Selecione o sexo" at bounding box center [601, 160] width 125 height 19
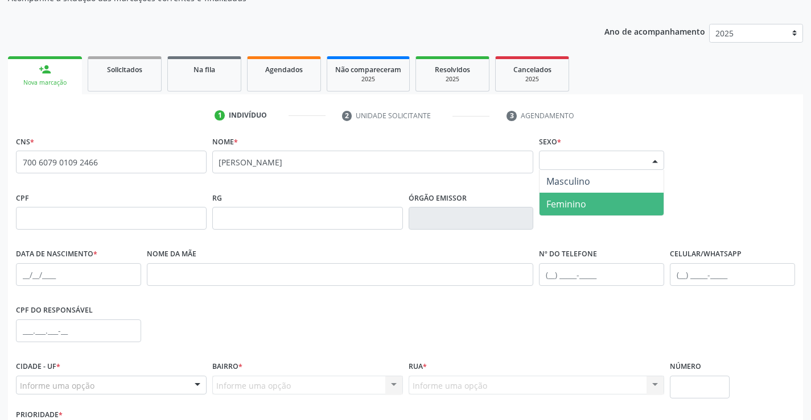
click at [575, 208] on span "Feminino" at bounding box center [566, 204] width 40 height 13
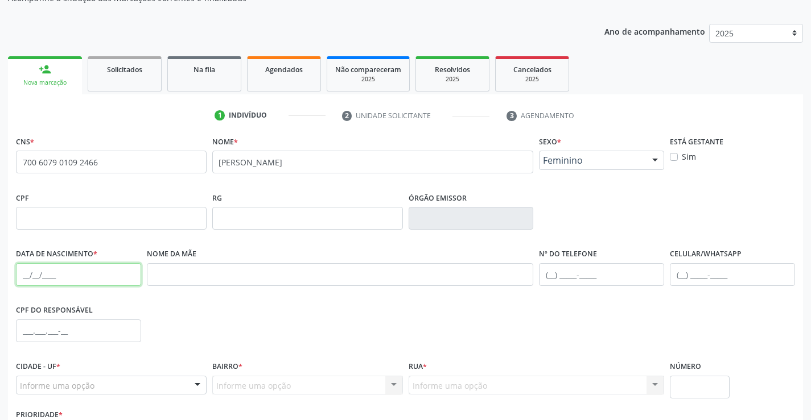
drag, startPoint x: 111, startPoint y: 275, endPoint x: 107, endPoint y: 269, distance: 6.9
click at [111, 275] on input "text" at bounding box center [78, 274] width 125 height 23
type input "4"
type input "11/07/1968"
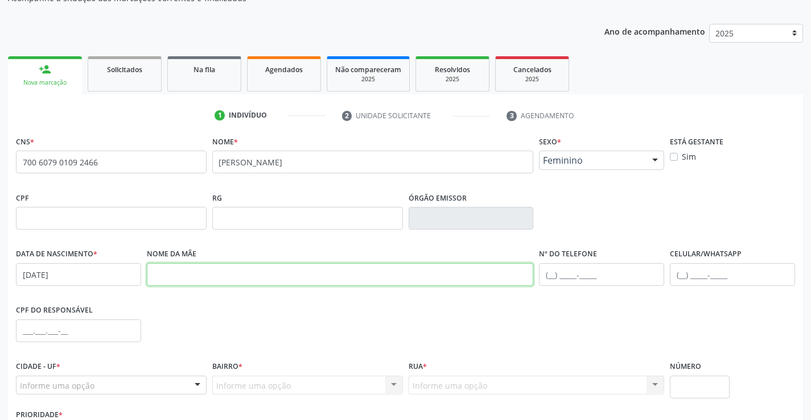
click at [173, 274] on input "text" at bounding box center [340, 274] width 387 height 23
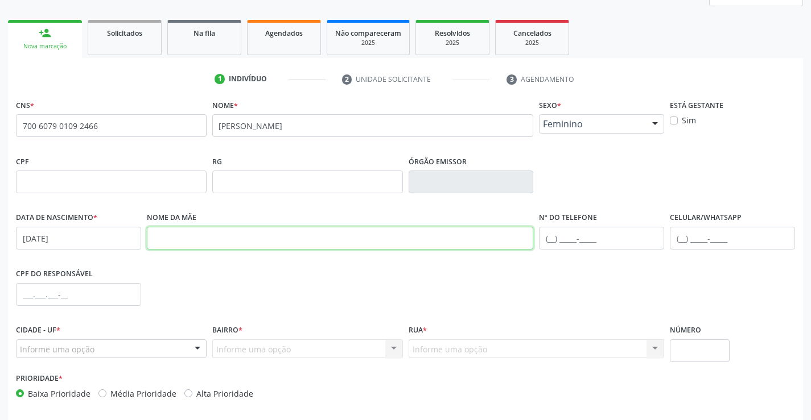
scroll to position [196, 0]
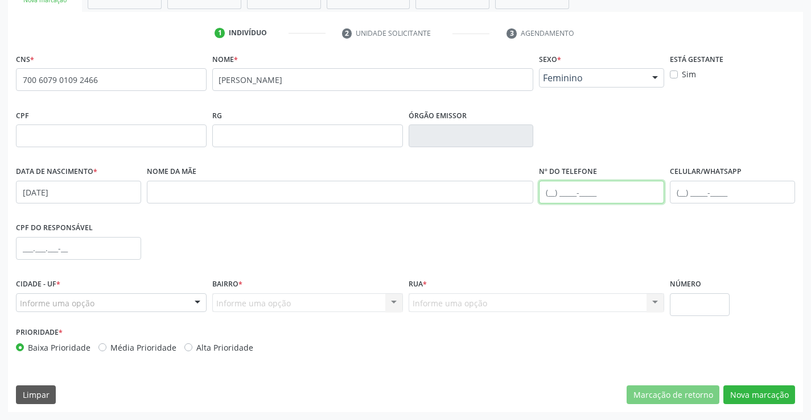
click at [575, 195] on input "text" at bounding box center [601, 192] width 125 height 23
type input "(74) 99199-2850"
click at [156, 307] on div "Informe uma opção" at bounding box center [111, 303] width 191 height 19
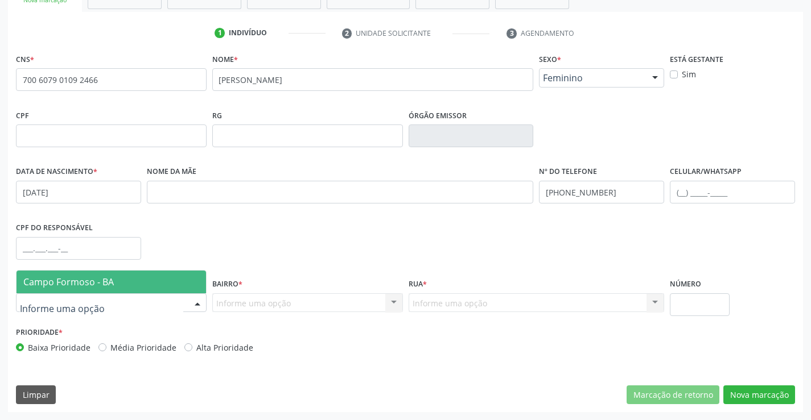
click at [87, 292] on span "Campo Formoso - BA" at bounding box center [110, 282] width 189 height 23
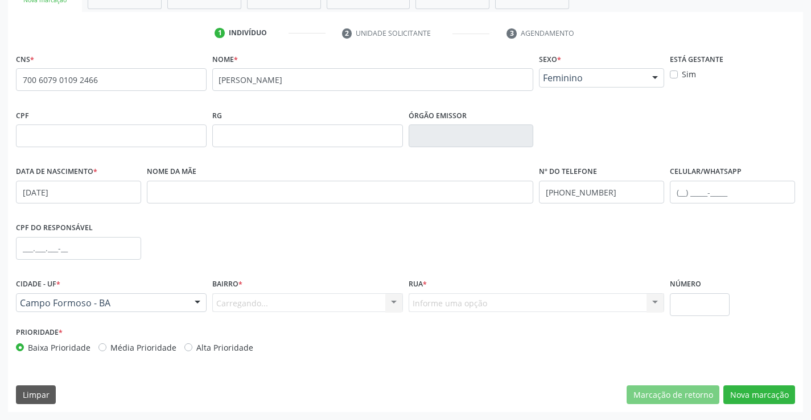
click at [334, 299] on div "Carregando... Nenhum resultado encontrado para: " " Nenhuma opção encontrada. D…" at bounding box center [307, 303] width 191 height 19
click at [322, 297] on div "Carregando... Nenhum resultado encontrado para: " " Nenhuma opção encontrada. D…" at bounding box center [307, 303] width 191 height 19
click at [371, 303] on div "Informe uma opção" at bounding box center [307, 303] width 191 height 19
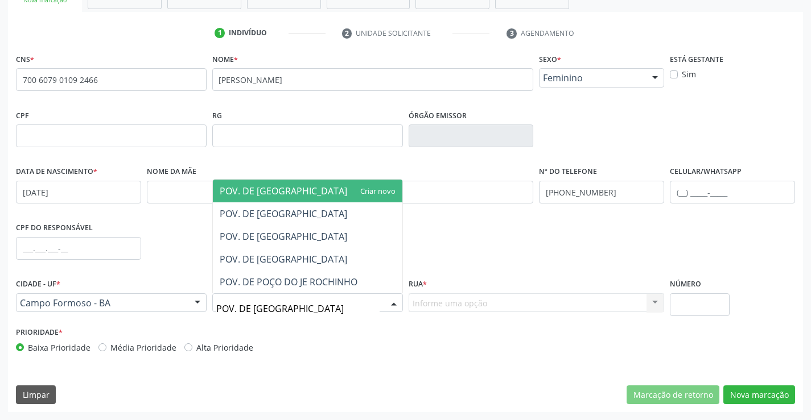
type input "POV. DE POÇOS"
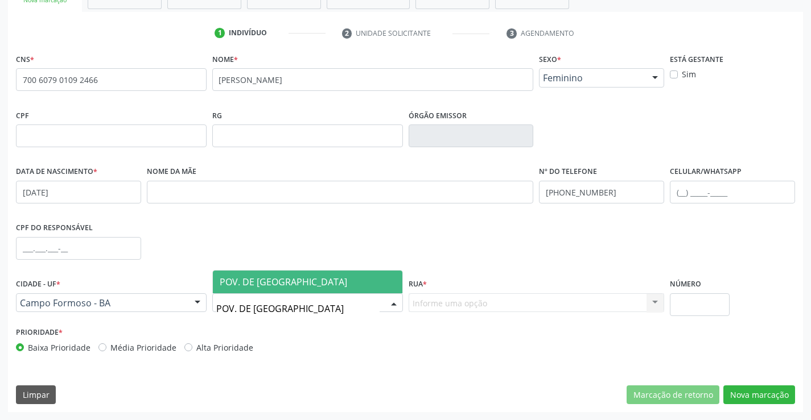
click at [325, 277] on span "POV. DE POÇOS" at bounding box center [307, 282] width 189 height 23
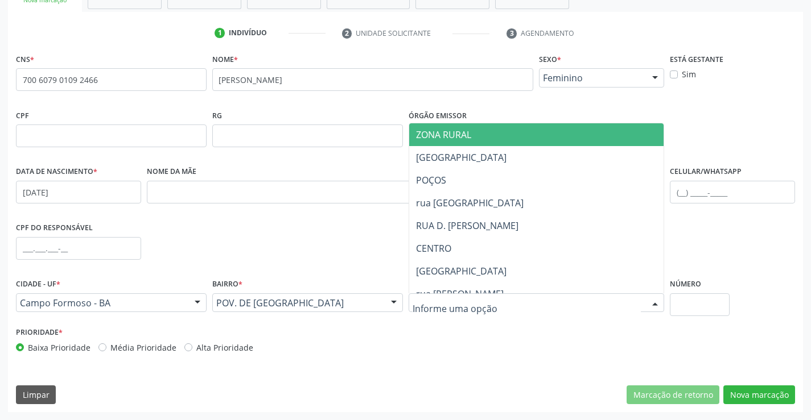
click at [493, 294] on div at bounding box center [536, 303] width 256 height 19
click at [454, 123] on span "ZONA RURAL" at bounding box center [536, 134] width 255 height 23
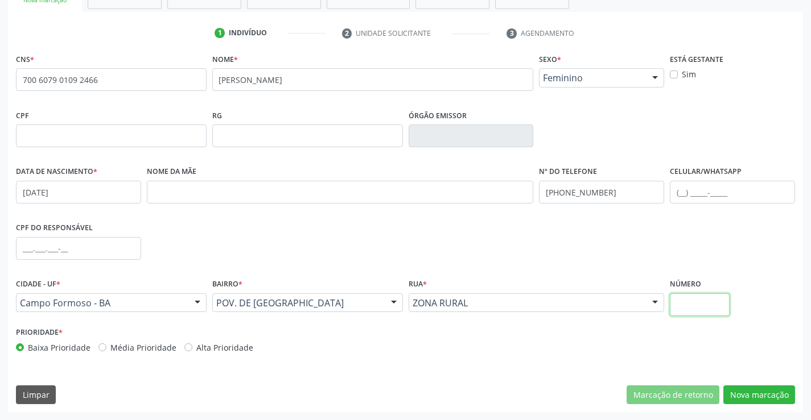
click at [706, 305] on input "text" at bounding box center [699, 305] width 60 height 23
type input "SN"
click at [743, 396] on button "Nova marcação" at bounding box center [759, 395] width 72 height 19
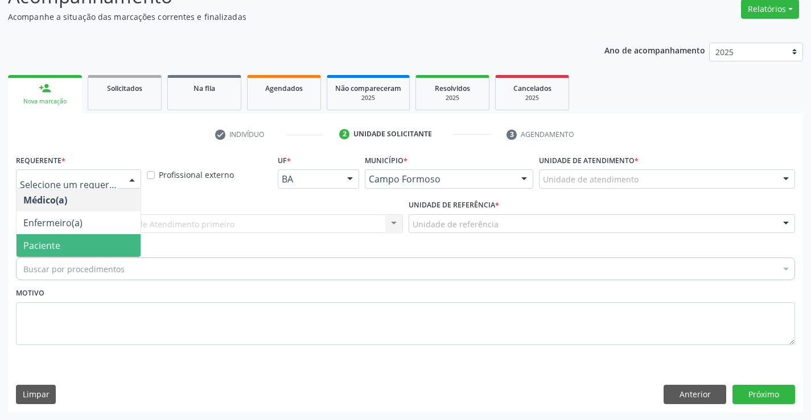
click at [59, 245] on span "Paciente" at bounding box center [41, 245] width 37 height 13
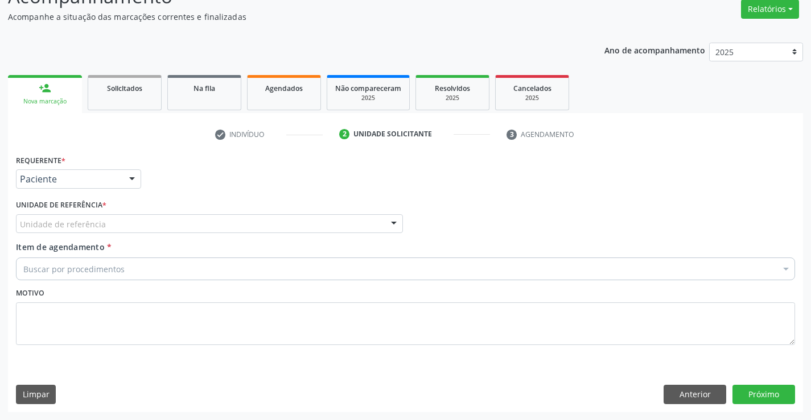
click at [121, 226] on div "Unidade de referência" at bounding box center [209, 223] width 387 height 19
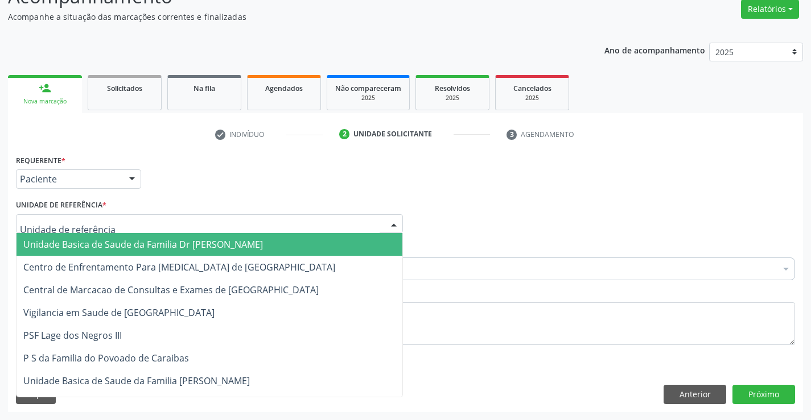
click at [108, 240] on span "Unidade Basica de Saude da Familia Dr [PERSON_NAME]" at bounding box center [142, 244] width 239 height 13
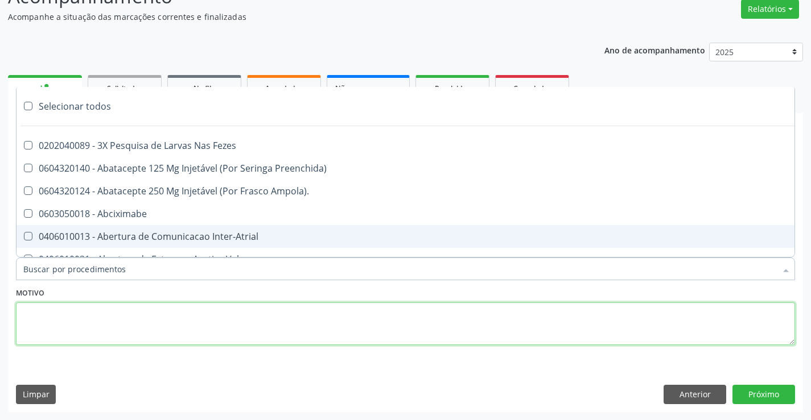
click at [160, 316] on textarea at bounding box center [405, 324] width 779 height 43
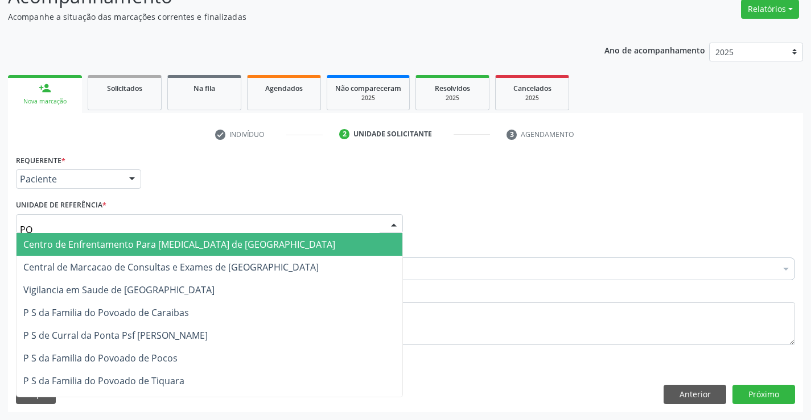
type input "POC"
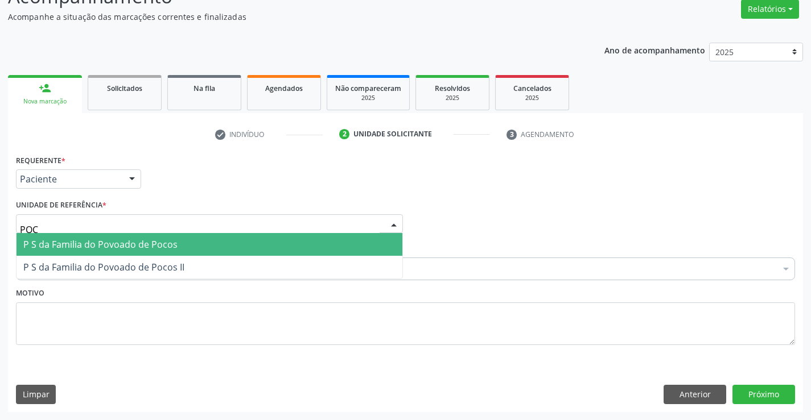
click at [144, 238] on span "P S da Familia do Povoado de Pocos" at bounding box center [209, 244] width 386 height 23
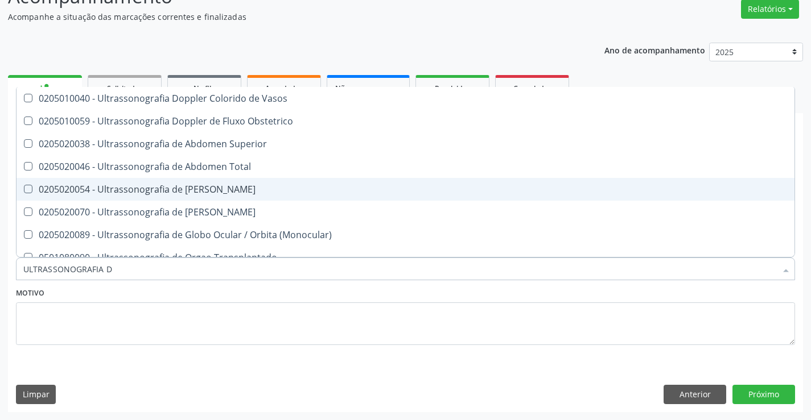
type input "ULTRASSONOGRAFIA"
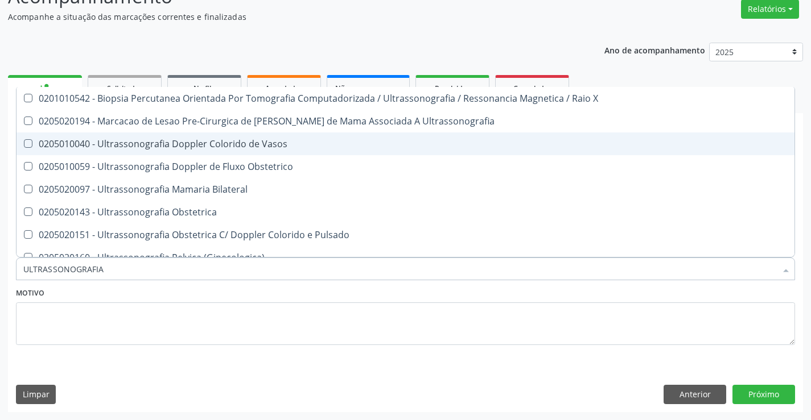
click at [220, 141] on div "0205010040 - Ultrassonografia Doppler Colorido de Vasos" at bounding box center [405, 143] width 764 height 9
checkbox Vasos "true"
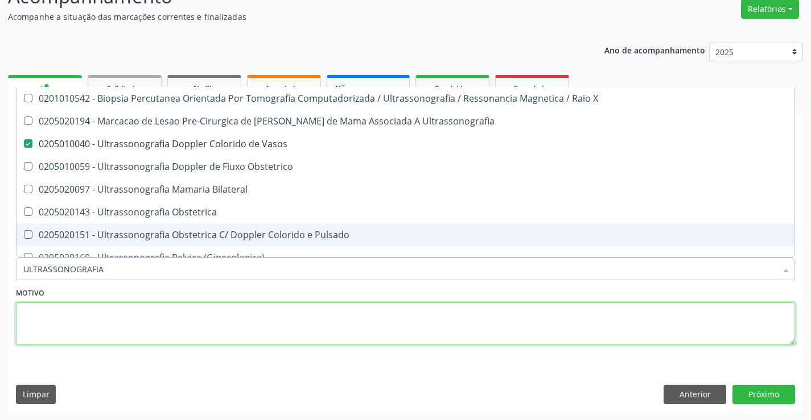
click at [395, 335] on textarea at bounding box center [405, 324] width 779 height 43
checkbox Ultrassonografia "true"
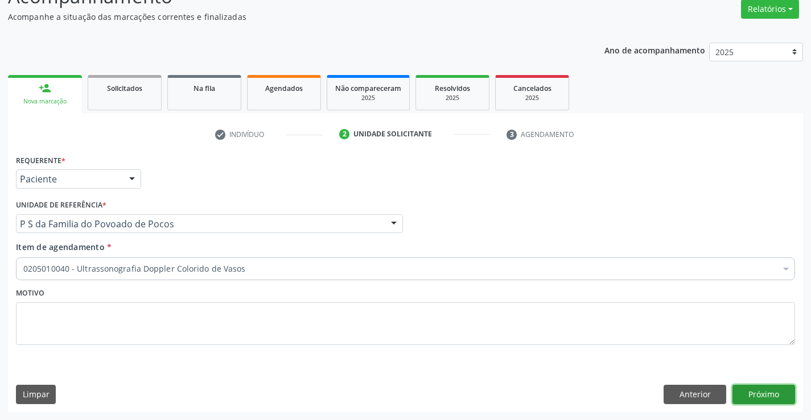
click at [743, 395] on button "Próximo" at bounding box center [763, 394] width 63 height 19
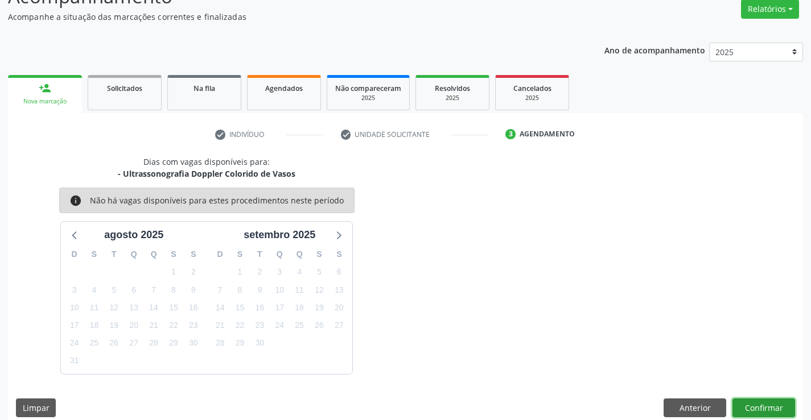
click at [771, 416] on button "Confirmar" at bounding box center [763, 408] width 63 height 19
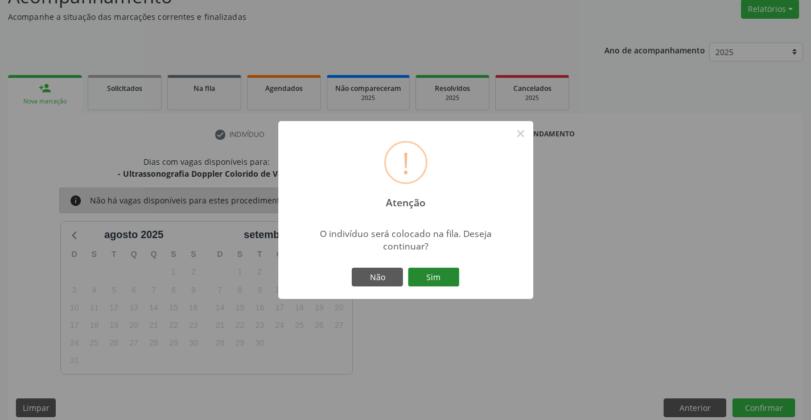
click at [428, 272] on button "Sim" at bounding box center [433, 277] width 51 height 19
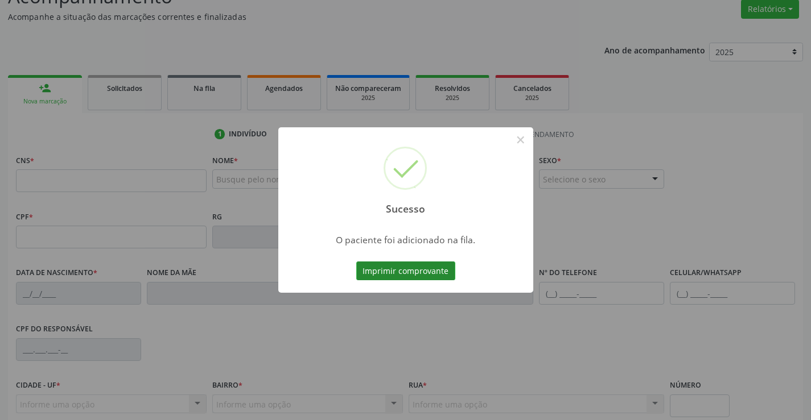
click at [414, 264] on button "Imprimir comprovante" at bounding box center [405, 271] width 99 height 19
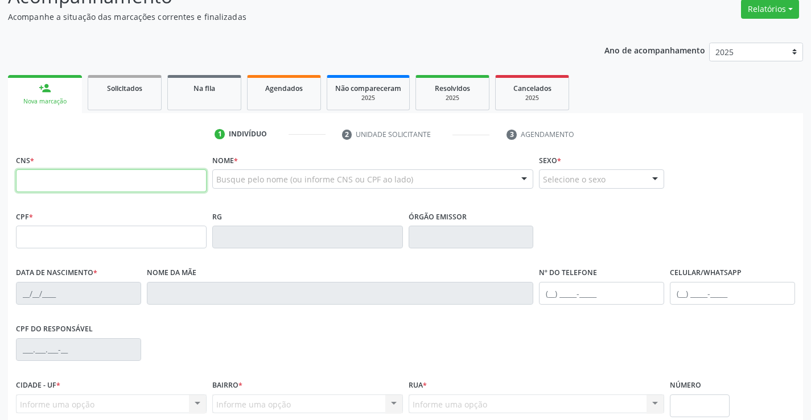
click at [99, 187] on input "text" at bounding box center [111, 181] width 191 height 23
type input "700 3039 1124 1730"
type input "622778407"
type input "[DATE]"
type input "[PHONE_NUMBER]"
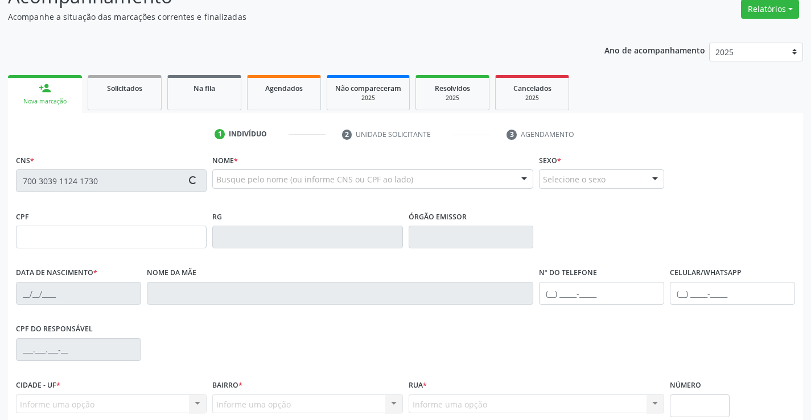
type input "[PHONE_NUMBER]"
type input "984.202.165-34"
type input "67"
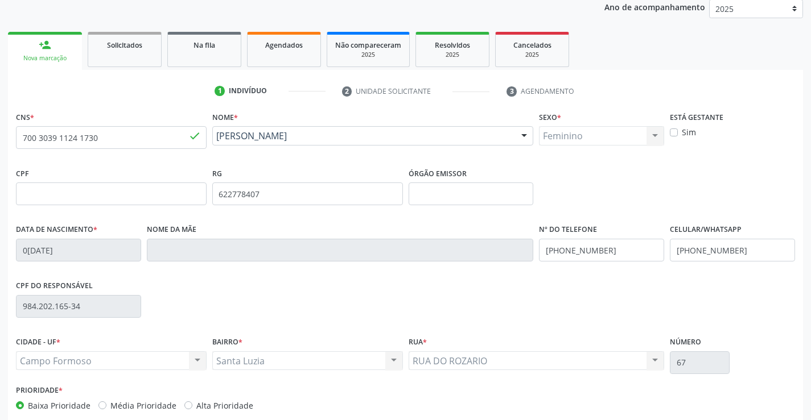
scroll to position [196, 0]
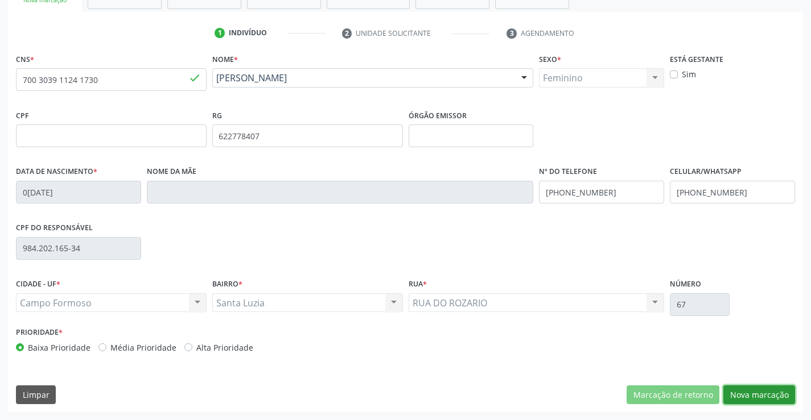
click at [757, 388] on button "Nova marcação" at bounding box center [759, 395] width 72 height 19
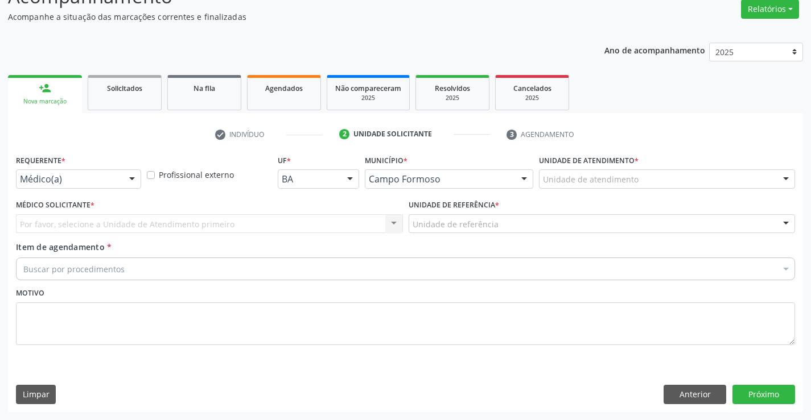
scroll to position [95, 0]
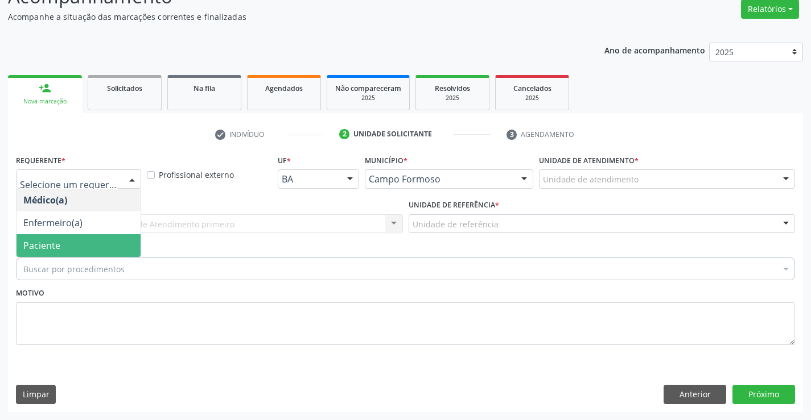
click at [73, 247] on span "Paciente" at bounding box center [78, 245] width 124 height 23
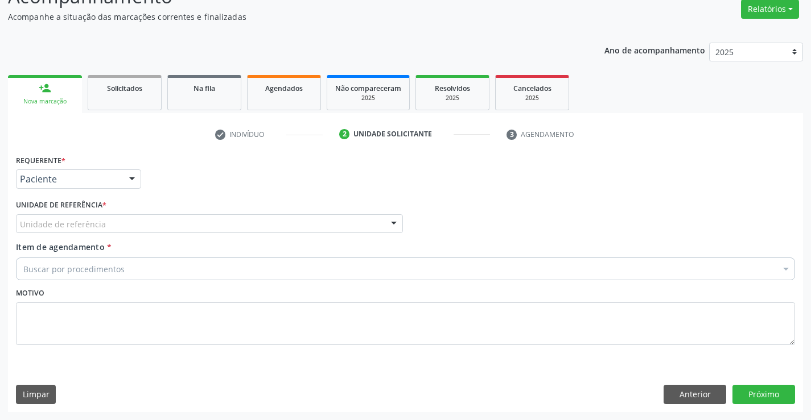
click at [204, 225] on div "Unidade de referência" at bounding box center [209, 223] width 387 height 19
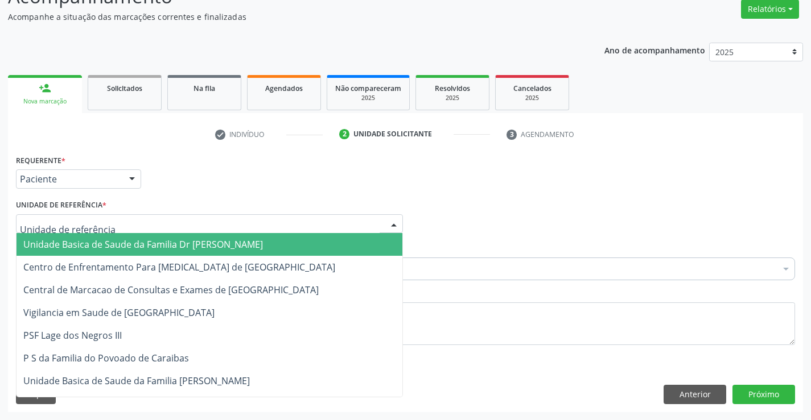
click at [102, 249] on span "Unidade Basica de Saude da Familia Dr [PERSON_NAME]" at bounding box center [142, 244] width 239 height 13
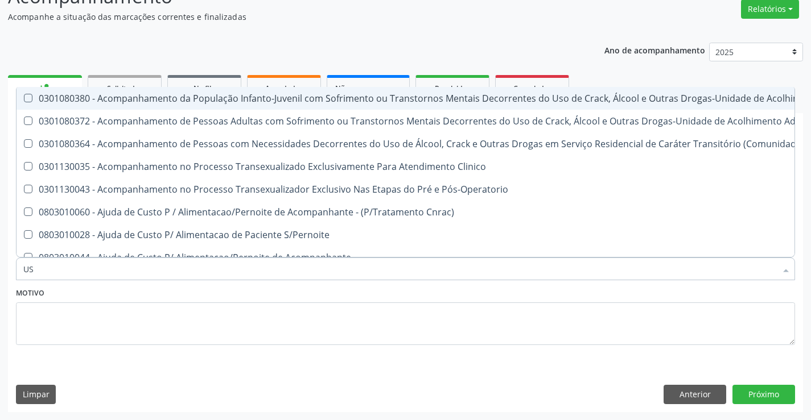
type input "USG"
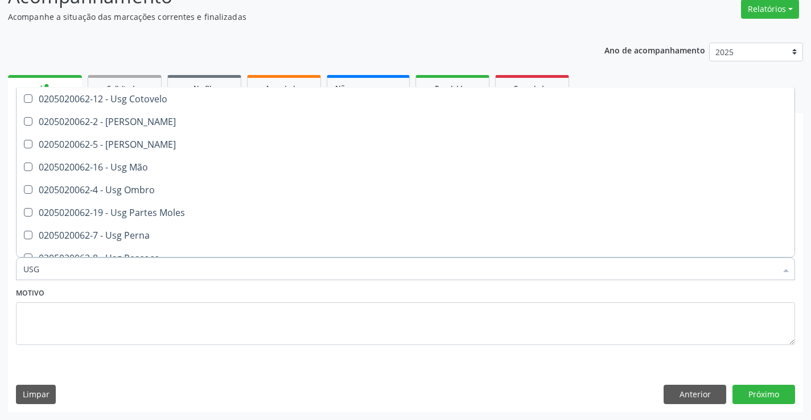
scroll to position [114, 0]
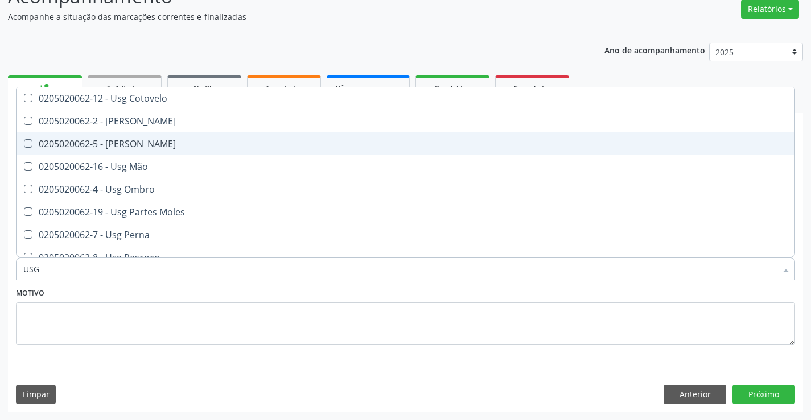
click at [126, 139] on div "0205020062-5 - [PERSON_NAME]" at bounding box center [405, 143] width 764 height 9
checkbox Joelho "true"
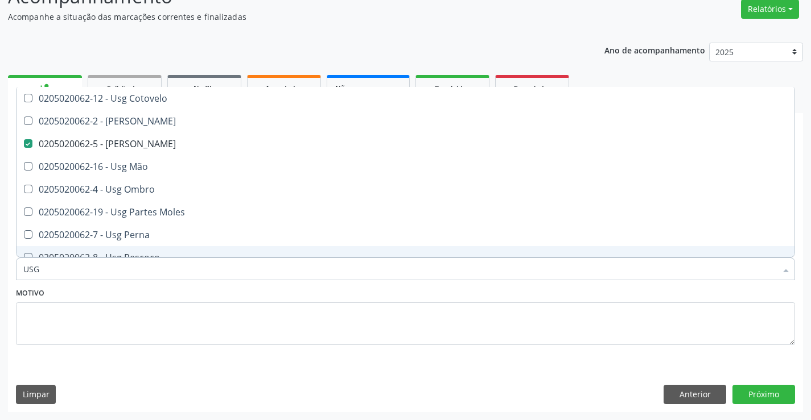
type input "USG"
click at [96, 330] on textarea at bounding box center [405, 324] width 779 height 43
checkbox Braço "true"
checkbox Joelho "false"
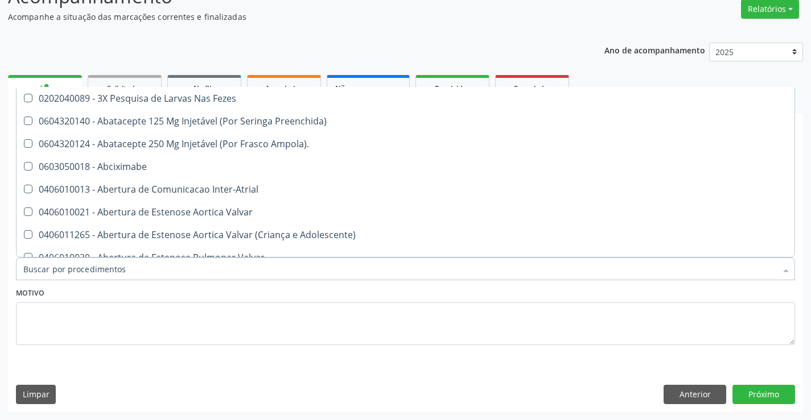
scroll to position [0, 0]
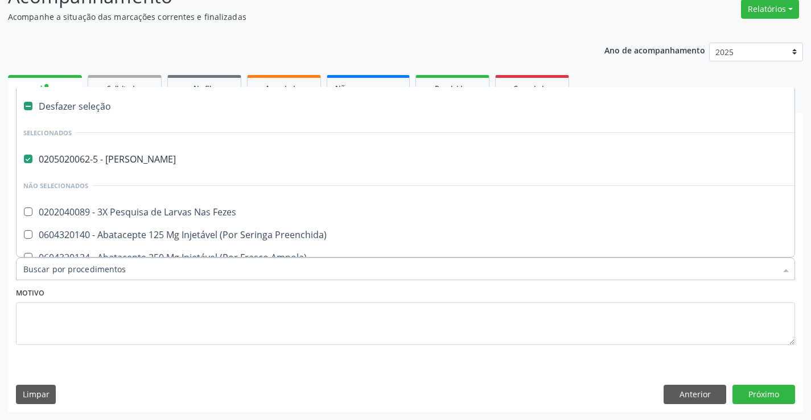
type input "E"
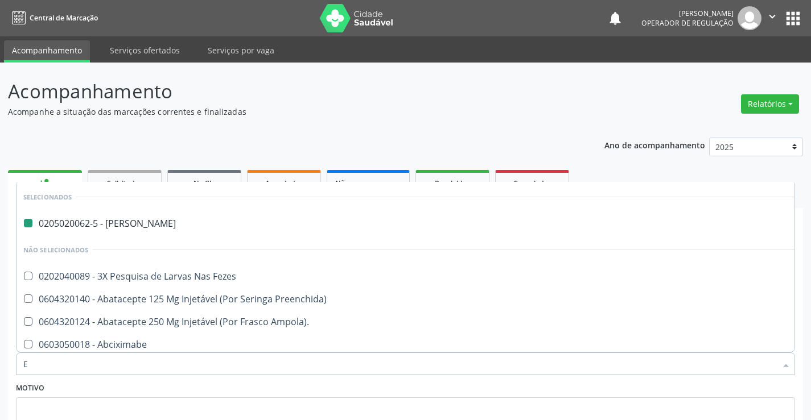
type input "EN"
checkbox Joelho "false"
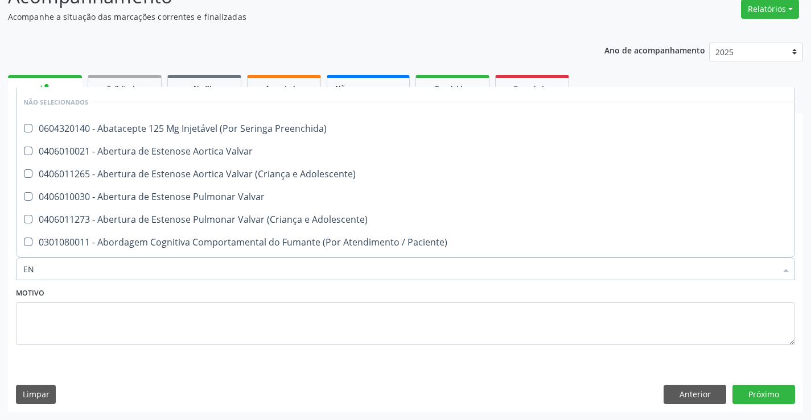
scroll to position [95, 0]
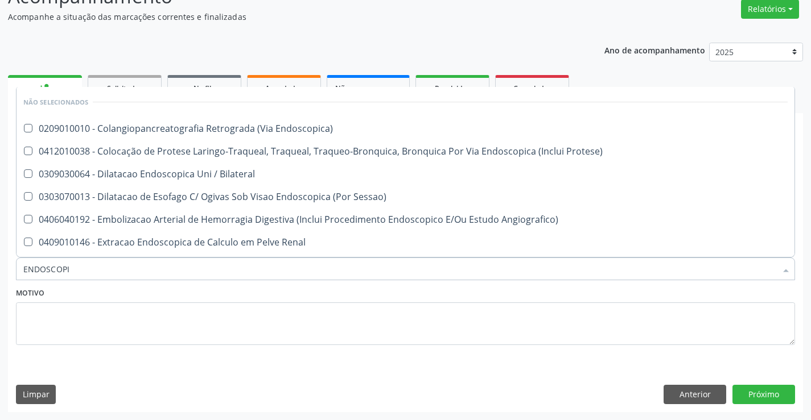
type input "ENDOSCOPIA"
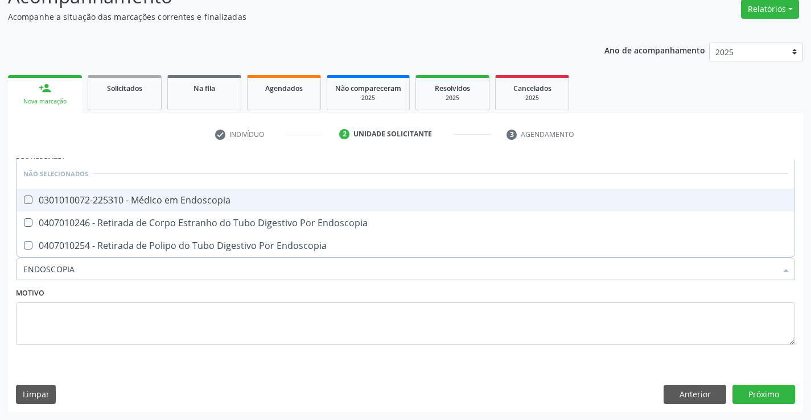
drag, startPoint x: 167, startPoint y: 195, endPoint x: 361, endPoint y: 254, distance: 202.6
click at [167, 196] on div "0301010072-225310 - Médico em Endoscopia" at bounding box center [405, 200] width 764 height 9
checkbox Endoscopia "true"
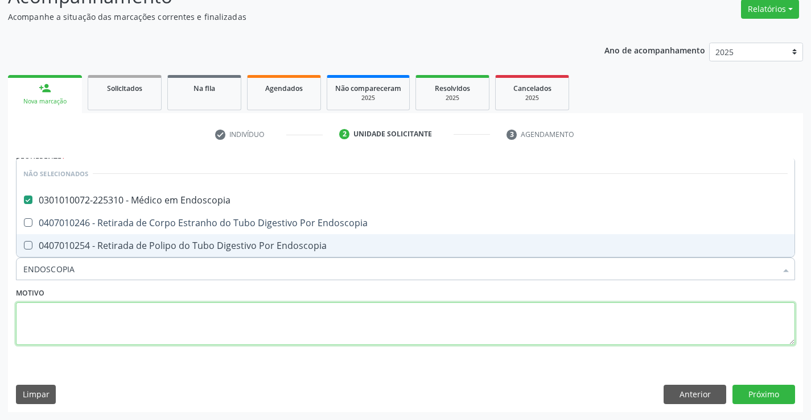
click at [356, 336] on textarea at bounding box center [405, 324] width 779 height 43
checkbox Endoscopia "true"
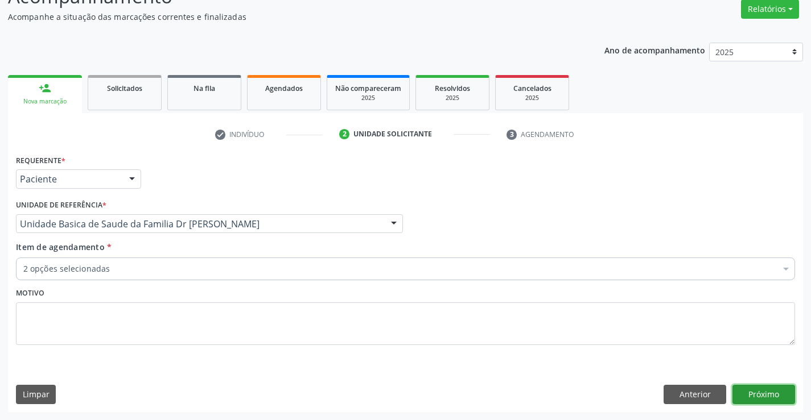
click at [768, 388] on button "Próximo" at bounding box center [763, 394] width 63 height 19
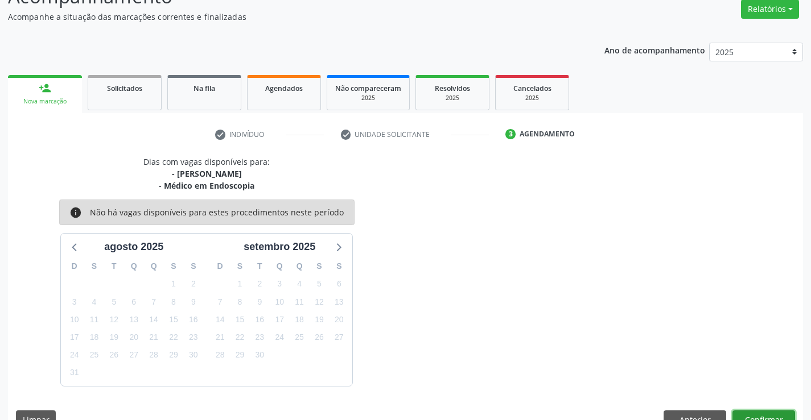
click at [753, 412] on button "Confirmar" at bounding box center [763, 420] width 63 height 19
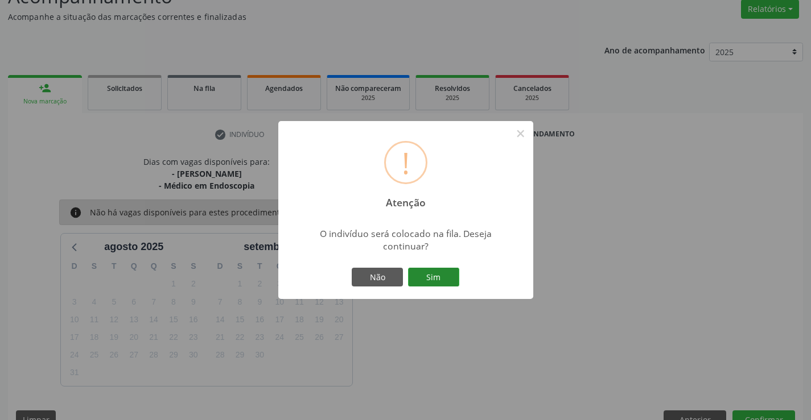
click at [427, 282] on button "Sim" at bounding box center [433, 277] width 51 height 19
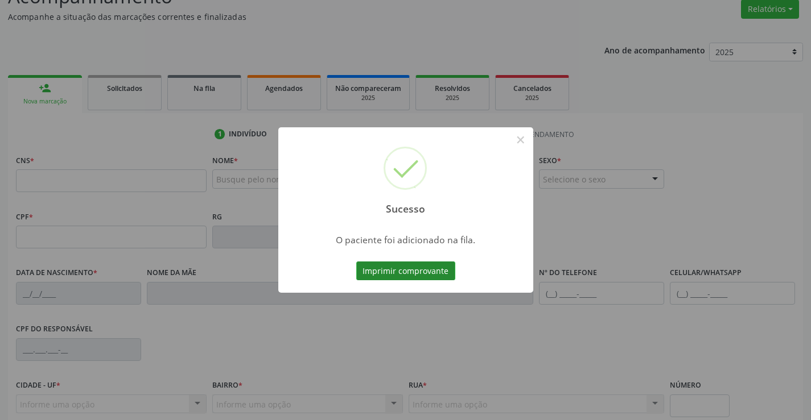
click at [414, 276] on button "Imprimir comprovante" at bounding box center [405, 271] width 99 height 19
